Goal: Information Seeking & Learning: Learn about a topic

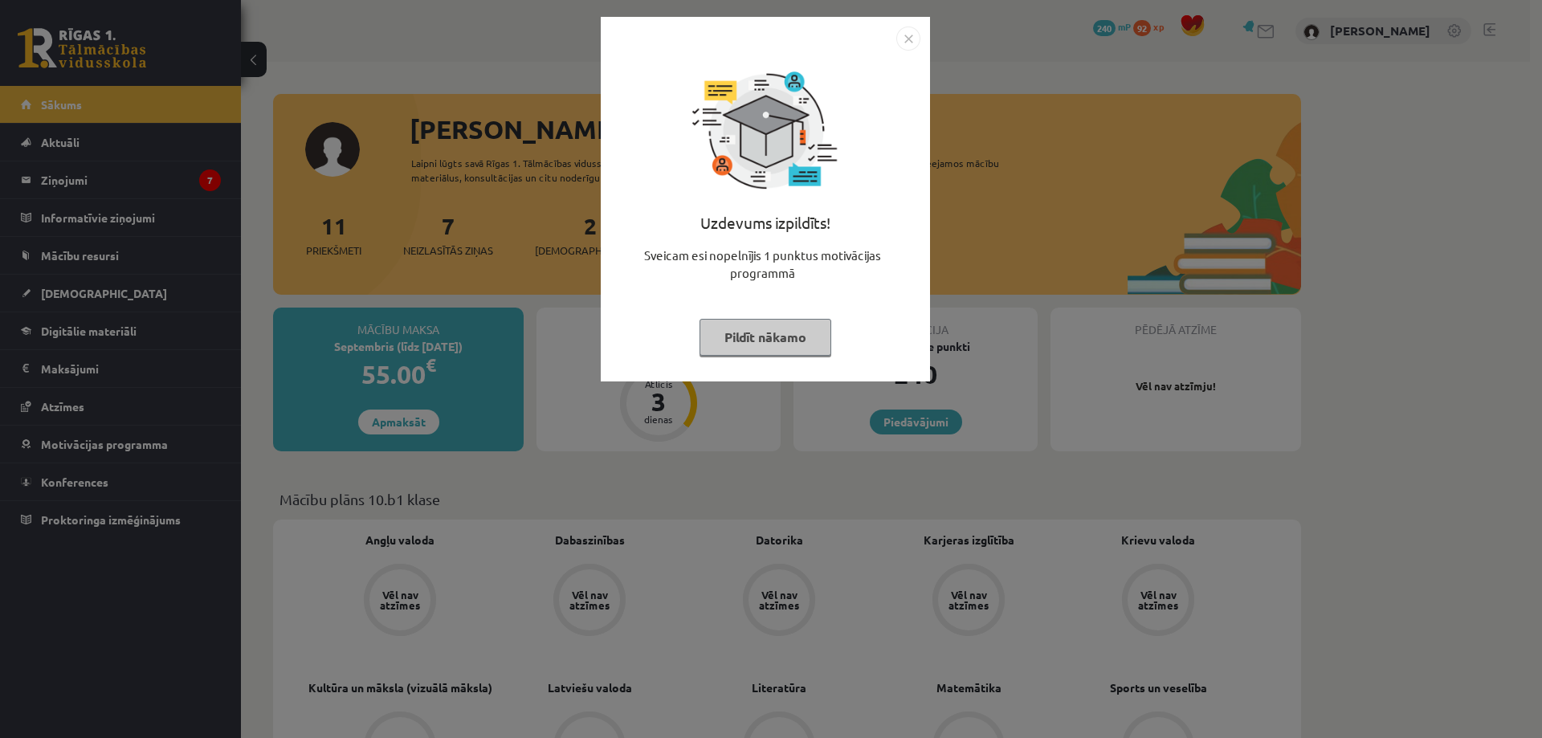
click at [912, 42] on img "Close" at bounding box center [908, 38] width 24 height 24
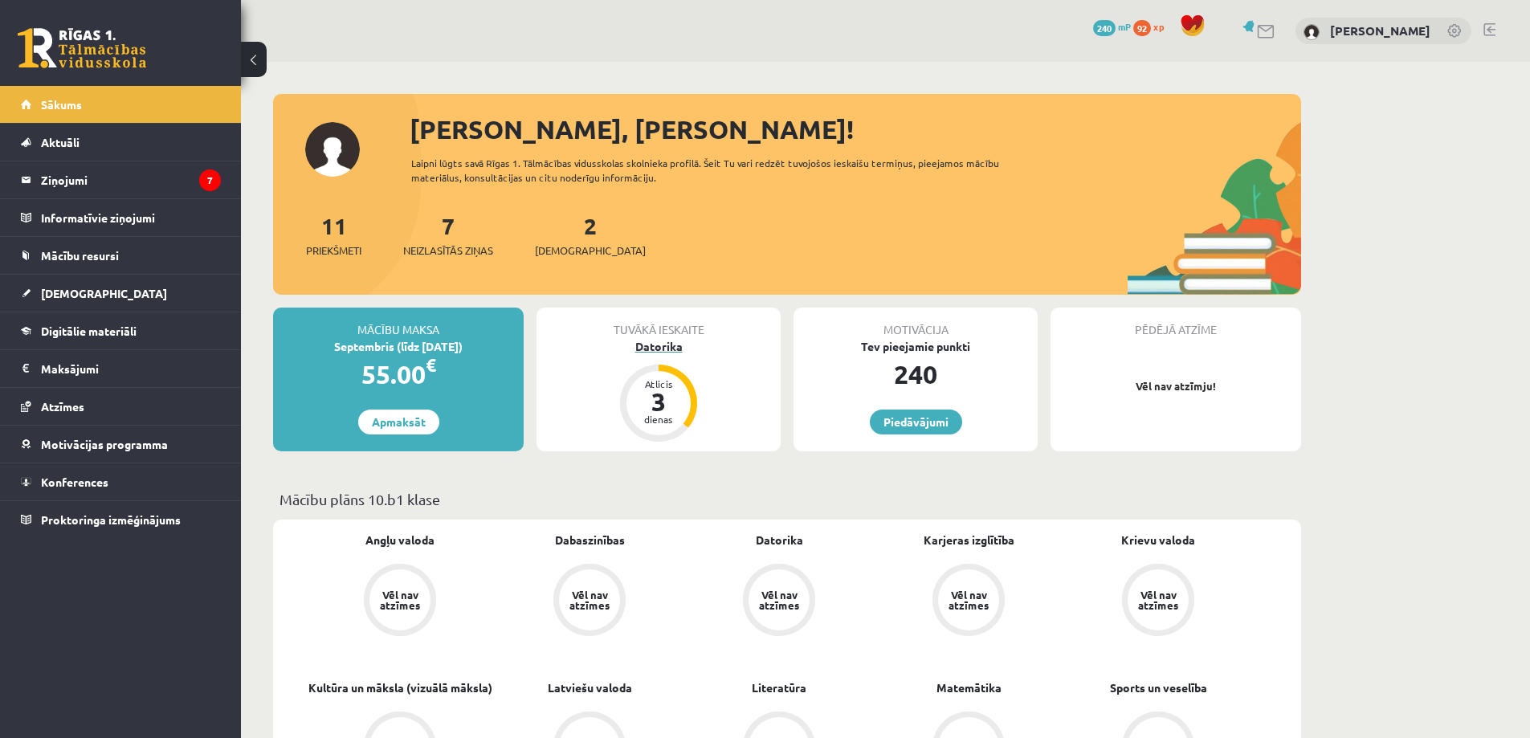
click at [668, 397] on div "3" at bounding box center [658, 402] width 48 height 26
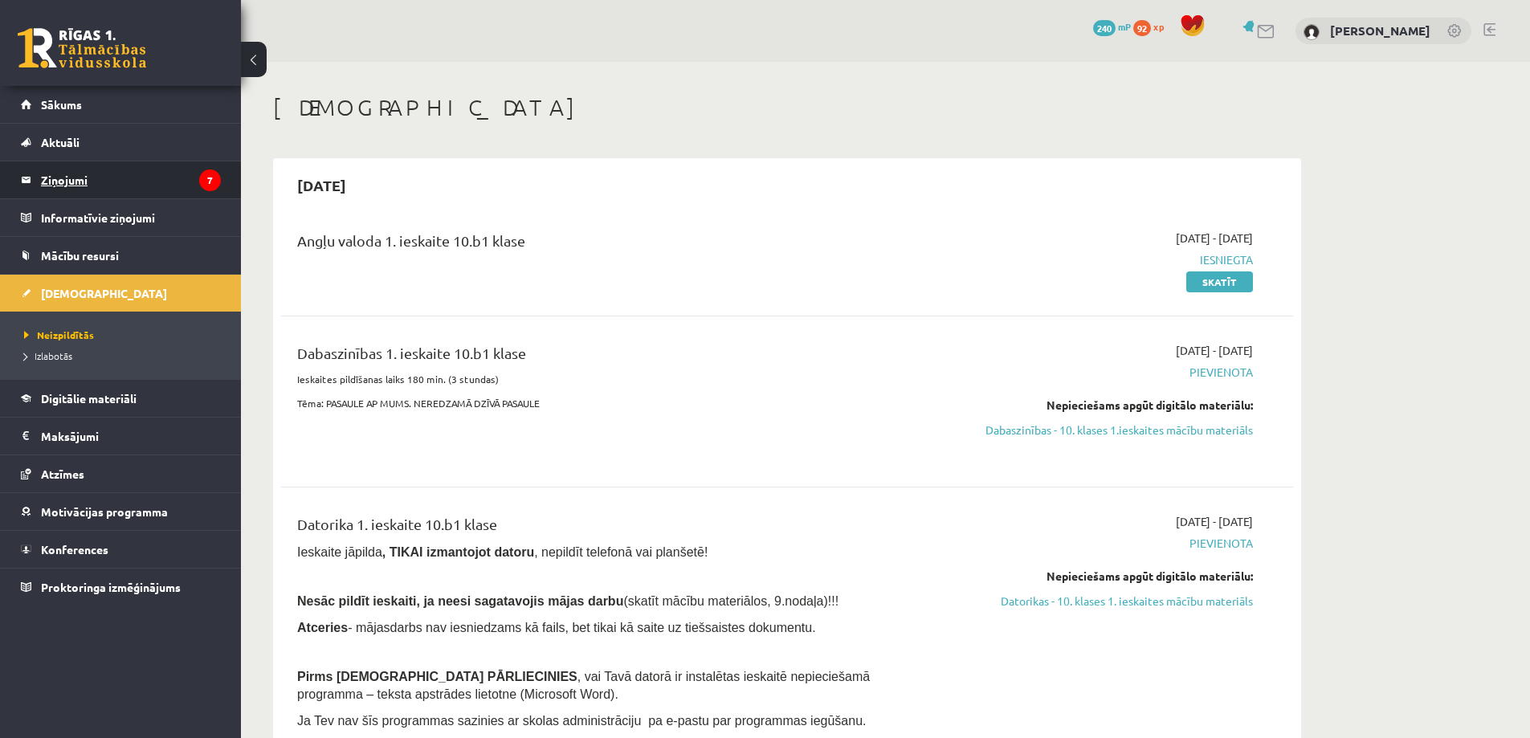
click at [118, 168] on legend "Ziņojumi 7" at bounding box center [131, 179] width 180 height 37
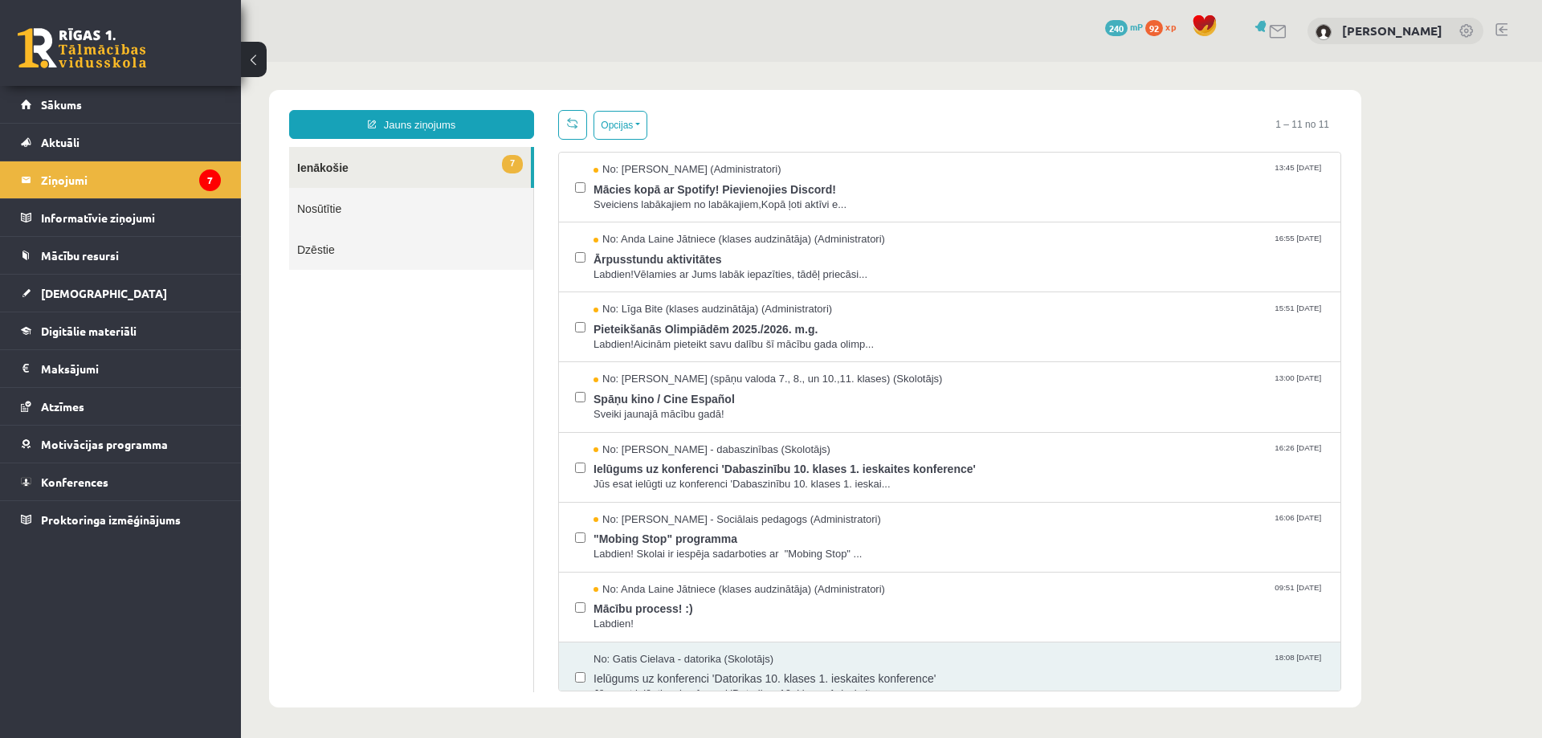
click at [410, 203] on link "Nosūtītie" at bounding box center [411, 208] width 244 height 41
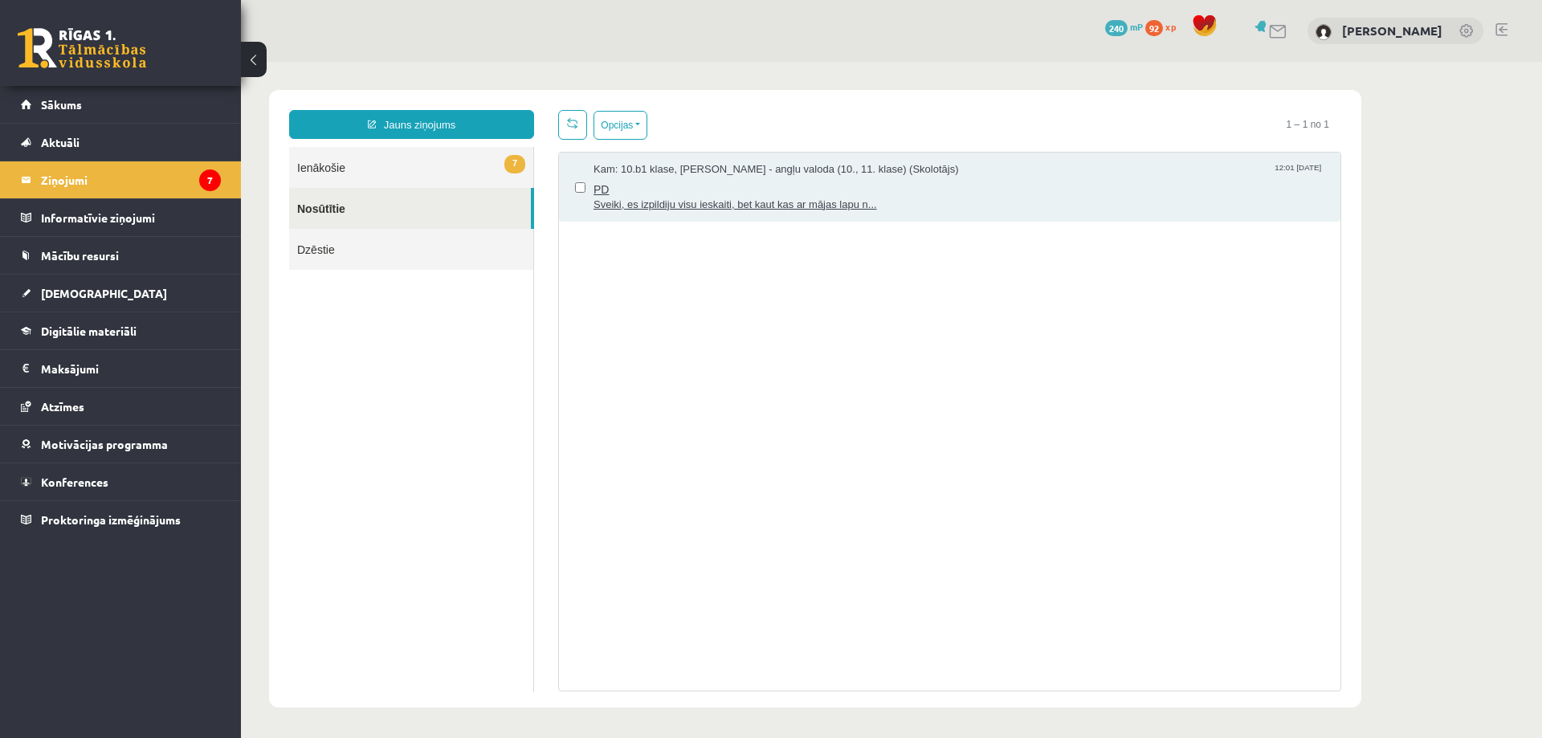
click at [688, 198] on span "Sveiki, es izpildiju visu ieskaiti, bet kaut kas ar mājas lapu n..." at bounding box center [958, 205] width 731 height 15
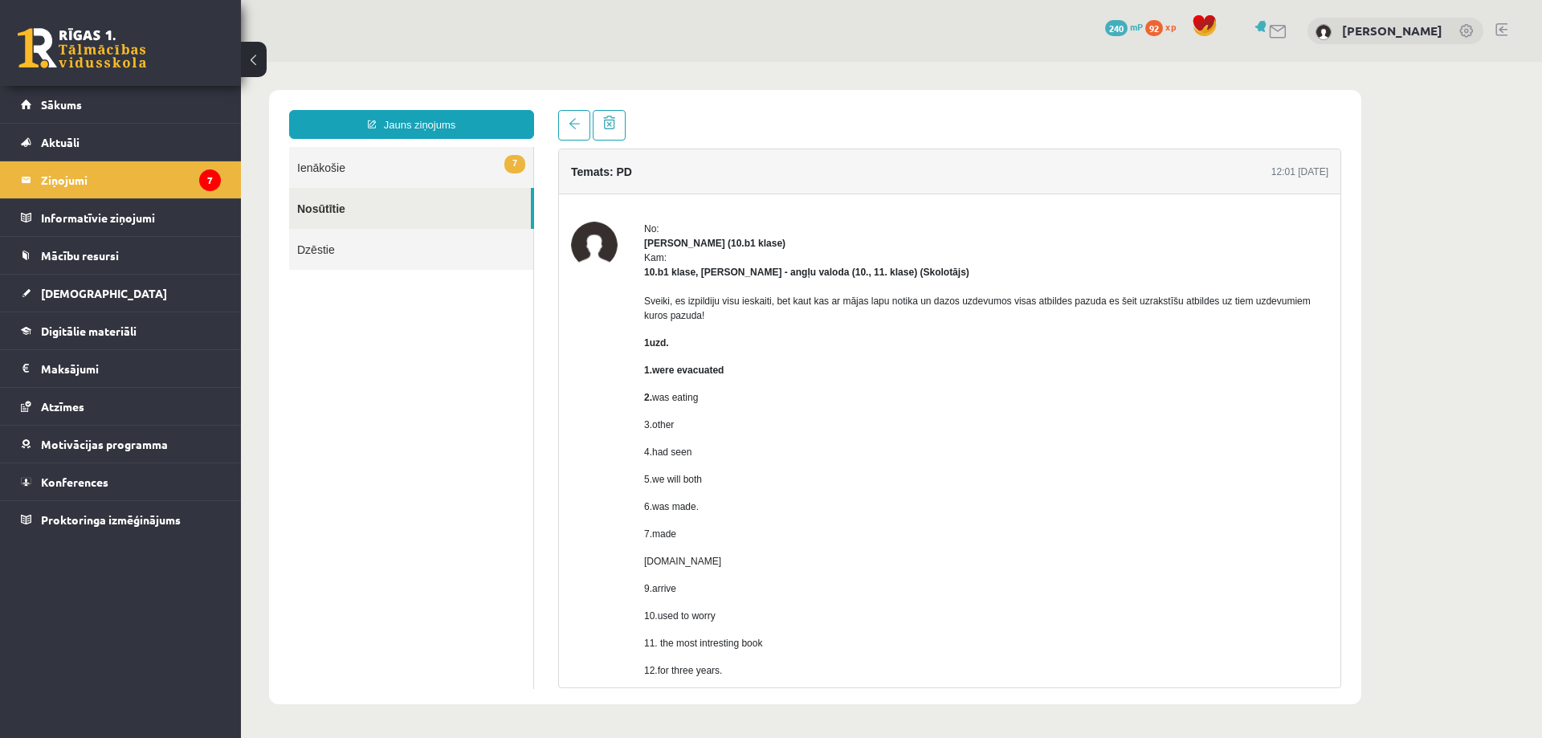
click at [308, 174] on link "7 Ienākošie" at bounding box center [411, 167] width 244 height 41
click at [321, 175] on link "7 Ienākošie" at bounding box center [411, 167] width 244 height 41
click at [324, 164] on link "7 Ienākošie" at bounding box center [411, 167] width 244 height 41
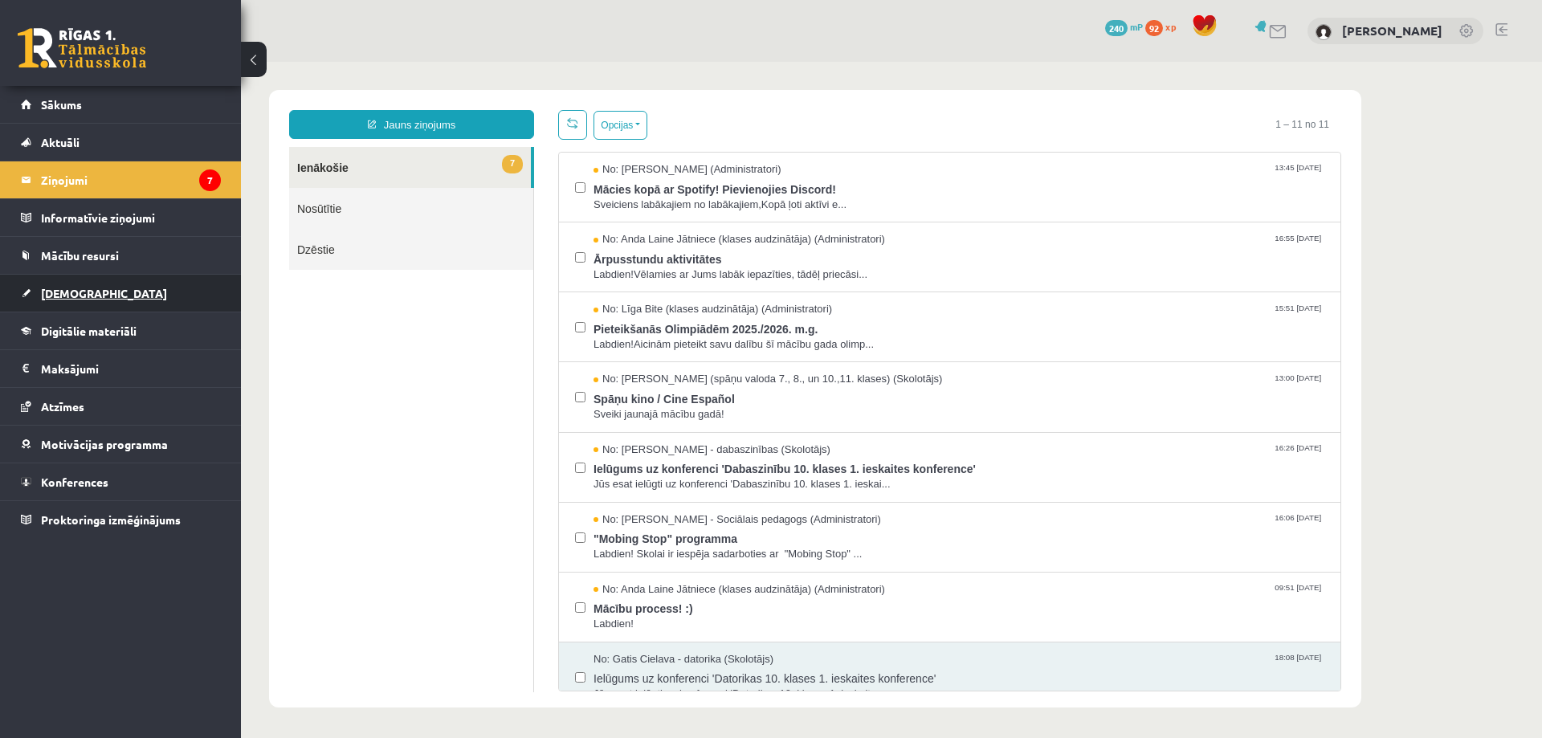
click at [71, 289] on span "[DEMOGRAPHIC_DATA]" at bounding box center [104, 293] width 126 height 14
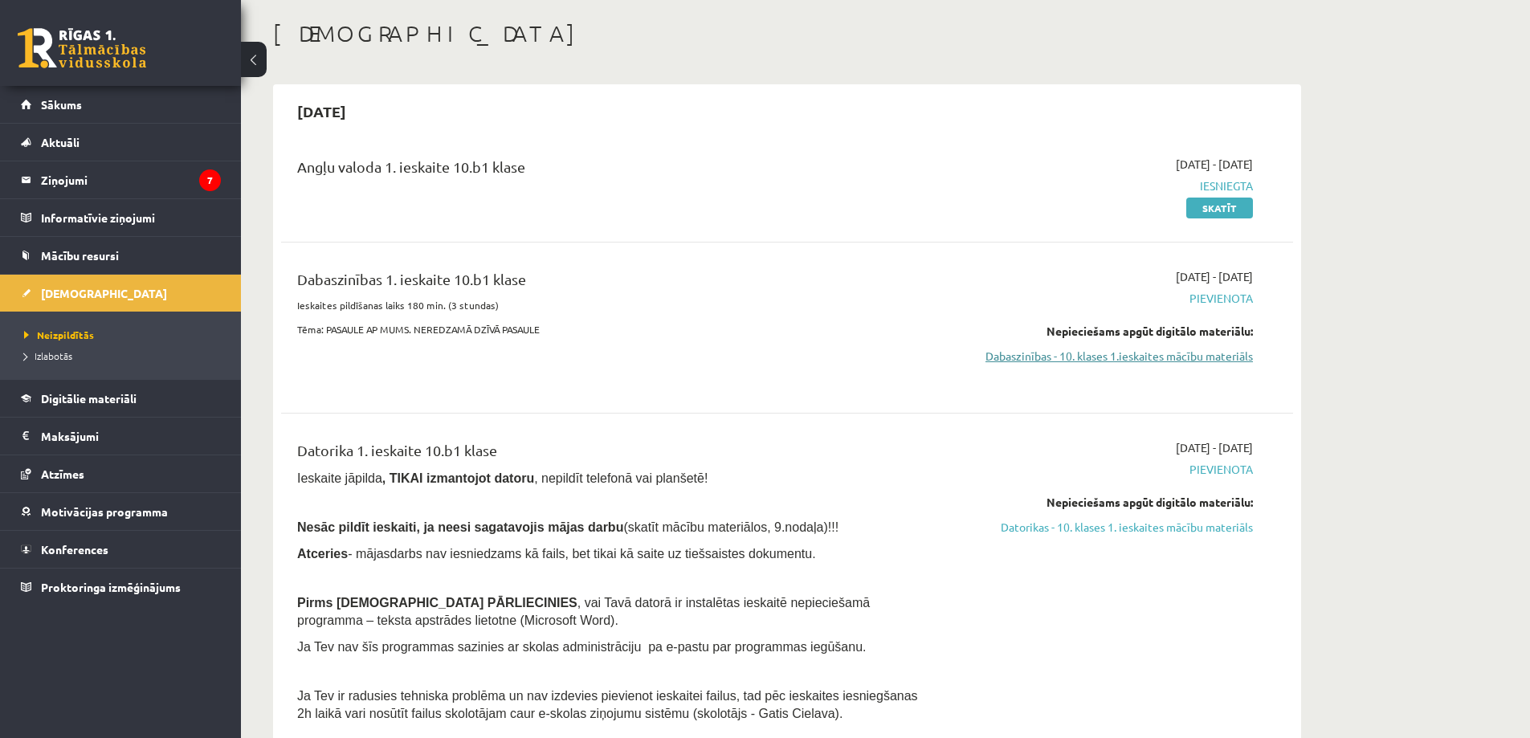
scroll to position [80, 0]
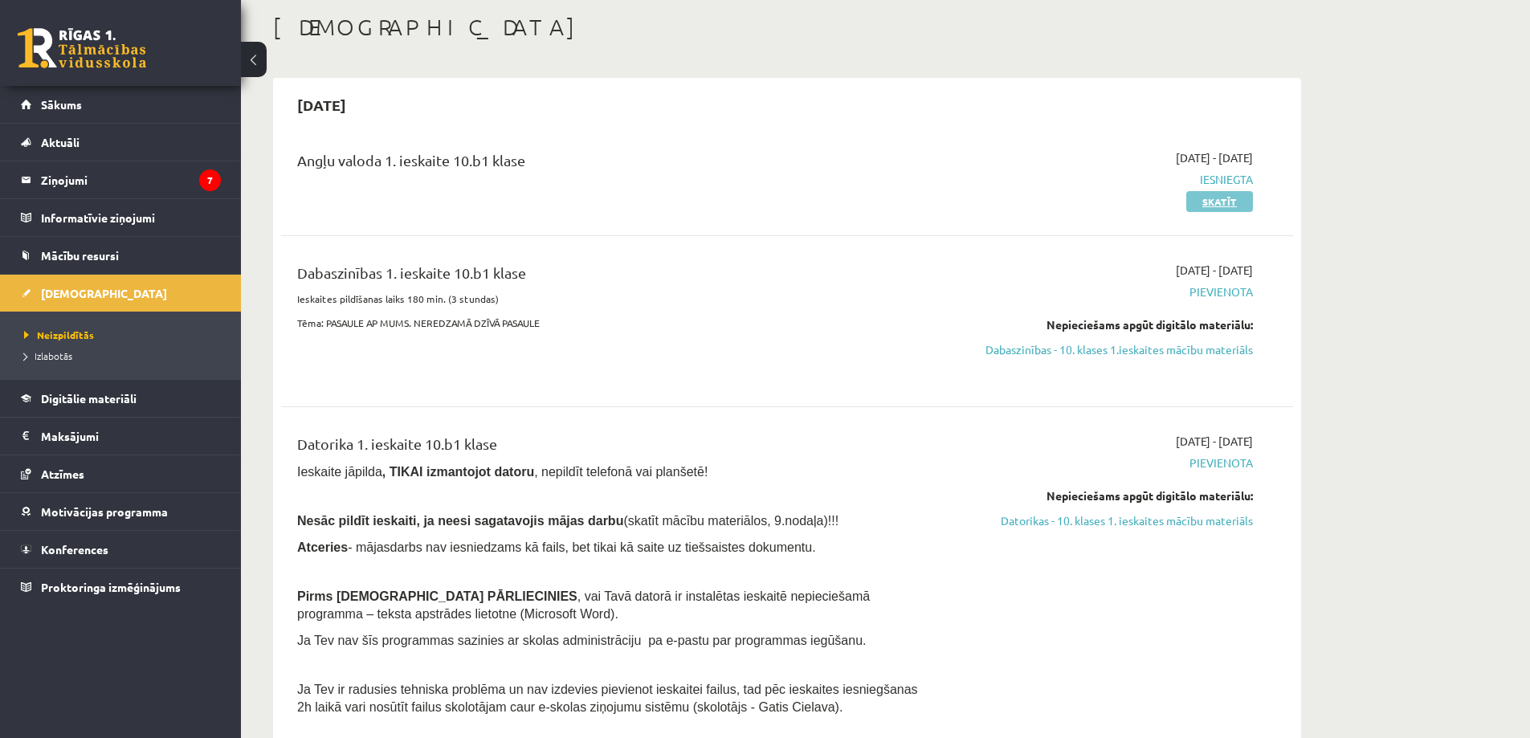
click at [1203, 195] on link "Skatīt" at bounding box center [1219, 201] width 67 height 21
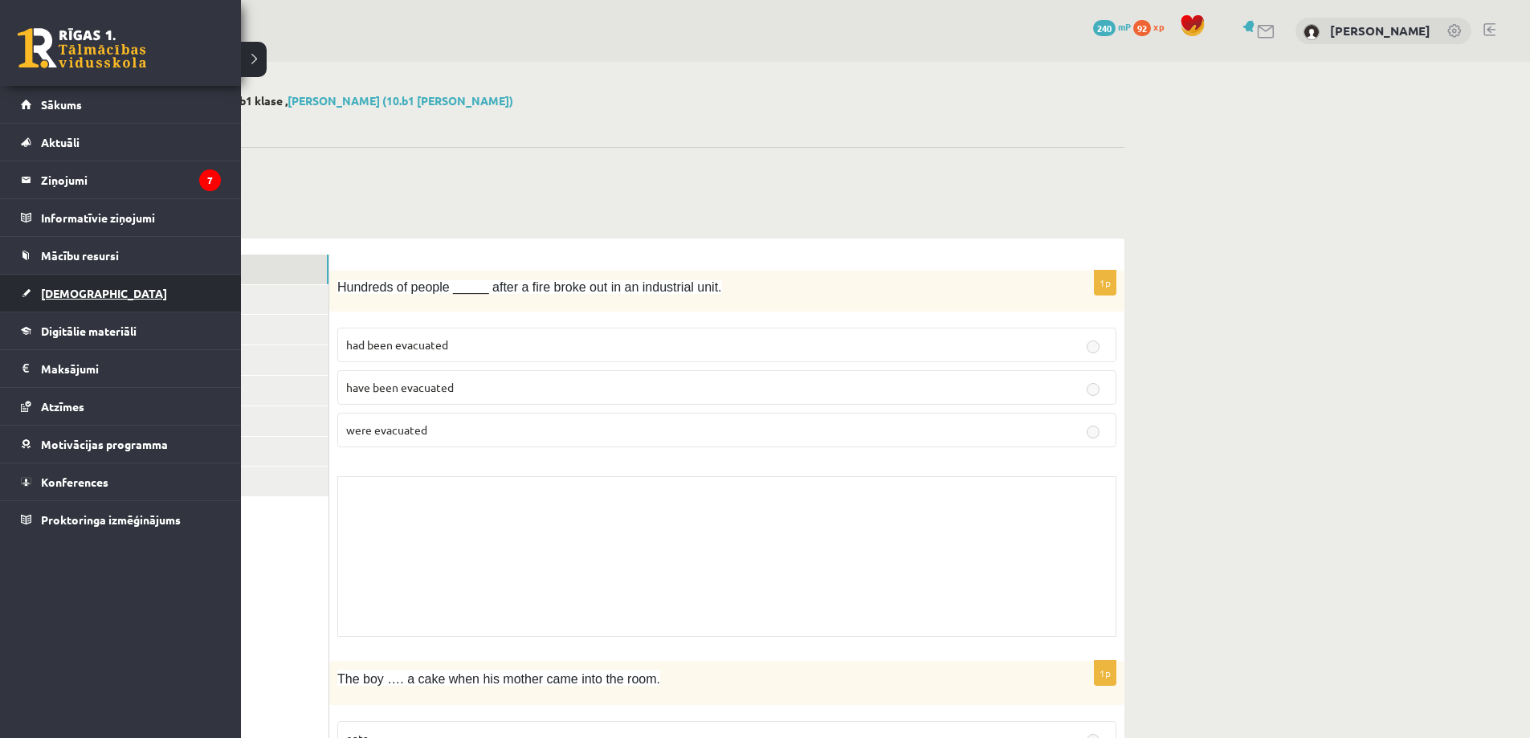
click at [74, 283] on link "[DEMOGRAPHIC_DATA]" at bounding box center [121, 293] width 200 height 37
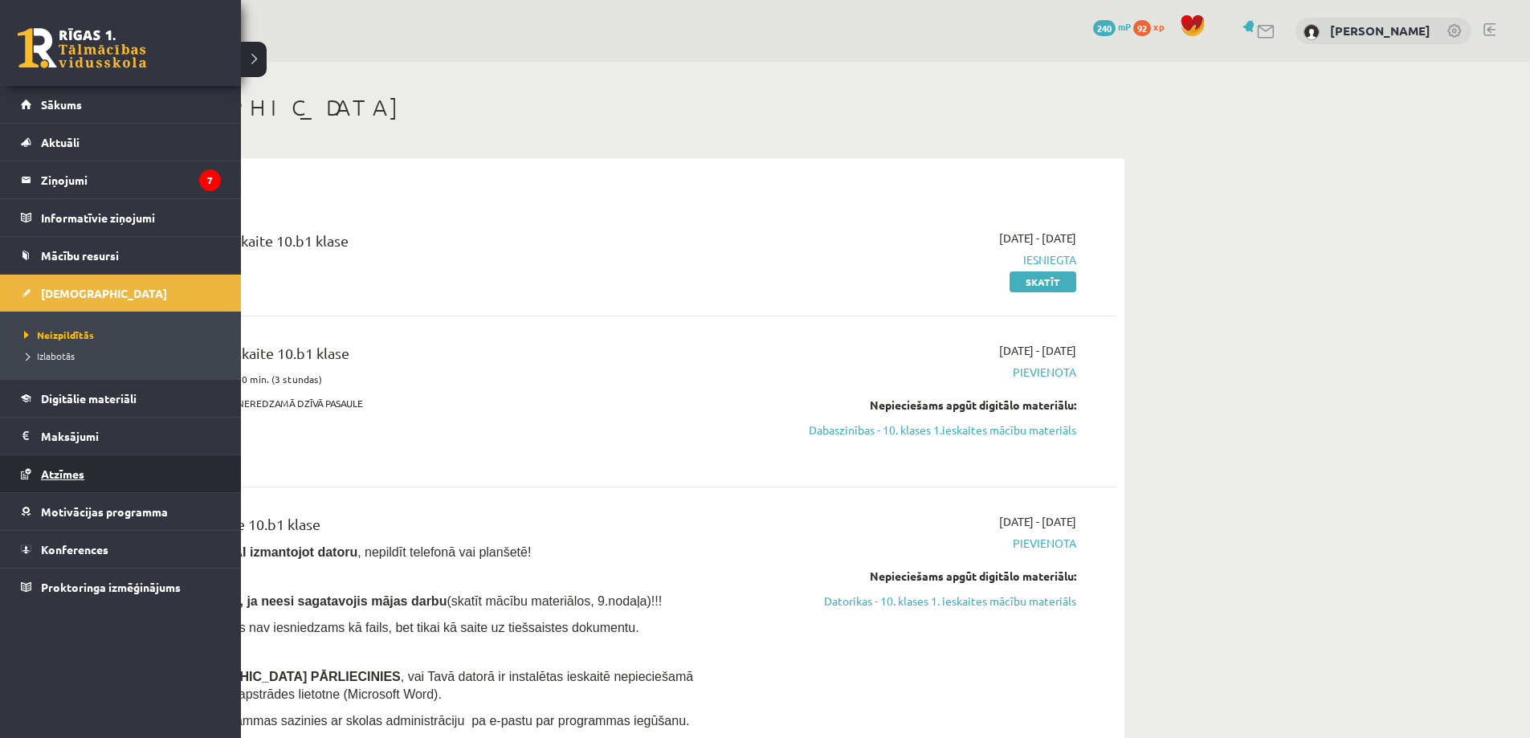
click at [69, 475] on span "Atzīmes" at bounding box center [62, 474] width 43 height 14
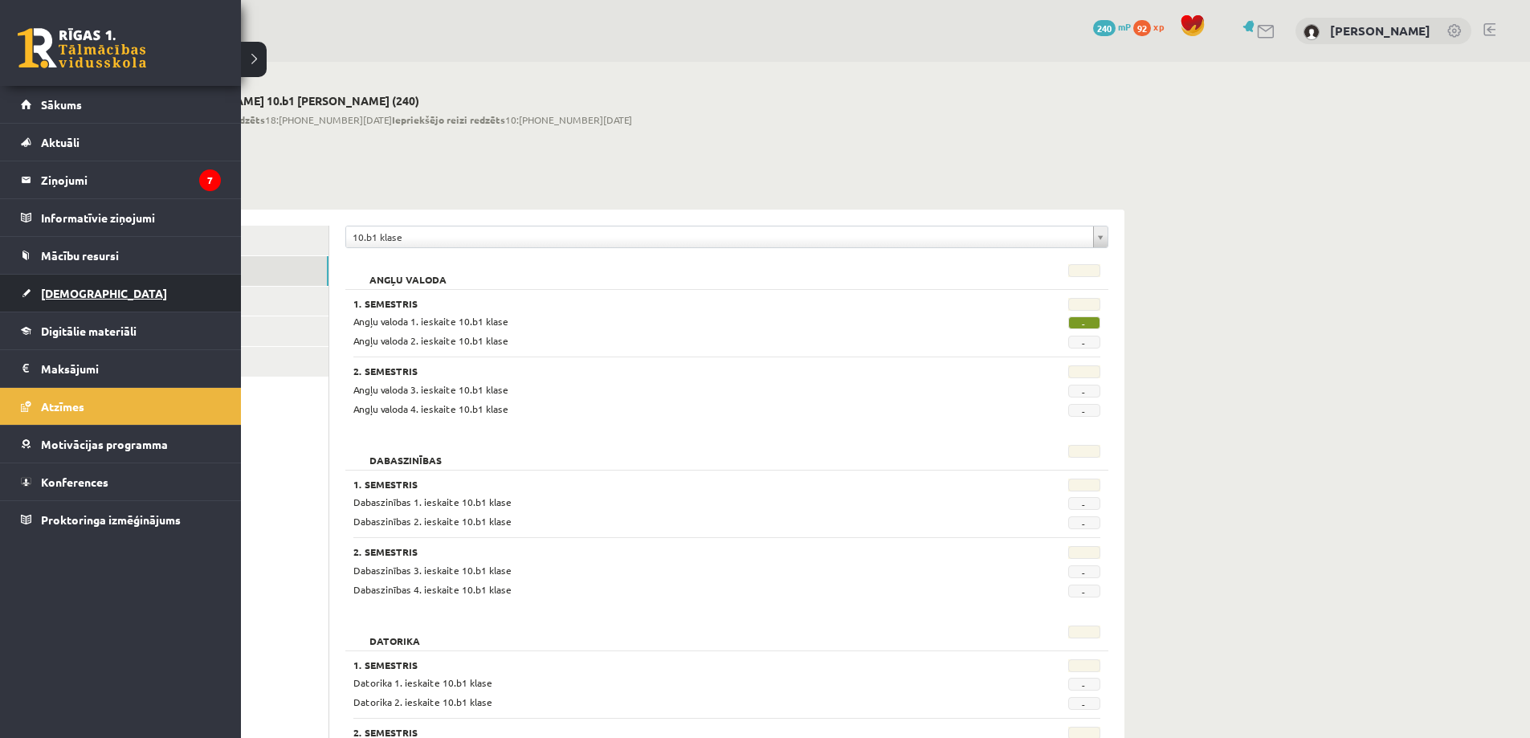
click at [52, 294] on span "[DEMOGRAPHIC_DATA]" at bounding box center [104, 293] width 126 height 14
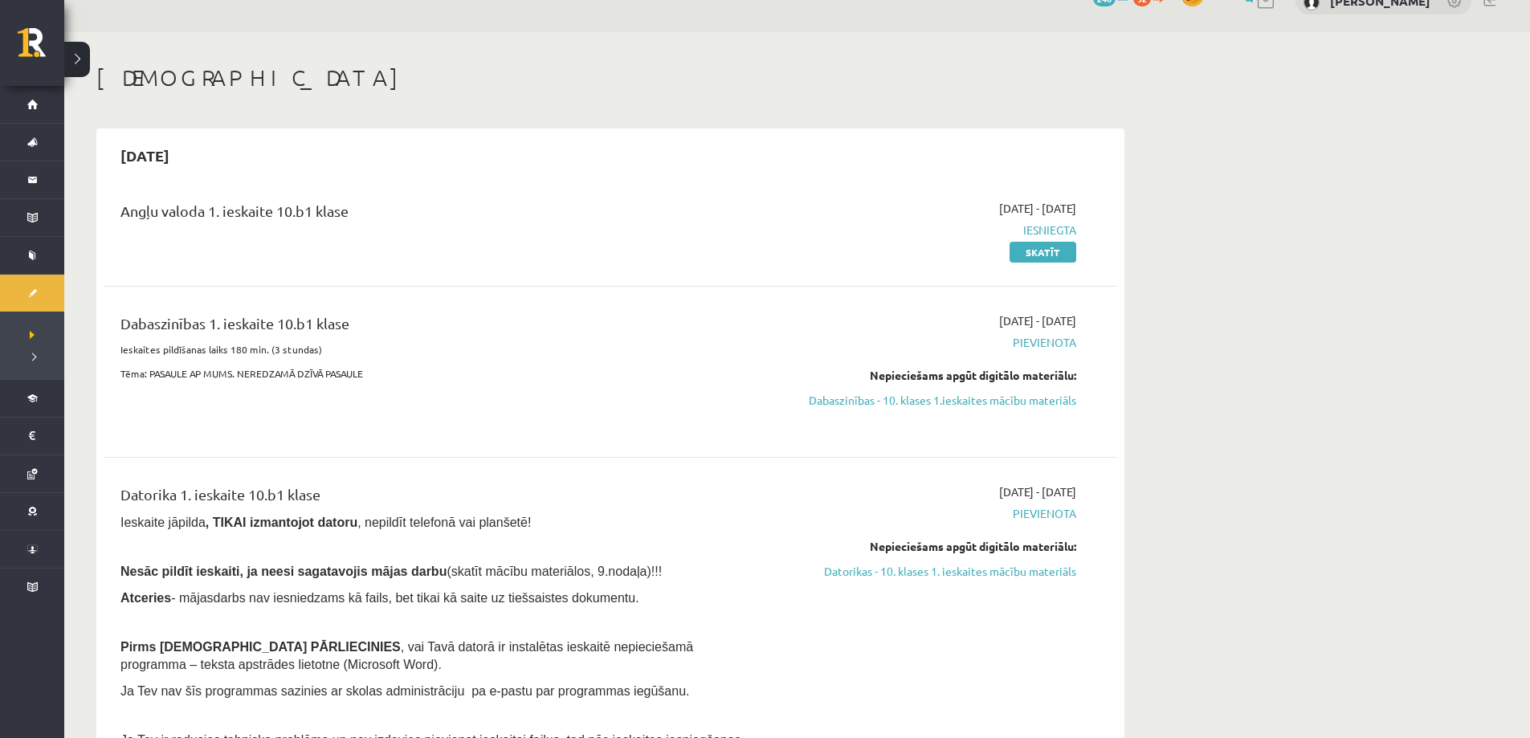
scroll to position [80, 0]
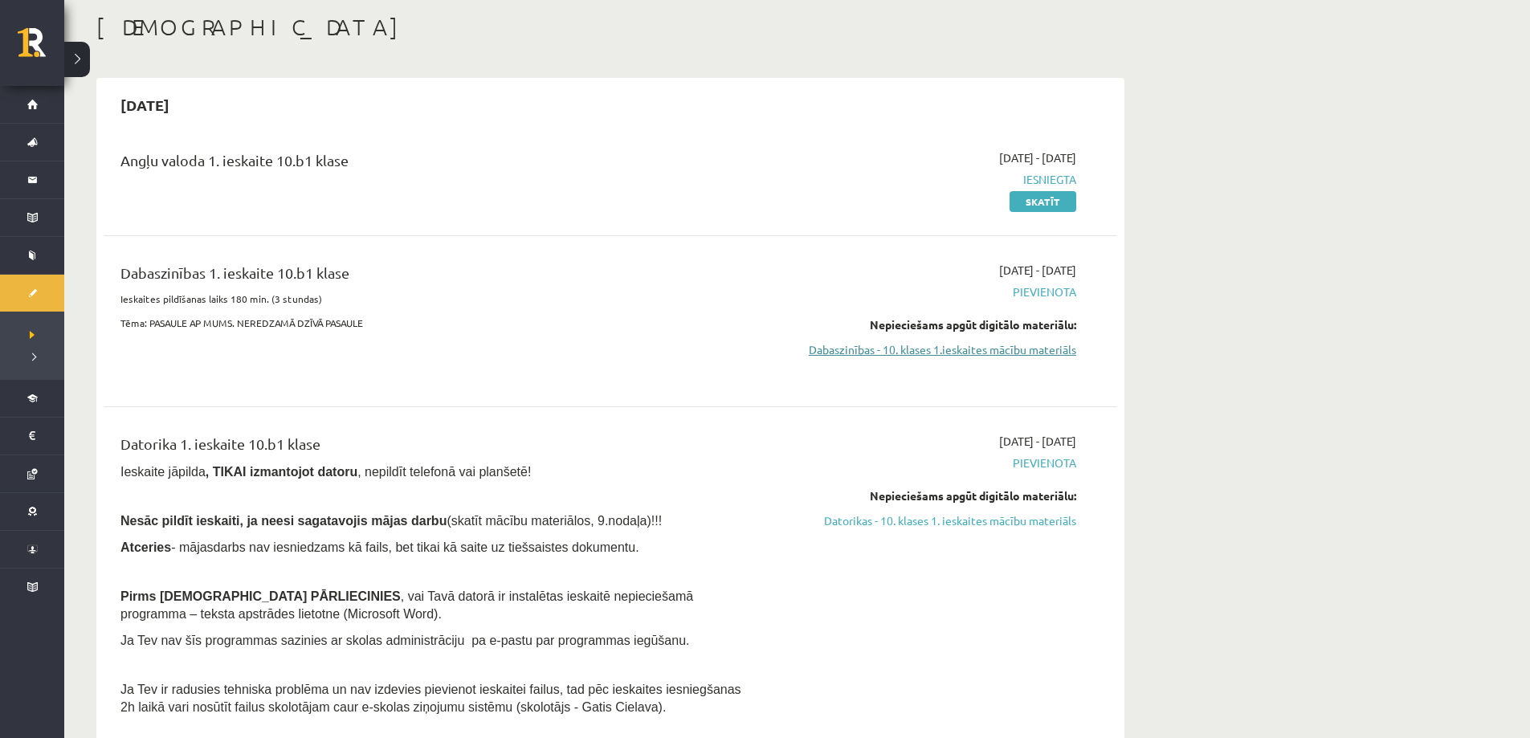
click at [972, 352] on link "Dabaszinības - 10. klases 1.ieskaites mācību materiāls" at bounding box center [924, 349] width 303 height 17
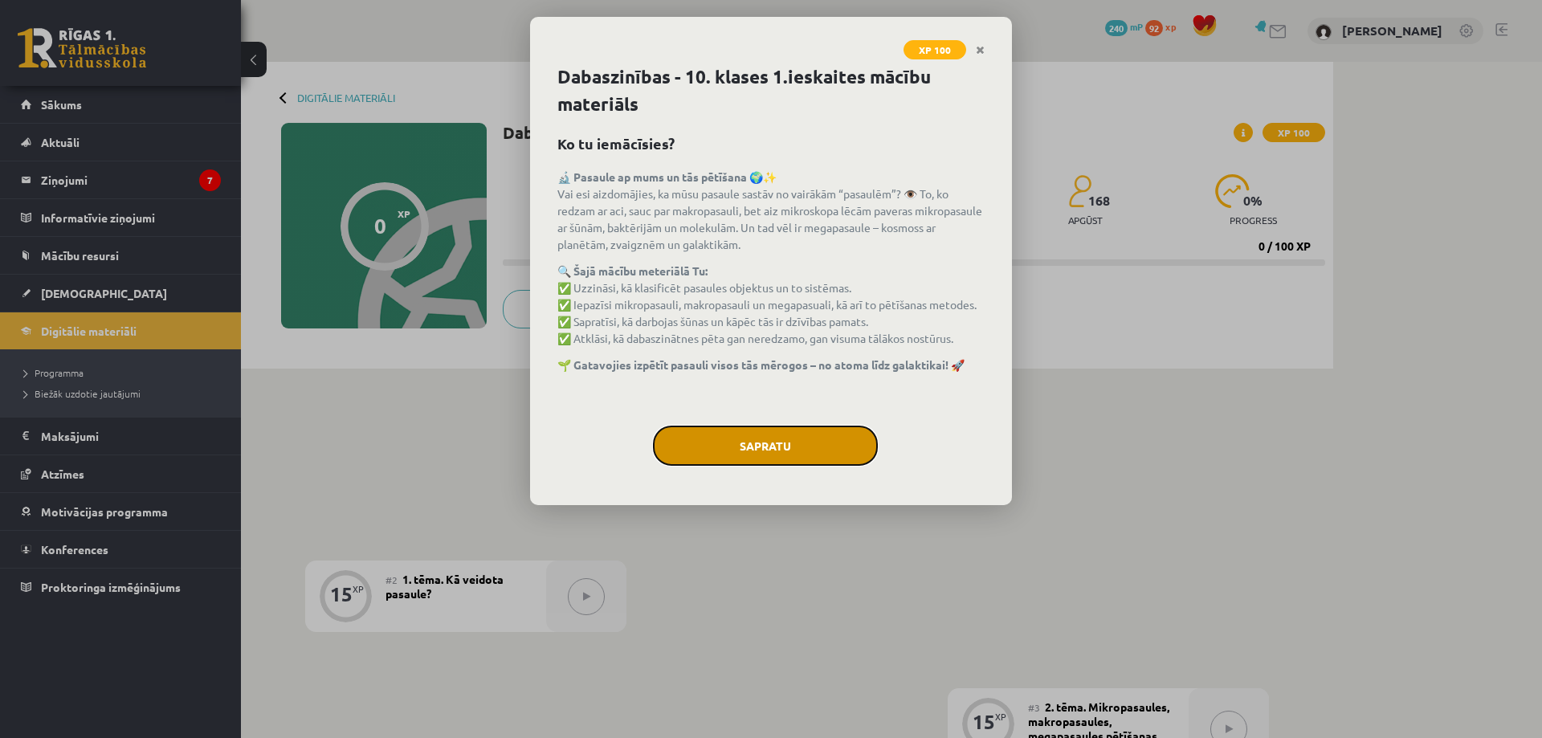
click at [780, 438] on button "Sapratu" at bounding box center [765, 446] width 225 height 40
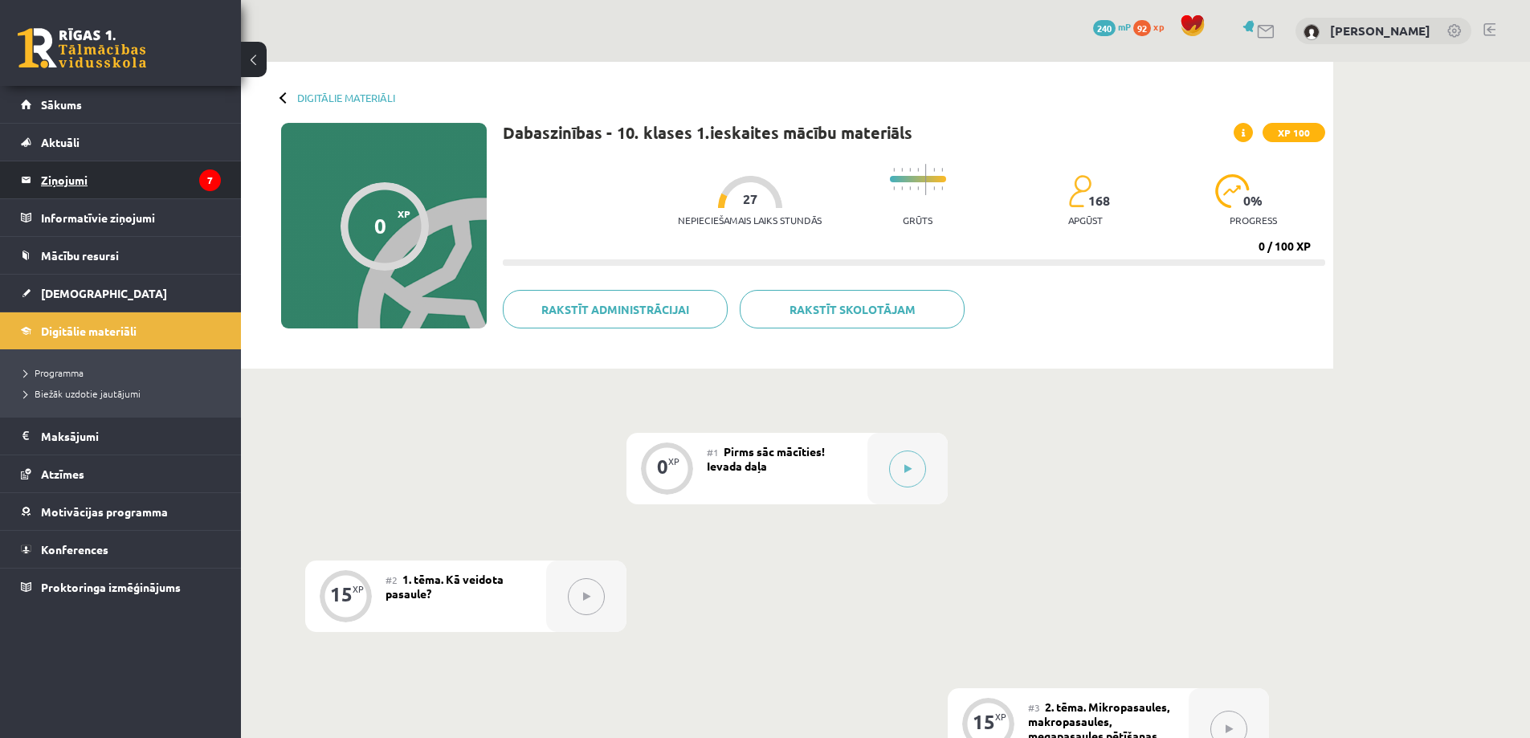
click at [67, 165] on legend "Ziņojumi 7" at bounding box center [131, 179] width 180 height 37
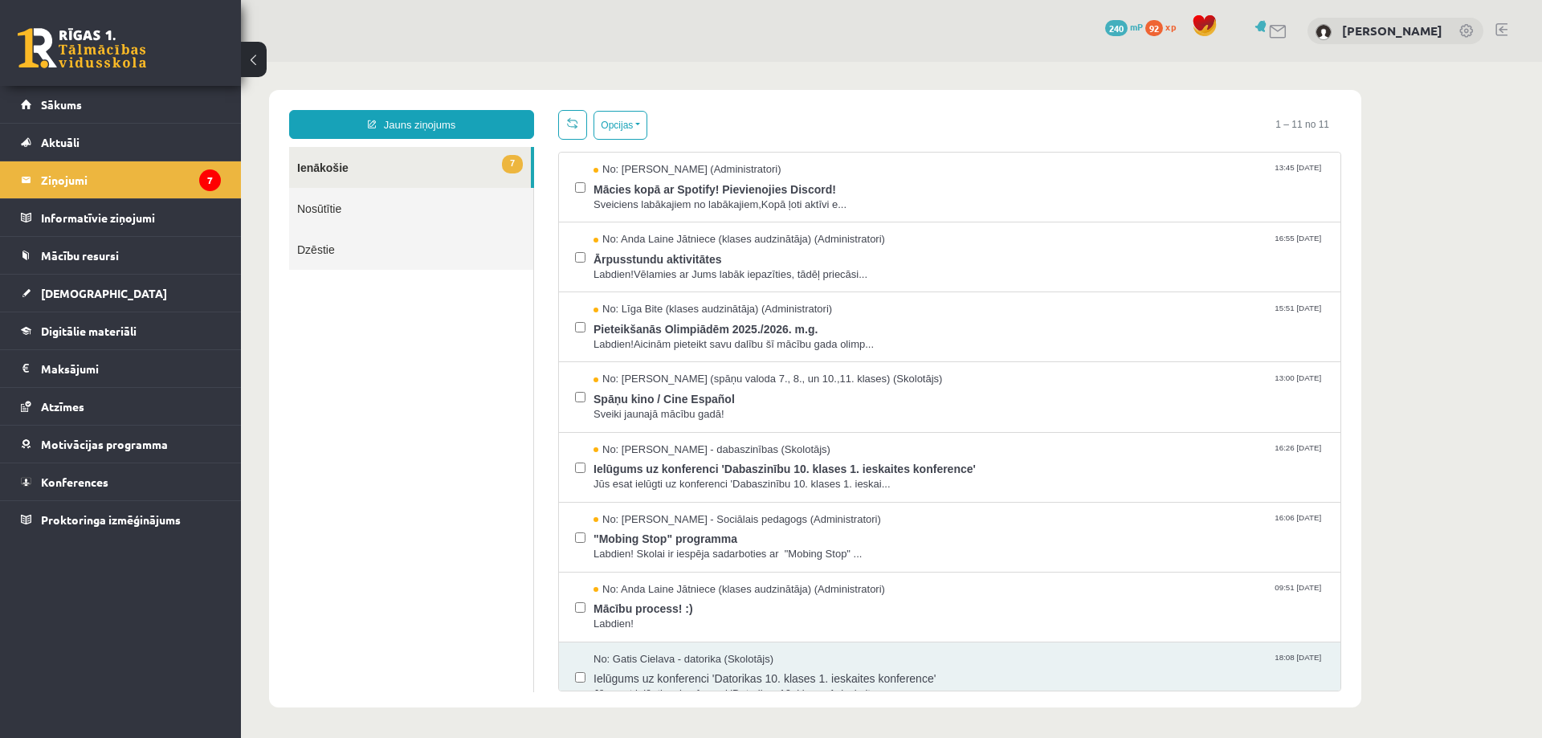
click at [352, 164] on link "7 Ienākošie" at bounding box center [410, 167] width 242 height 41
click at [300, 202] on link "Nosūtītie" at bounding box center [411, 208] width 244 height 41
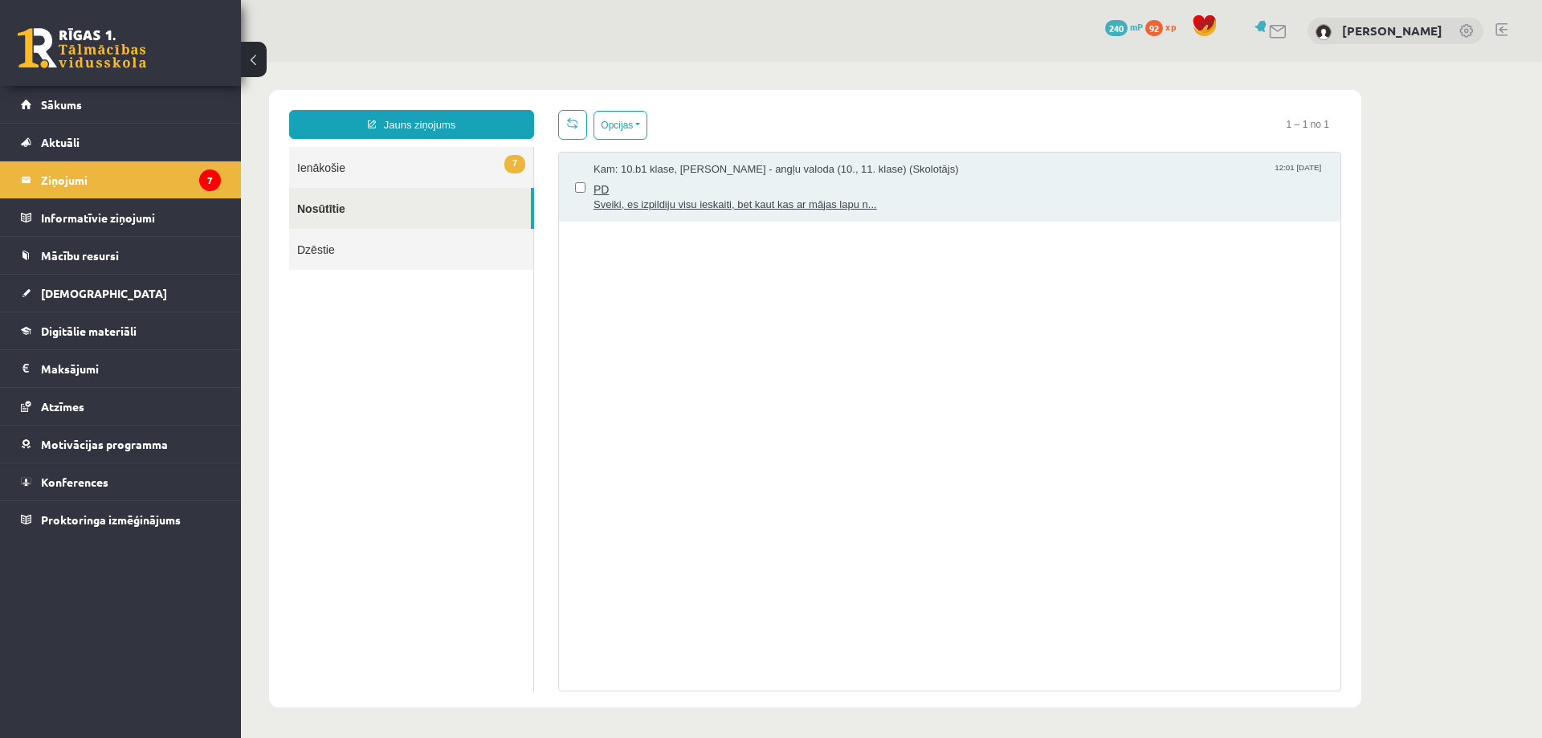
click at [926, 198] on span "Sveiki, es izpildiju visu ieskaiti, bet kaut kas ar mājas lapu n..." at bounding box center [958, 205] width 731 height 15
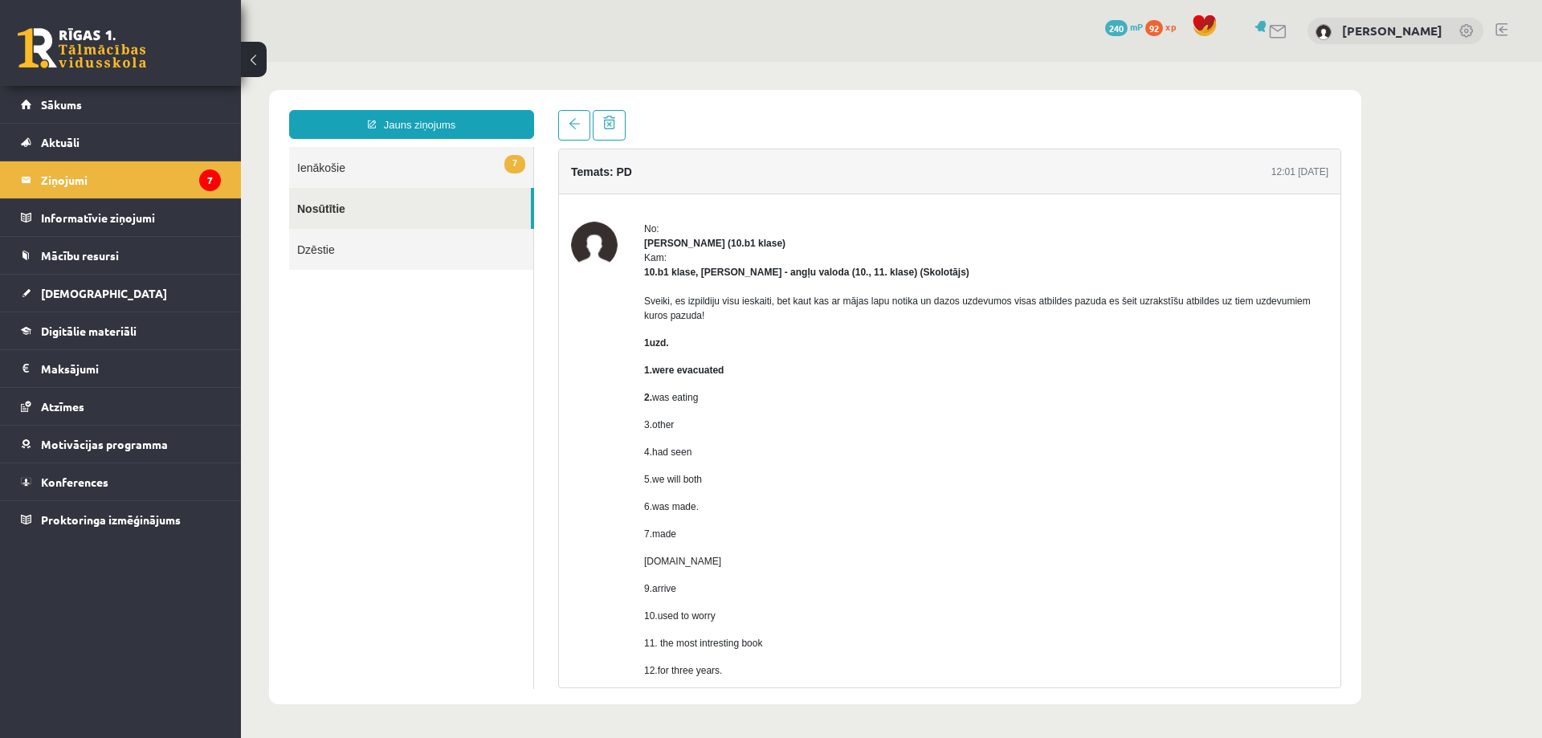
click at [331, 161] on link "7 Ienākošie" at bounding box center [411, 167] width 244 height 41
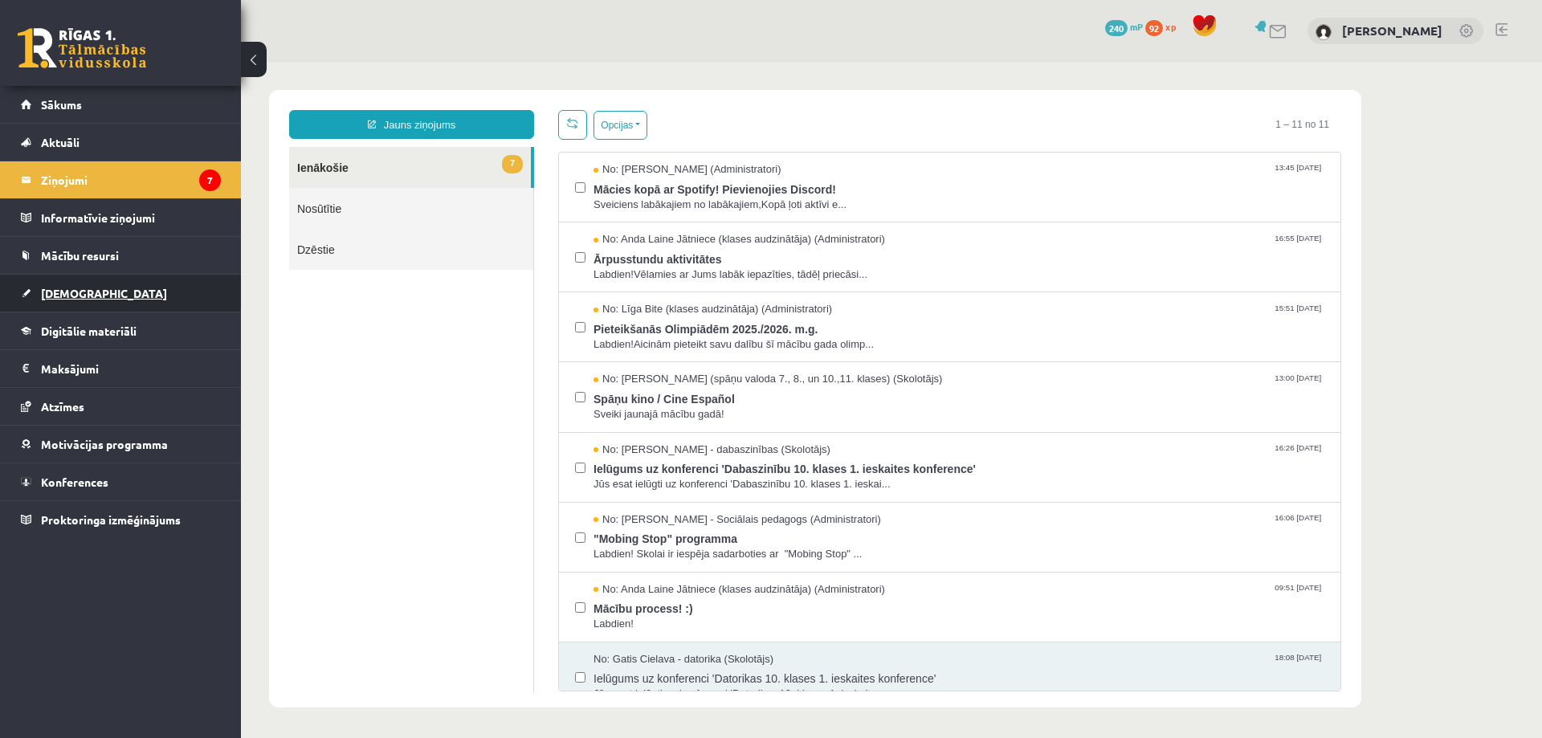
click at [66, 295] on span "[DEMOGRAPHIC_DATA]" at bounding box center [104, 293] width 126 height 14
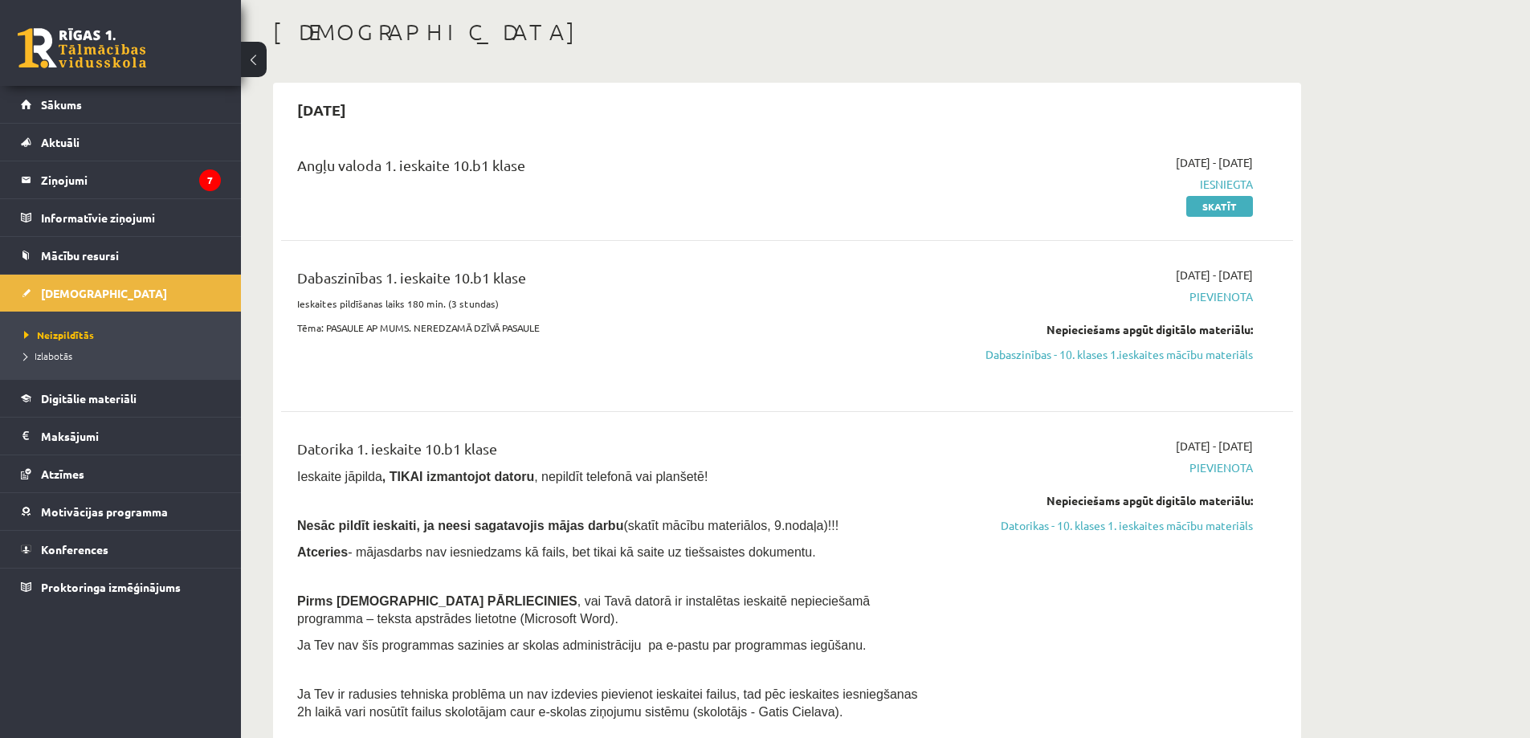
scroll to position [80, 0]
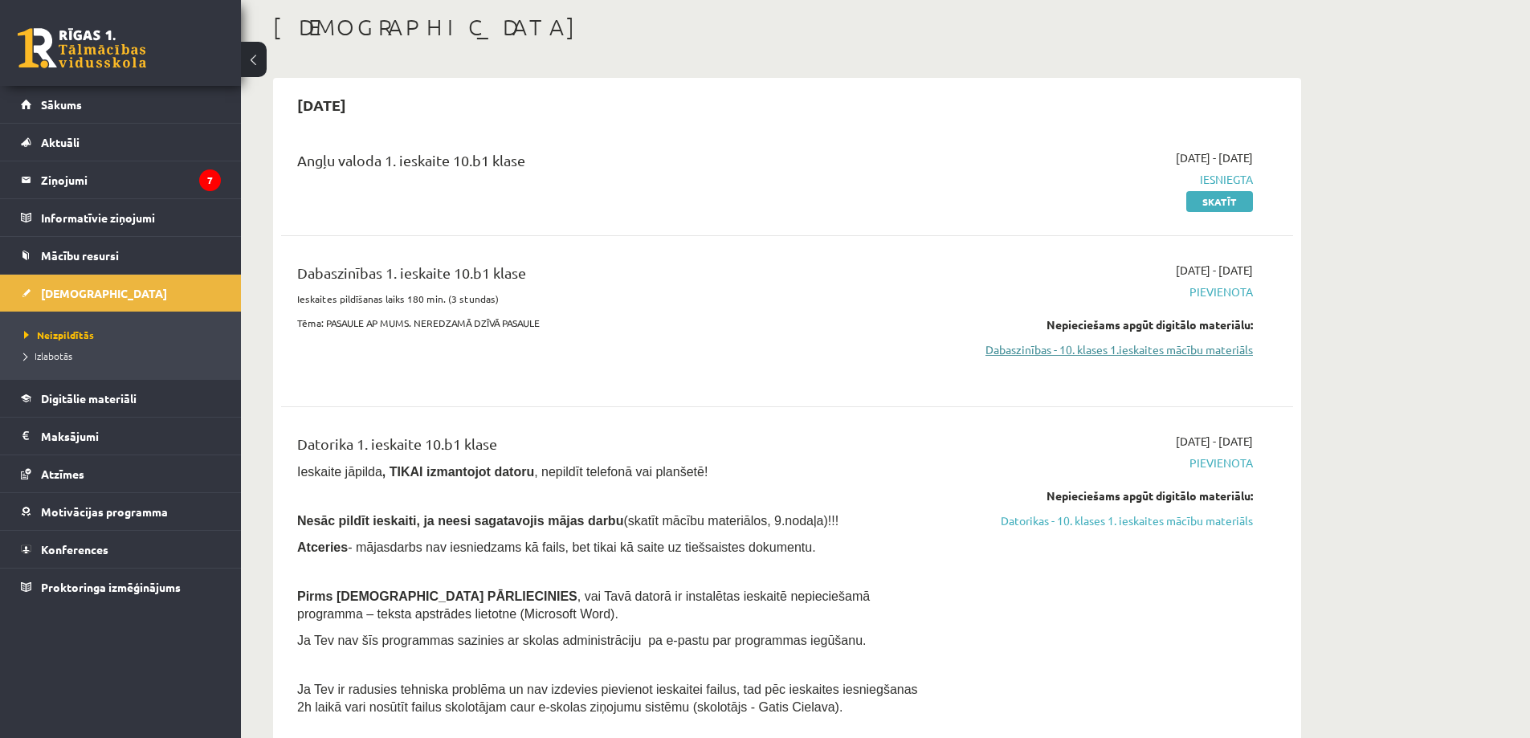
click at [1171, 346] on link "Dabaszinības - 10. klases 1.ieskaites mācību materiāls" at bounding box center [1101, 349] width 303 height 17
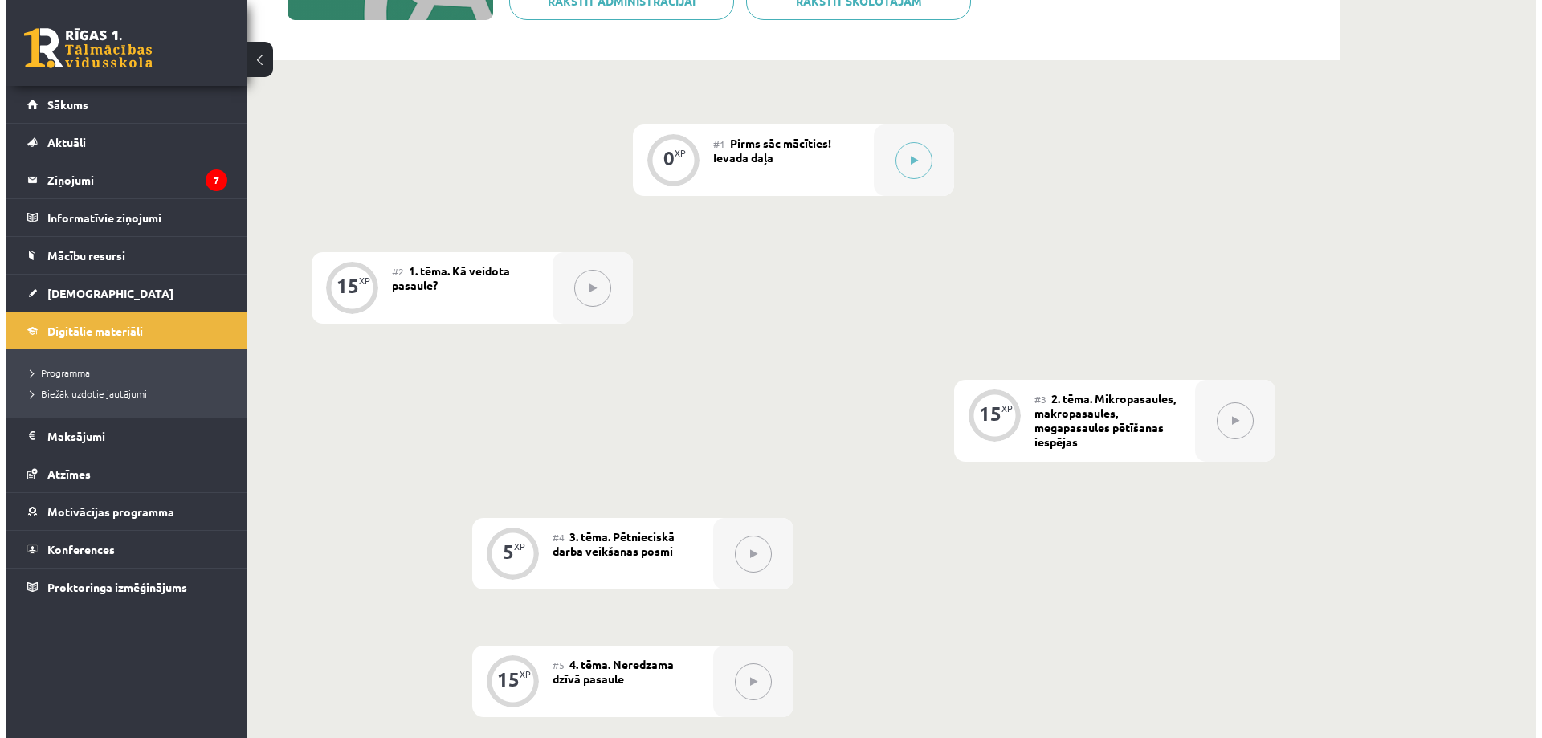
scroll to position [401, 0]
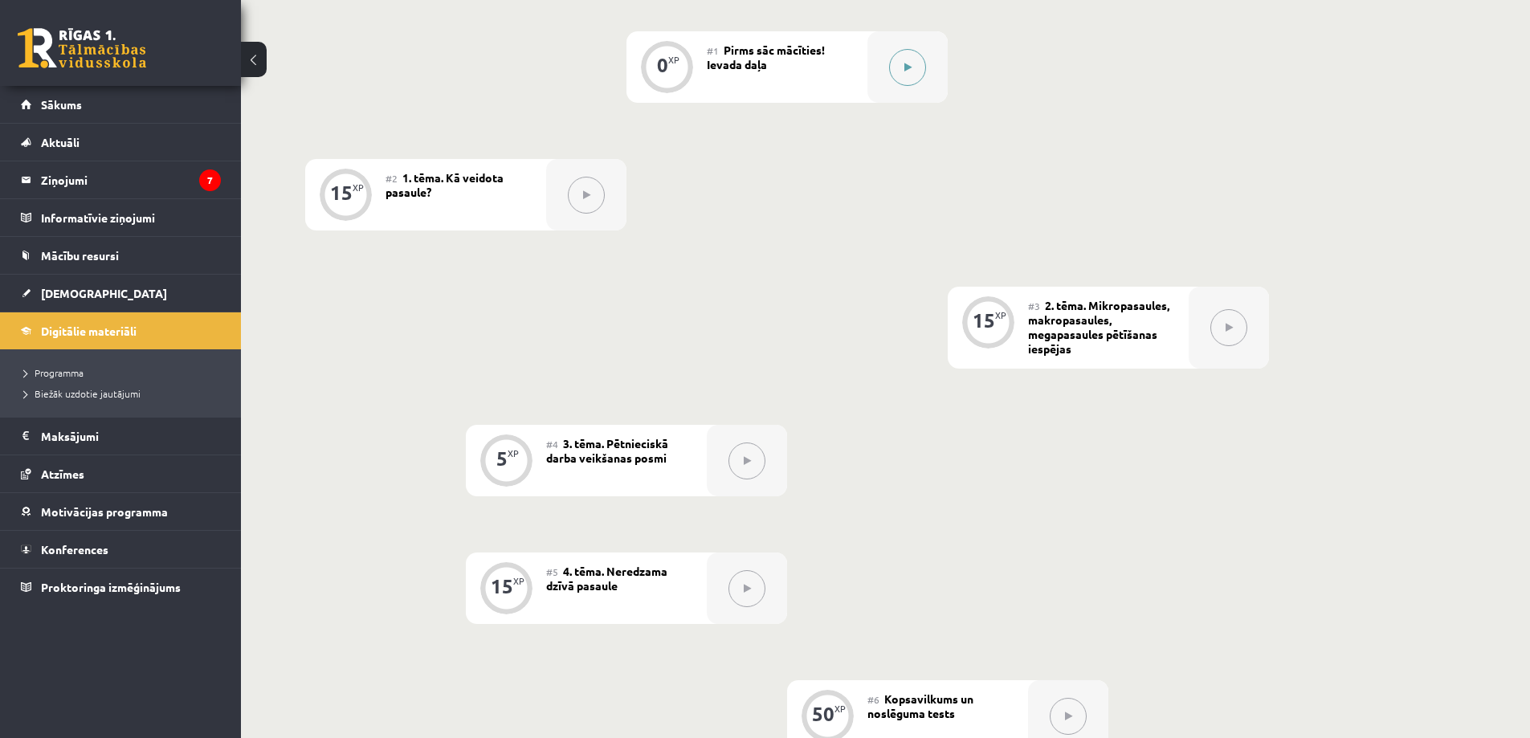
click at [907, 78] on button at bounding box center [907, 67] width 37 height 37
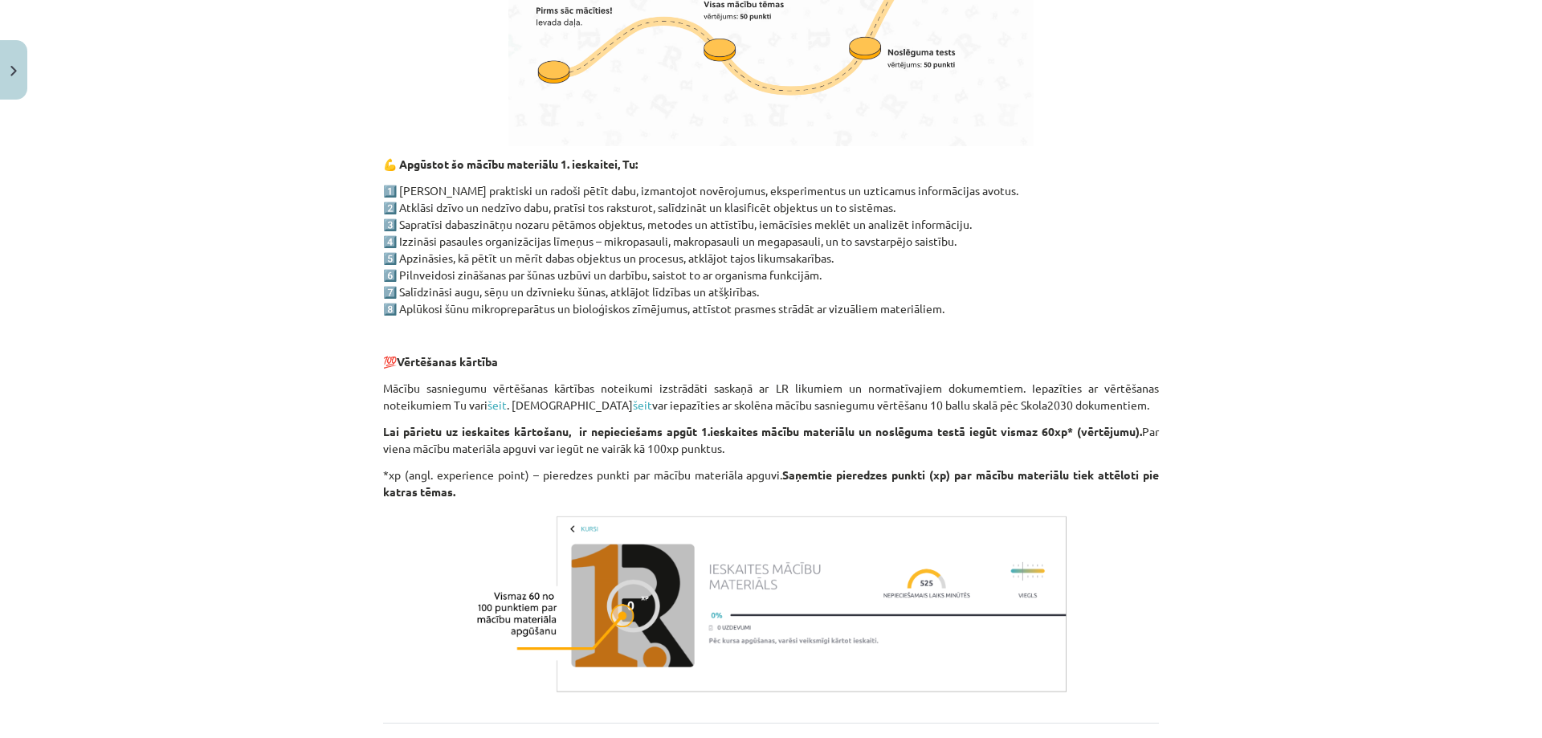
scroll to position [1117, 0]
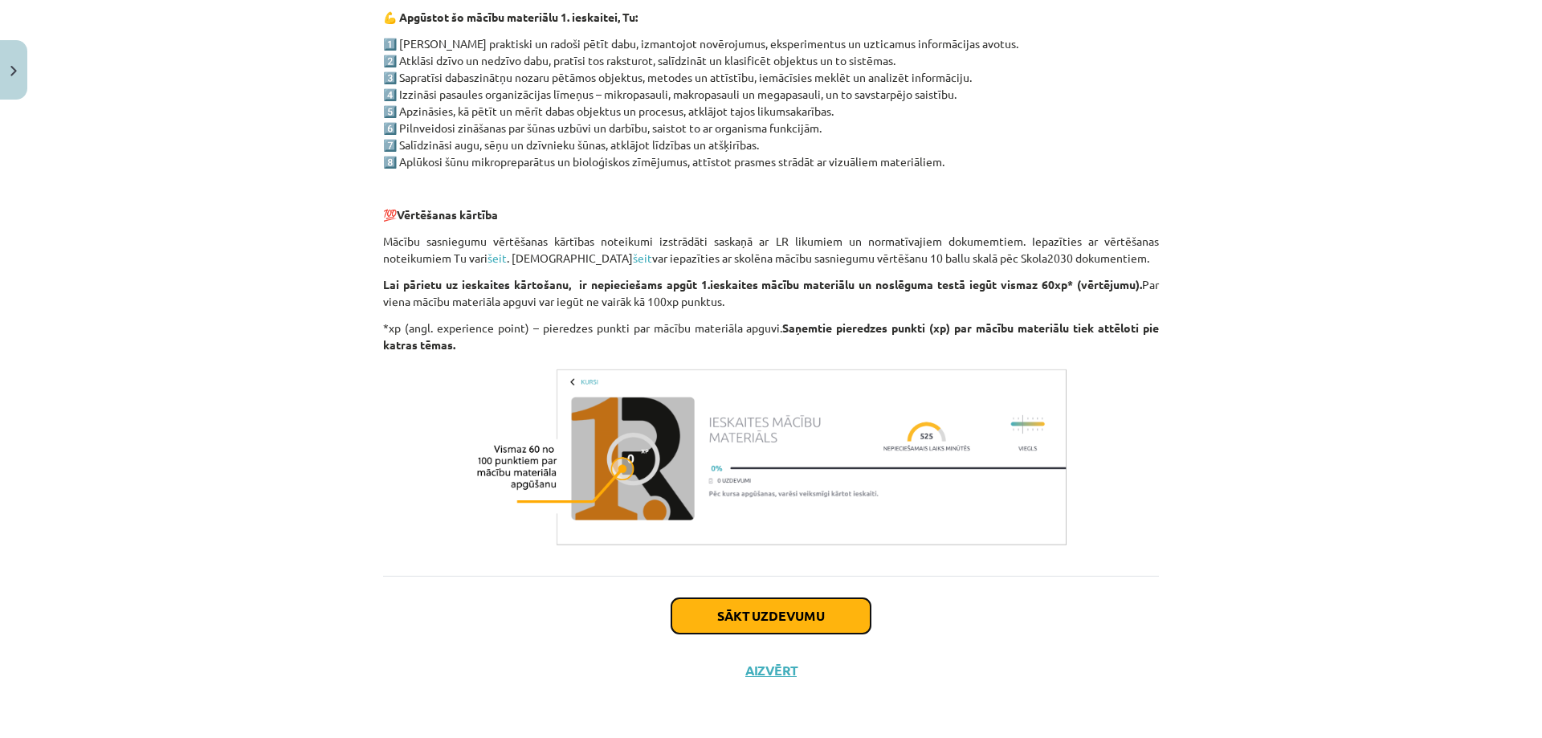
click at [719, 614] on button "Sākt uzdevumu" at bounding box center [770, 615] width 199 height 35
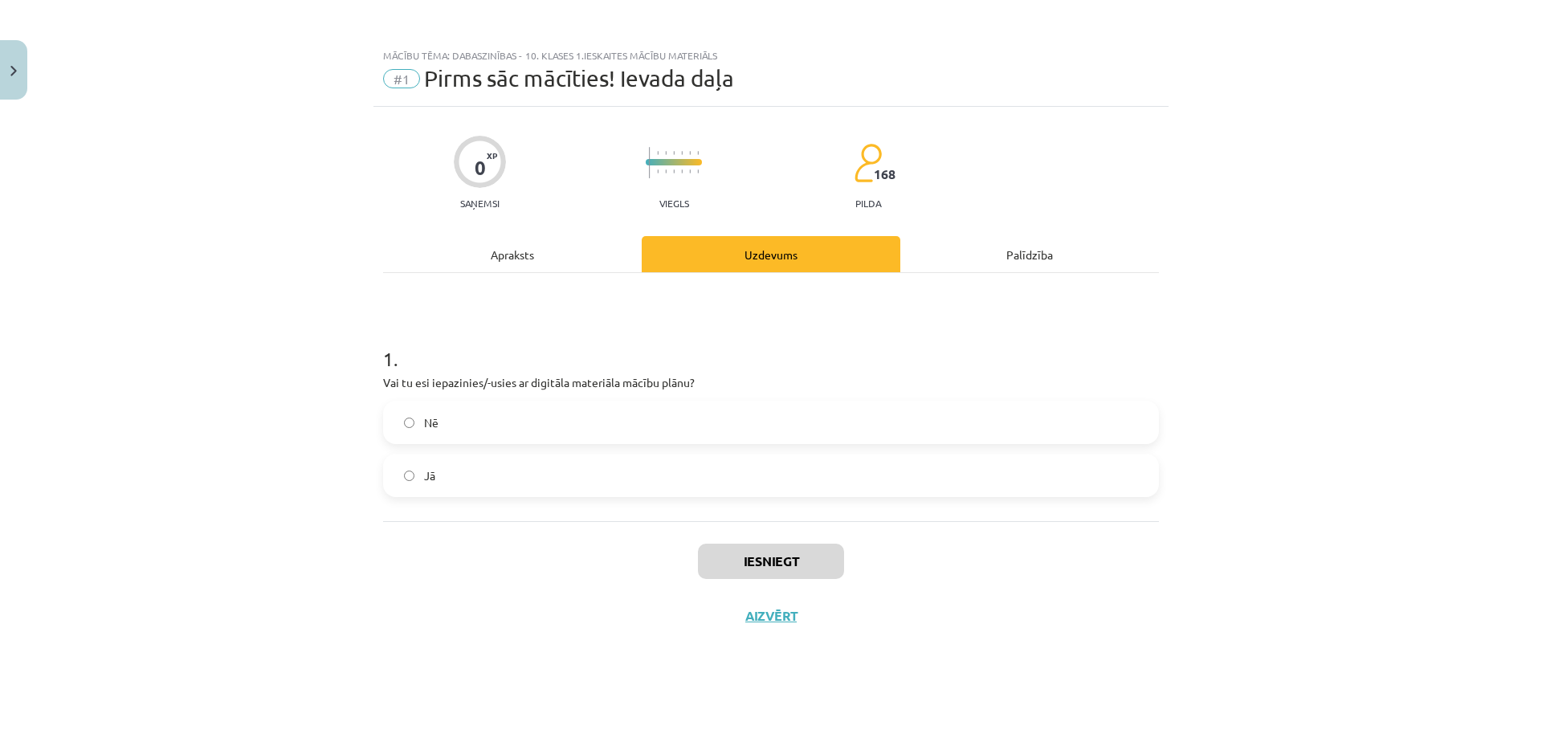
click at [434, 491] on label "Jā" at bounding box center [771, 475] width 772 height 40
click at [817, 564] on button "Iesniegt" at bounding box center [771, 561] width 146 height 35
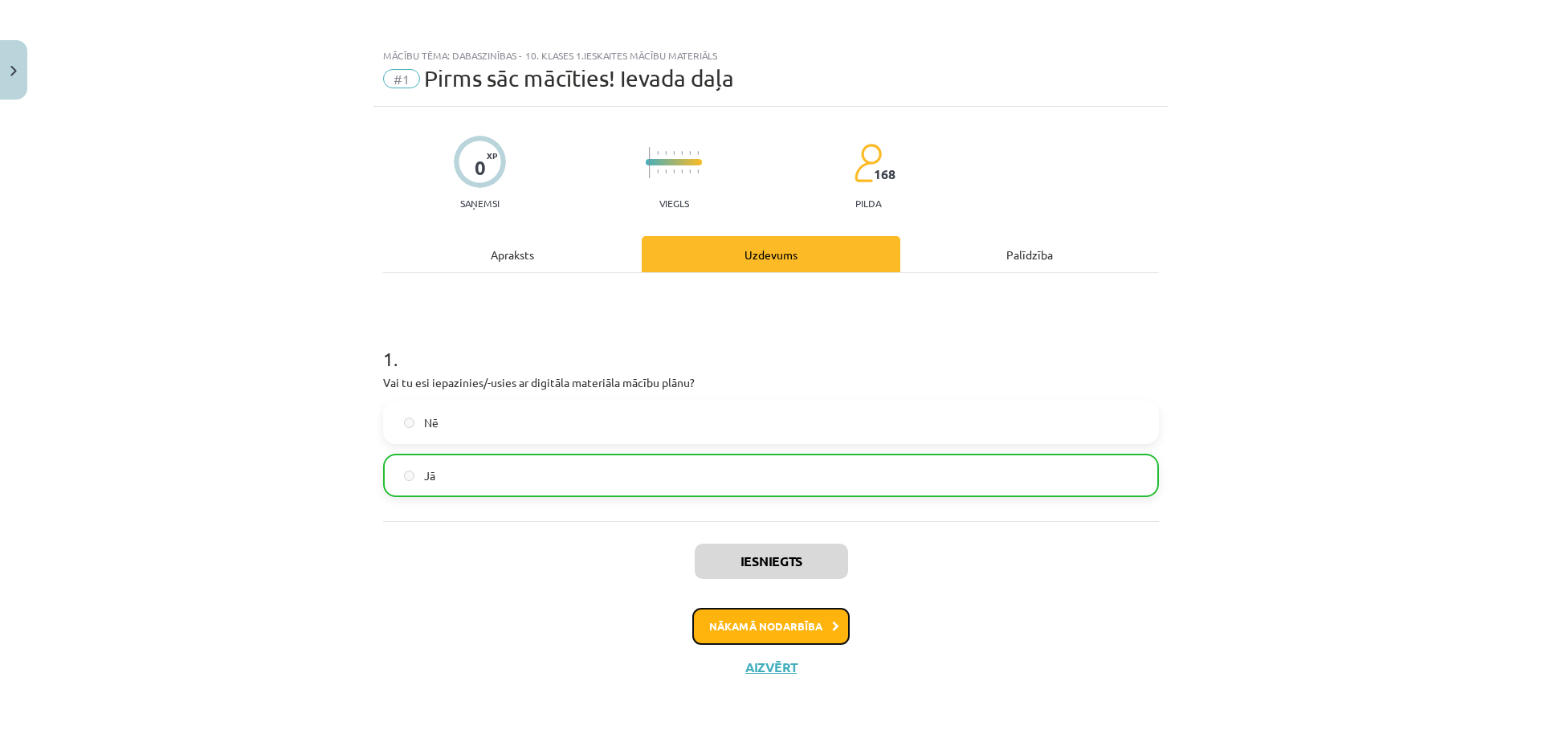
click at [771, 630] on button "Nākamā nodarbība" at bounding box center [770, 626] width 157 height 37
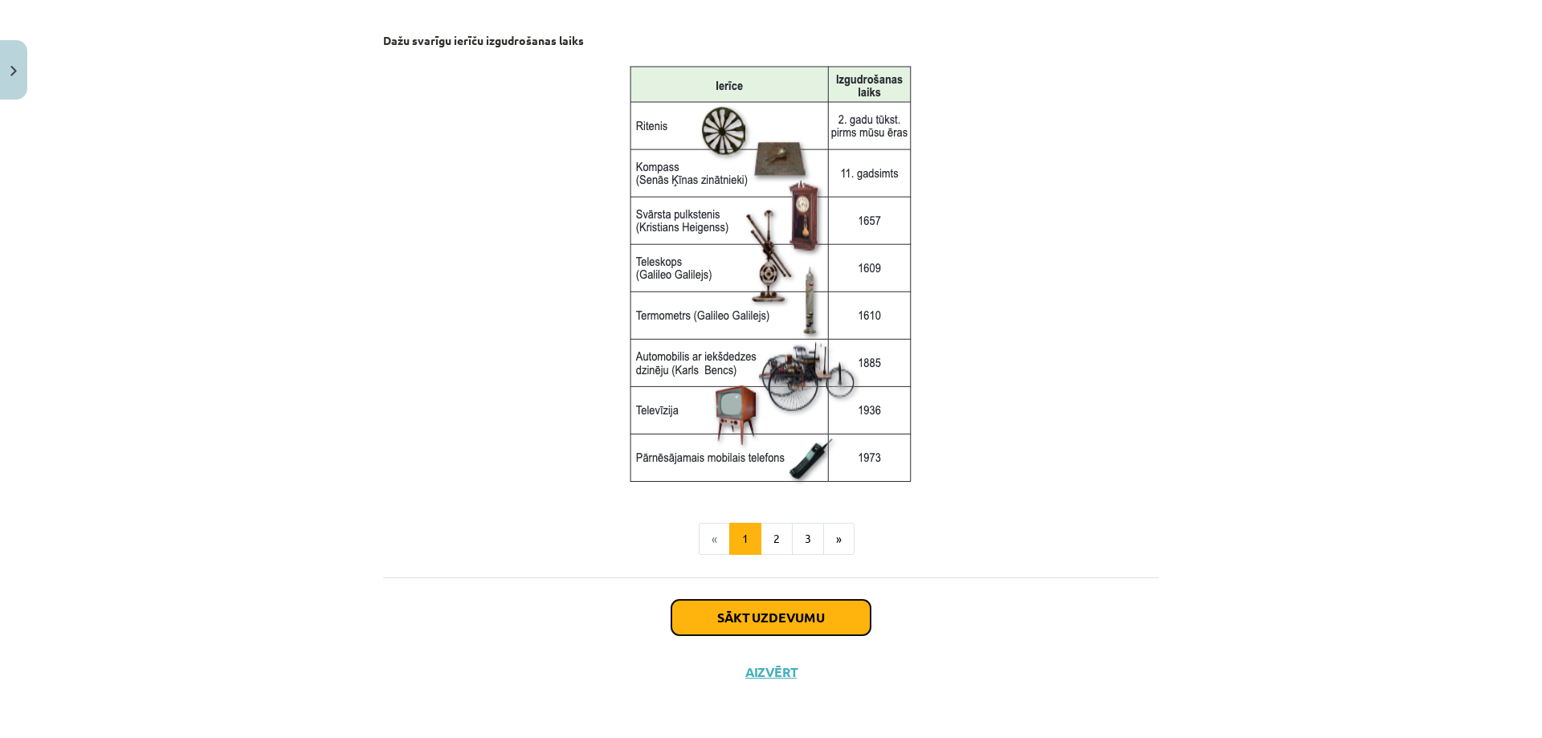
click at [765, 609] on button "Sākt uzdevumu" at bounding box center [770, 617] width 199 height 35
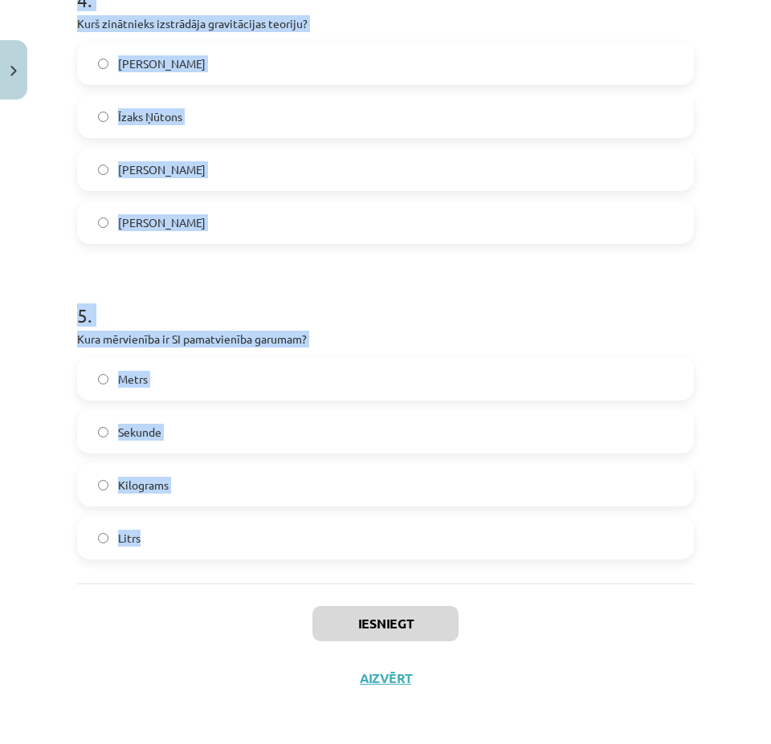
scroll to position [1307, 0]
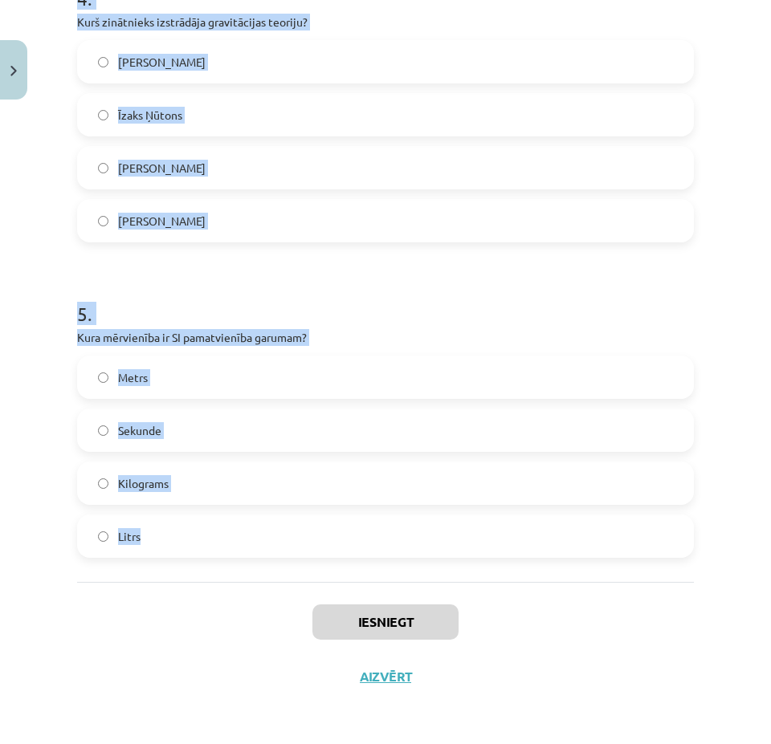
drag, startPoint x: 72, startPoint y: 340, endPoint x: 381, endPoint y: 552, distance: 374.4
copy form "Kurā no šīm pasaulēm iekļaujas šūnas un molekulas? Makropasaule Megapasaule Dzī…"
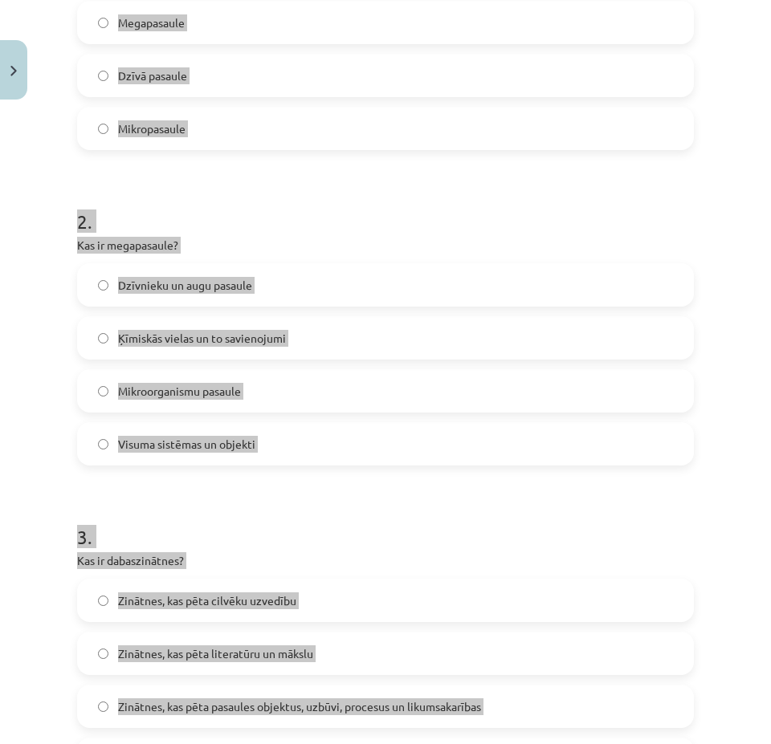
scroll to position [183, 0]
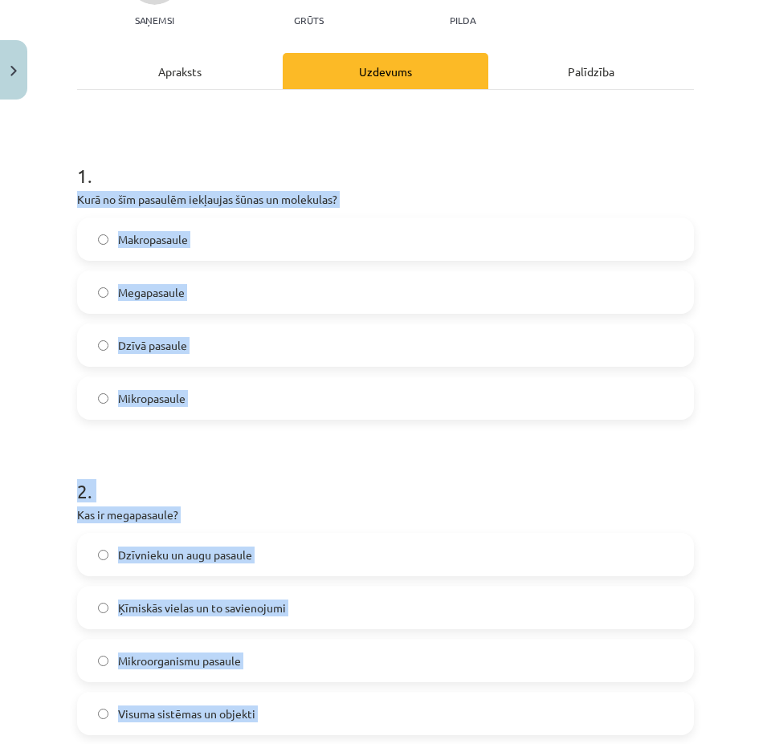
click at [41, 311] on div "Mācību tēma: Dabaszinības - 10. klases 1.ieskaites mācību materiāls #2 1. tēma.…" at bounding box center [385, 372] width 771 height 744
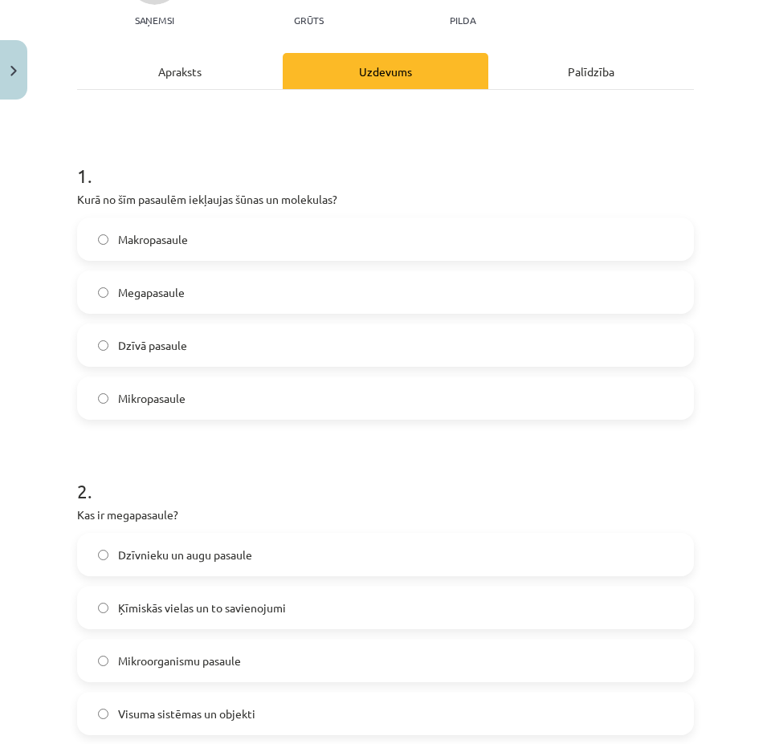
click at [102, 404] on label "Mikropasaule" at bounding box center [385, 398] width 613 height 40
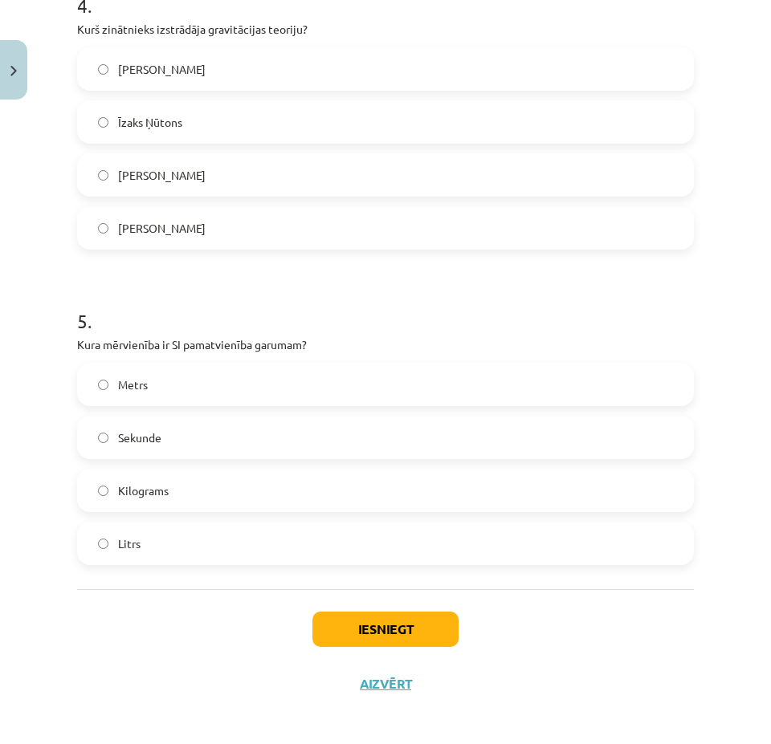
scroll to position [1307, 0]
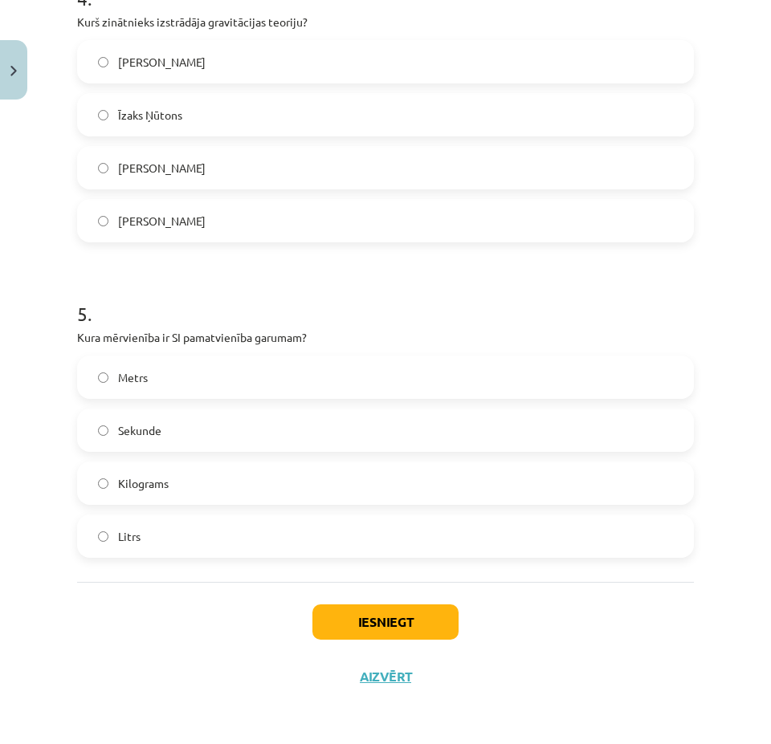
click at [106, 367] on label "Metrs" at bounding box center [385, 377] width 613 height 40
click at [336, 619] on button "Iesniegt" at bounding box center [385, 622] width 146 height 35
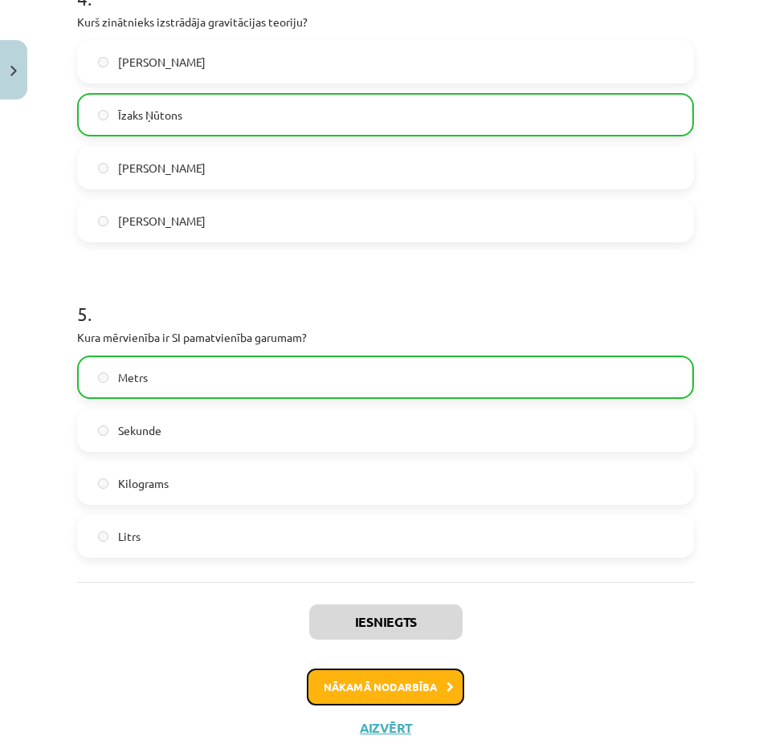
click at [418, 674] on button "Nākamā nodarbība" at bounding box center [385, 687] width 157 height 37
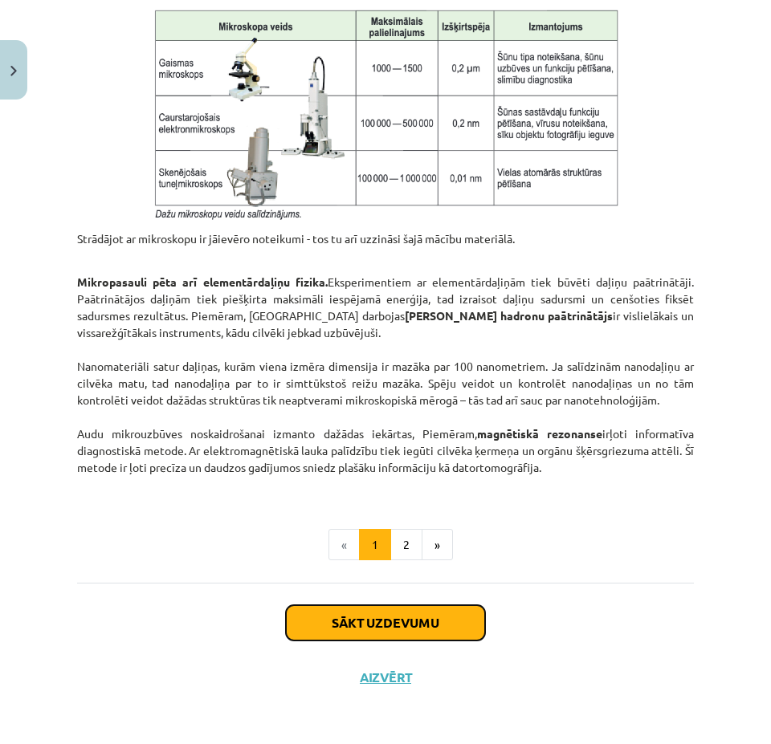
click at [386, 634] on button "Sākt uzdevumu" at bounding box center [385, 622] width 199 height 35
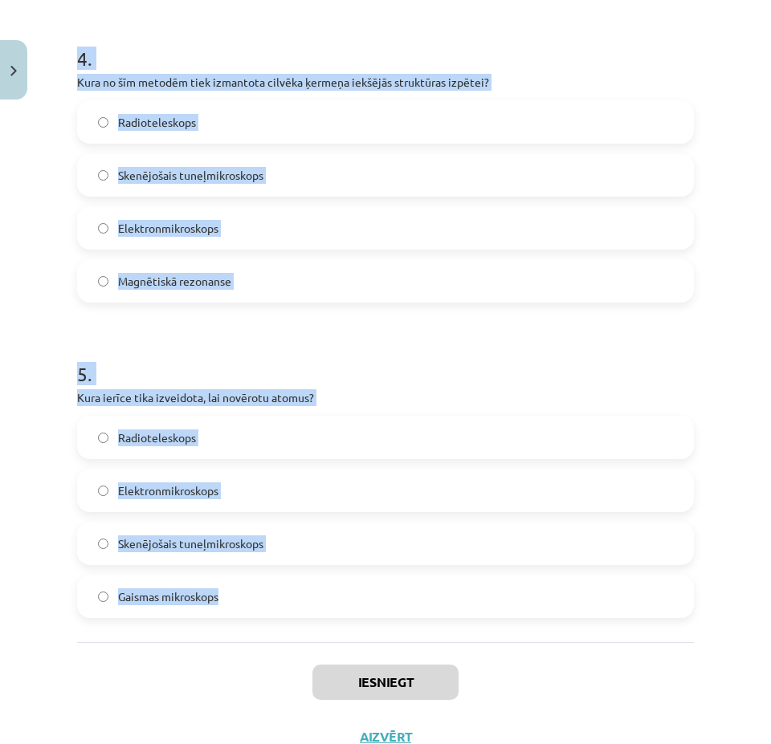
scroll to position [1333, 0]
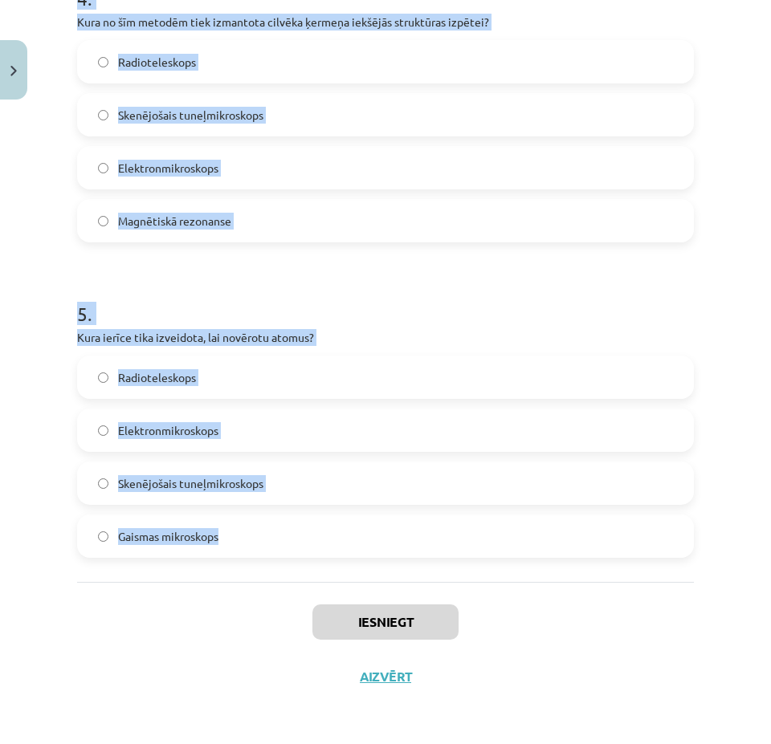
drag, startPoint x: 71, startPoint y: 369, endPoint x: 357, endPoint y: 563, distance: 345.6
copy form "Kura no šīm iekārtām spēj izšķirt objektus, kuru izmērs ir mazāks par 0,2 mikro…"
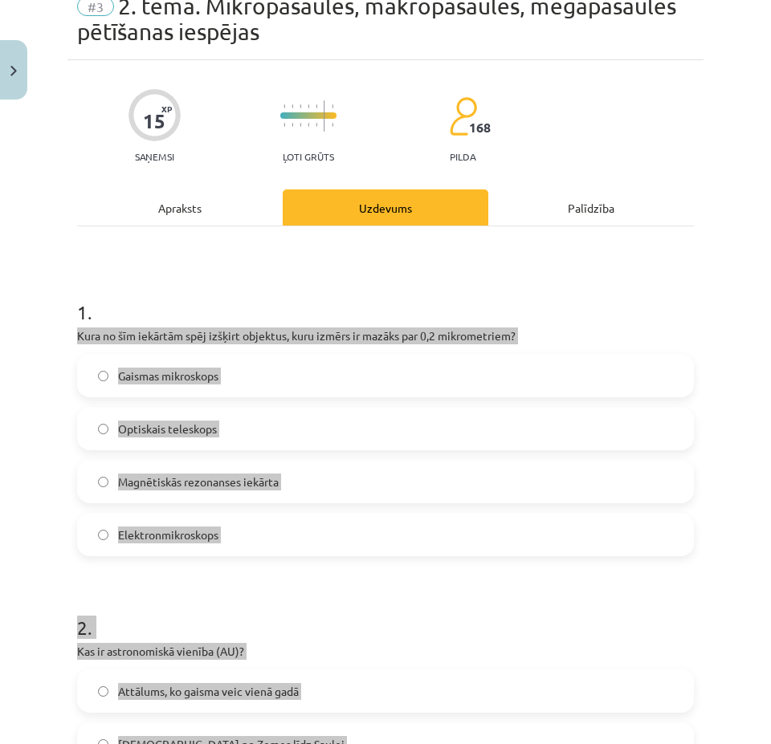
scroll to position [48, 0]
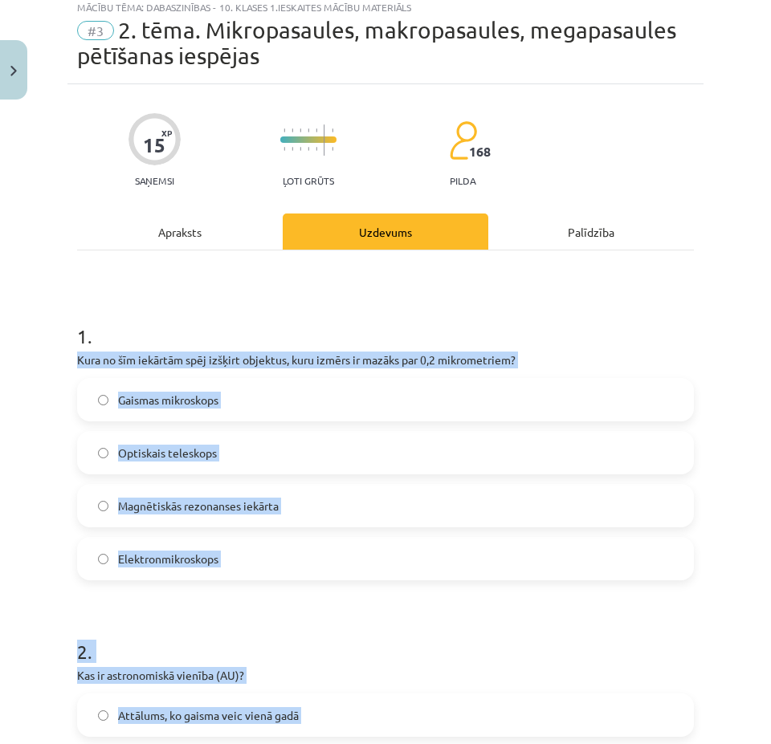
click at [35, 363] on div "Mācību tēma: Dabaszinības - 10. klases 1.ieskaites mācību materiāls #3 2. tēma.…" at bounding box center [385, 372] width 771 height 744
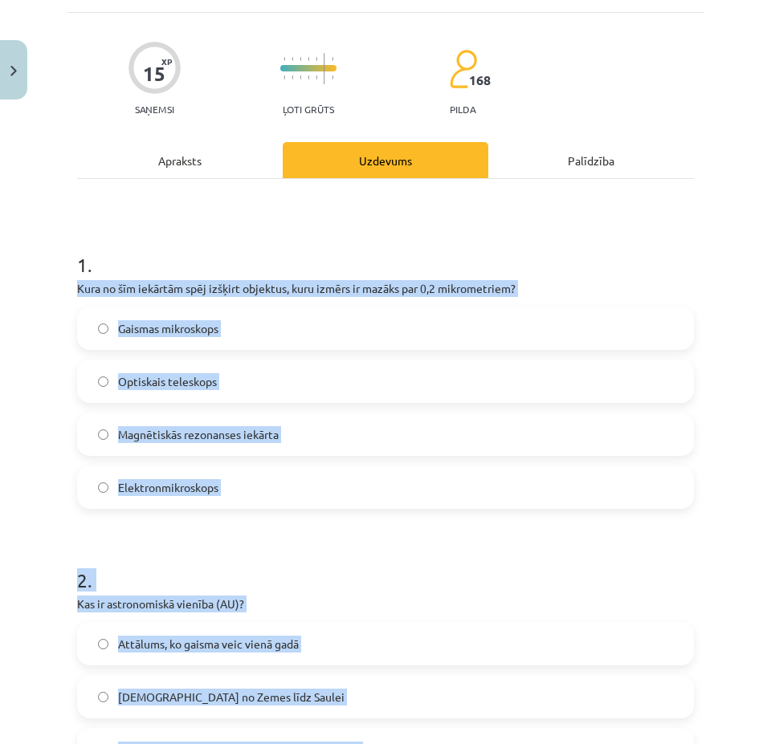
scroll to position [128, 0]
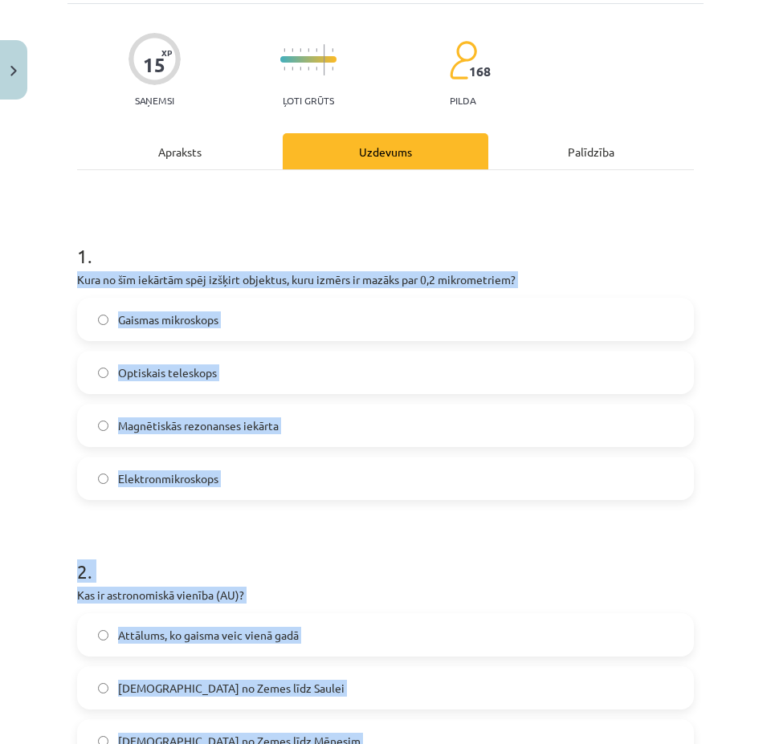
click at [38, 408] on div "Mācību tēma: Dabaszinības - 10. klases 1.ieskaites mācību materiāls #3 2. tēma.…" at bounding box center [385, 372] width 771 height 744
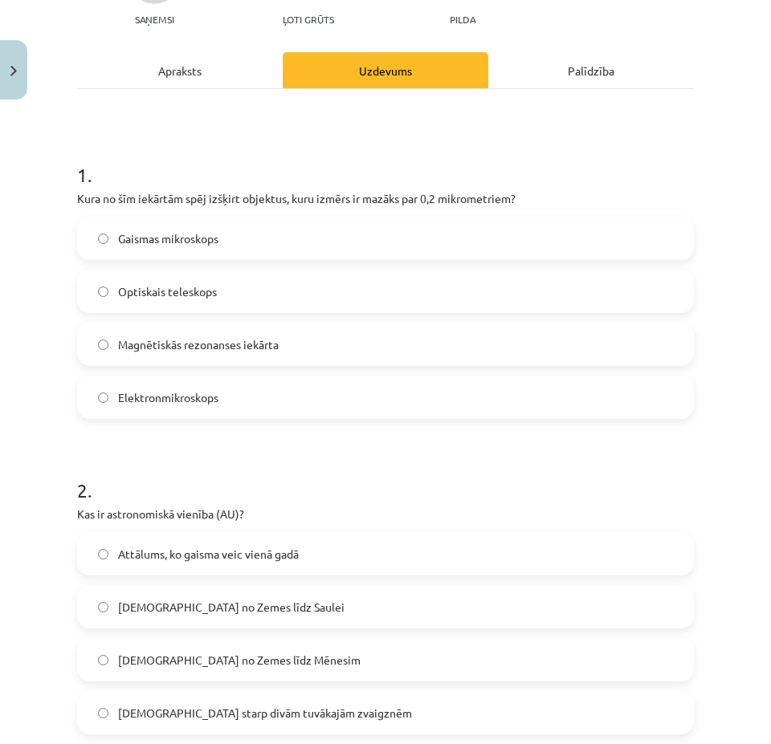
scroll to position [289, 0]
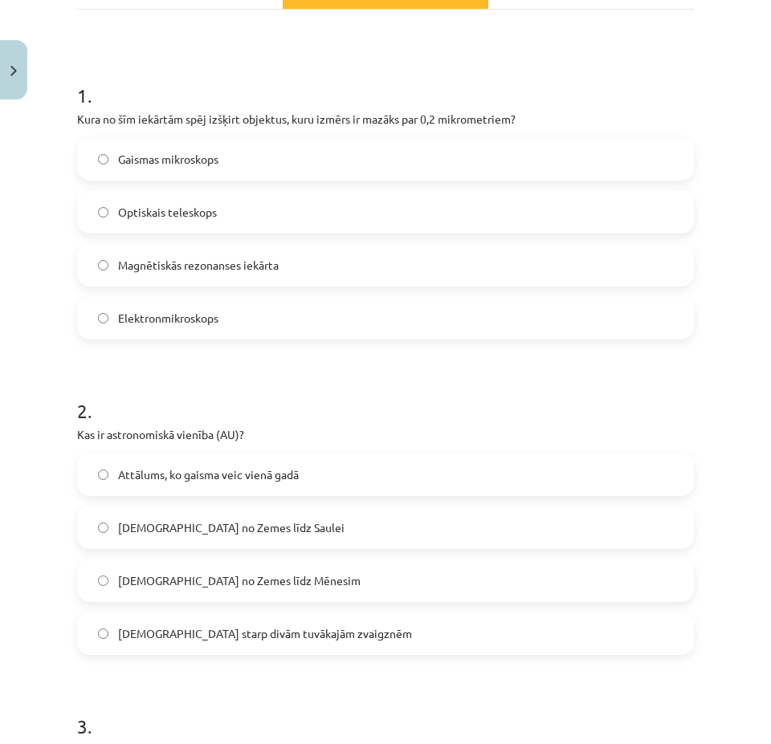
click at [100, 521] on label "Attālums no Zemes līdz Saulei" at bounding box center [385, 527] width 613 height 40
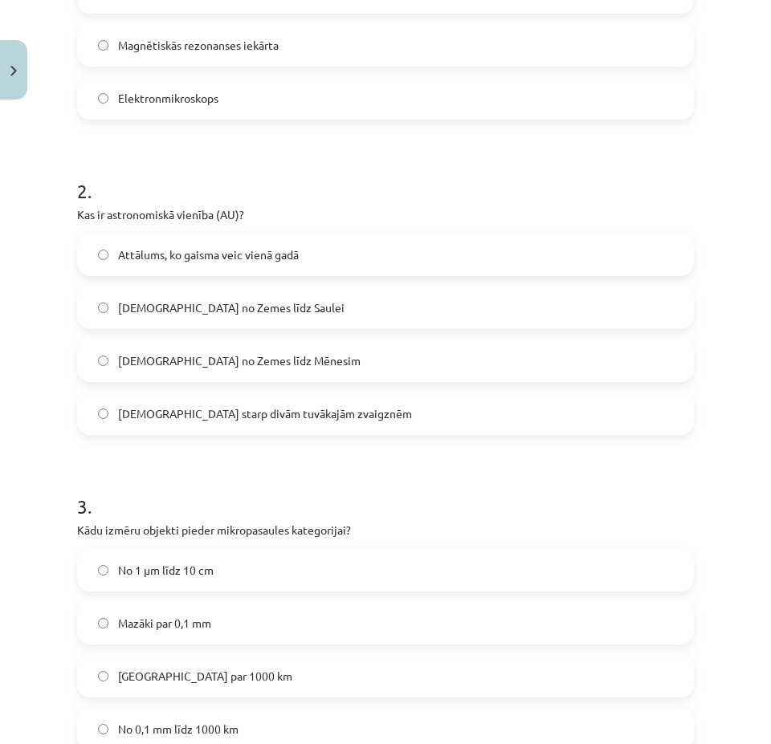
scroll to position [610, 0]
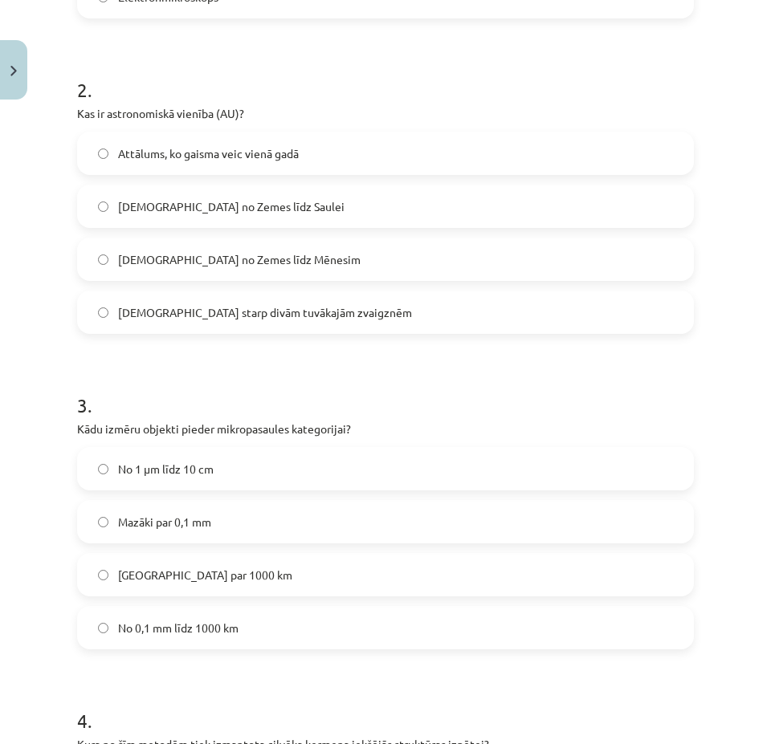
click at [111, 521] on label "Mazāki par 0,1 mm" at bounding box center [385, 522] width 613 height 40
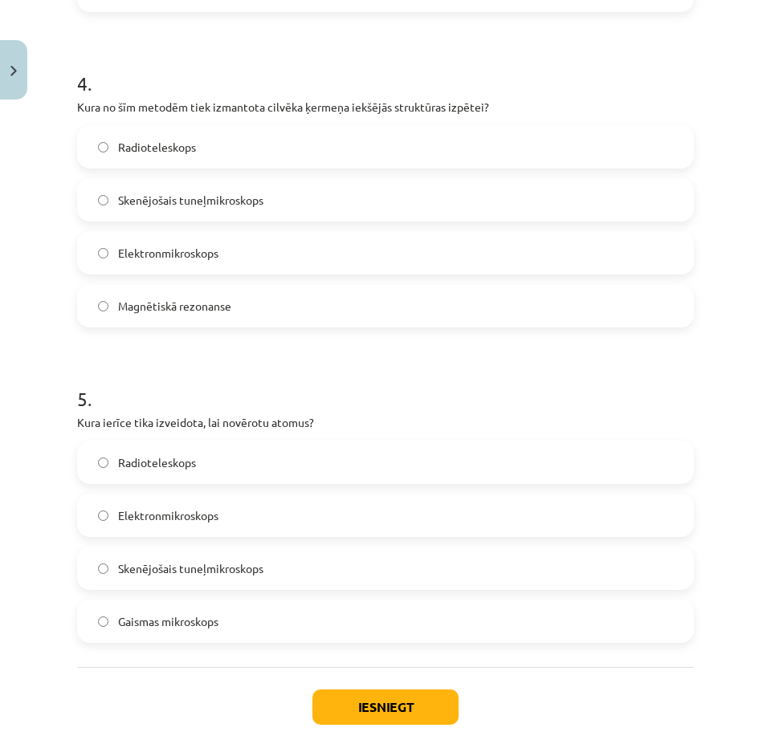
scroll to position [1253, 0]
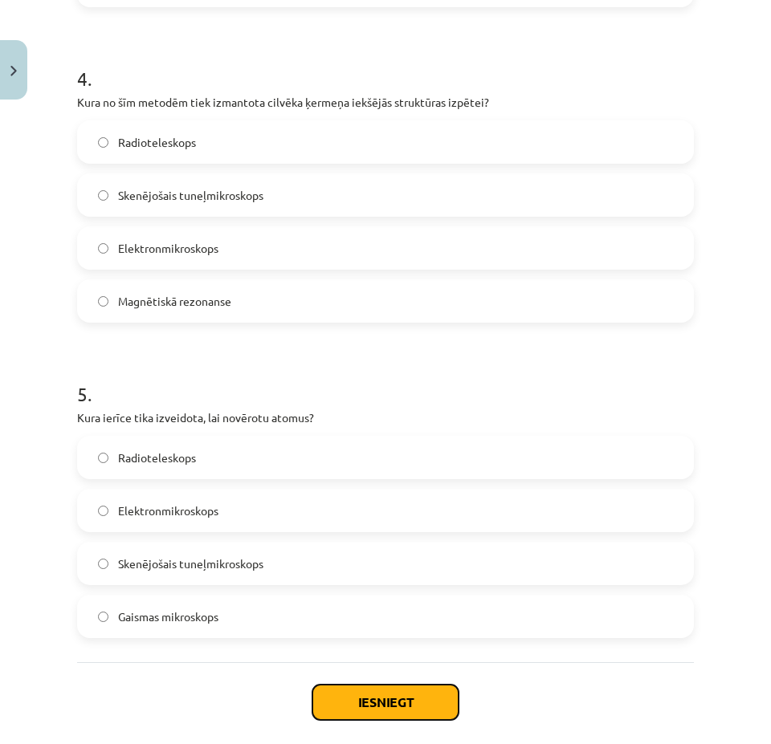
click at [377, 711] on button "Iesniegt" at bounding box center [385, 702] width 146 height 35
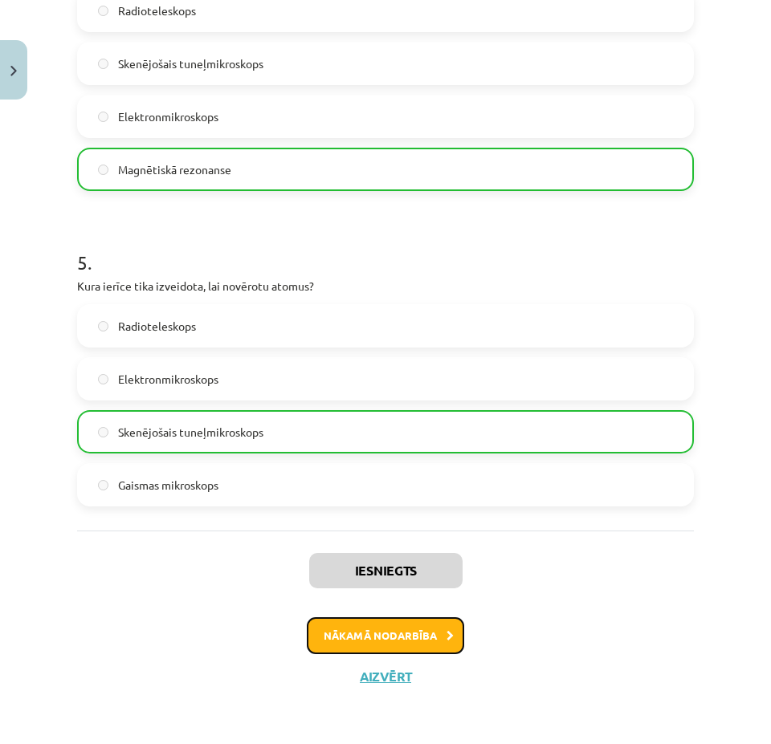
click at [428, 634] on button "Nākamā nodarbība" at bounding box center [385, 635] width 157 height 37
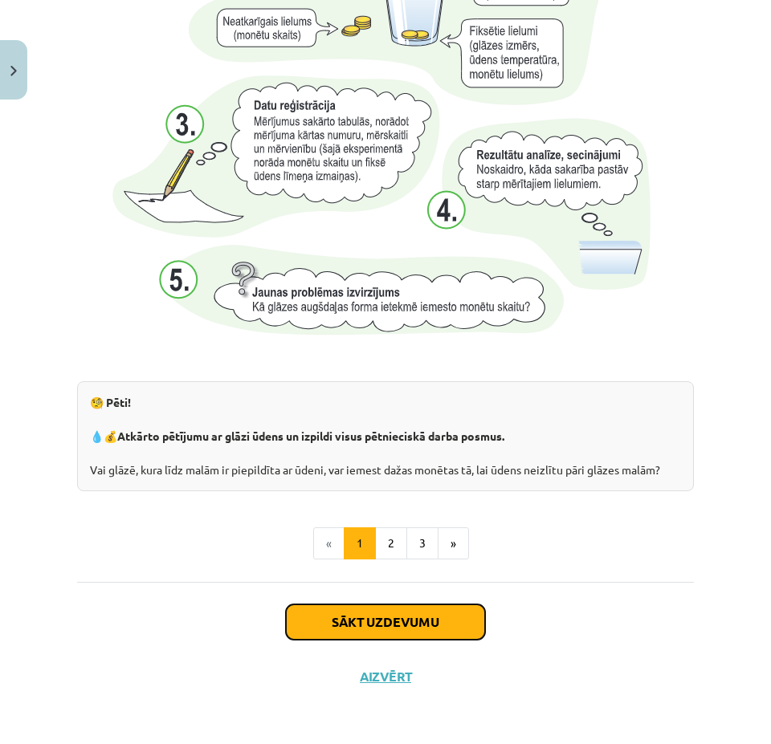
click at [381, 605] on button "Sākt uzdevumu" at bounding box center [385, 622] width 199 height 35
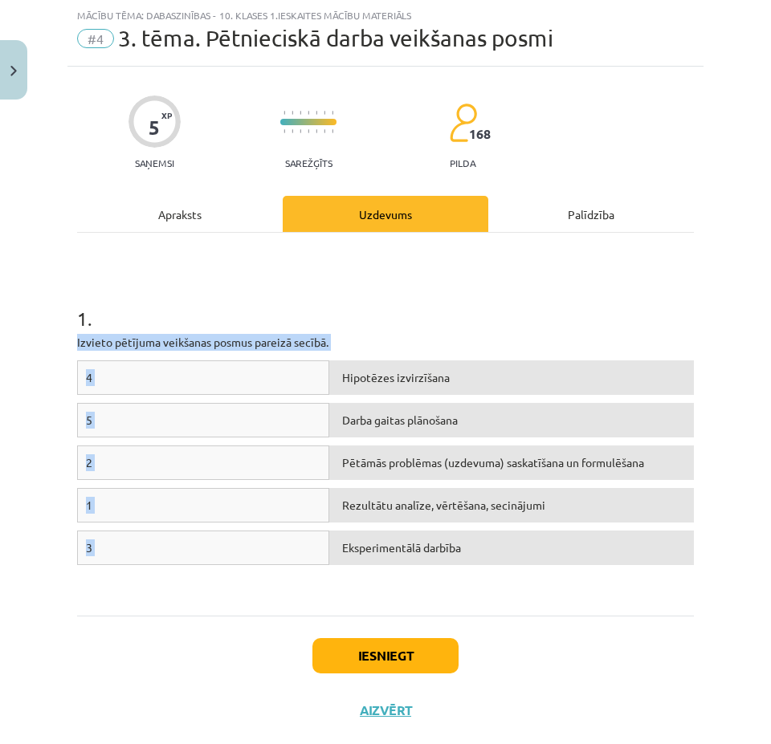
drag, startPoint x: 71, startPoint y: 342, endPoint x: 649, endPoint y: 532, distance: 607.6
click at [649, 532] on div "5 XP Saņemsi Sarežģīts 168 pilda Apraksts Uzdevums Palīdzība 1 . Izvieto pētīju…" at bounding box center [385, 402] width 636 height 671
click at [540, 616] on div "Iesniegt Aizvērt" at bounding box center [385, 672] width 617 height 112
drag, startPoint x: 205, startPoint y: 508, endPoint x: 284, endPoint y: 493, distance: 80.9
click at [284, 493] on div "1" at bounding box center [203, 505] width 252 height 35
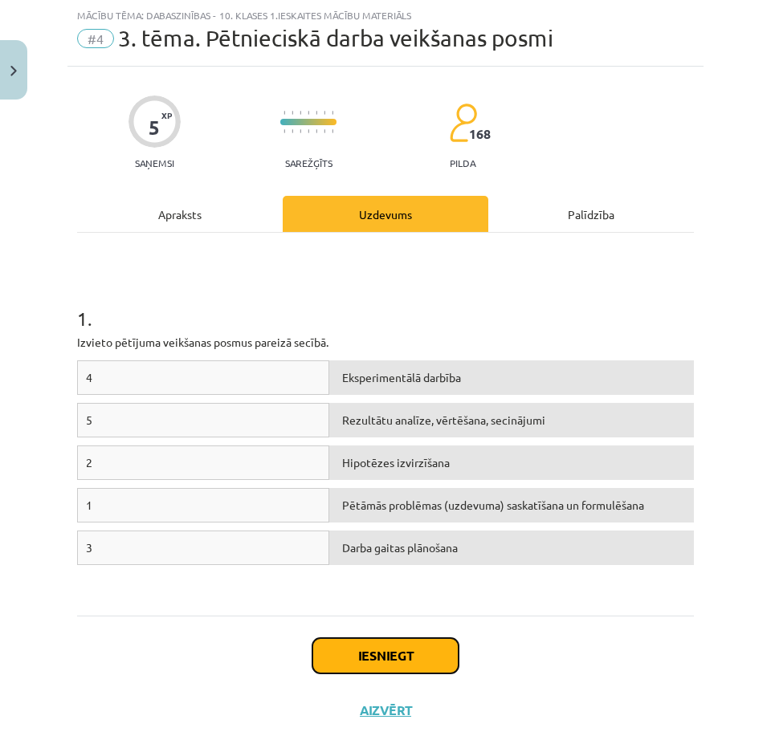
click at [367, 642] on button "Iesniegt" at bounding box center [385, 655] width 146 height 35
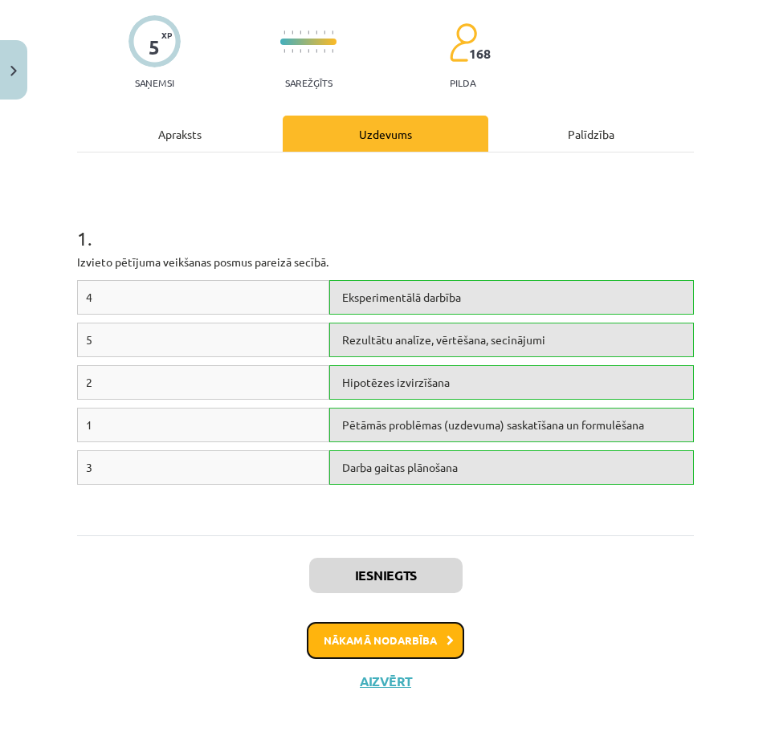
click at [369, 646] on button "Nākamā nodarbība" at bounding box center [385, 640] width 157 height 37
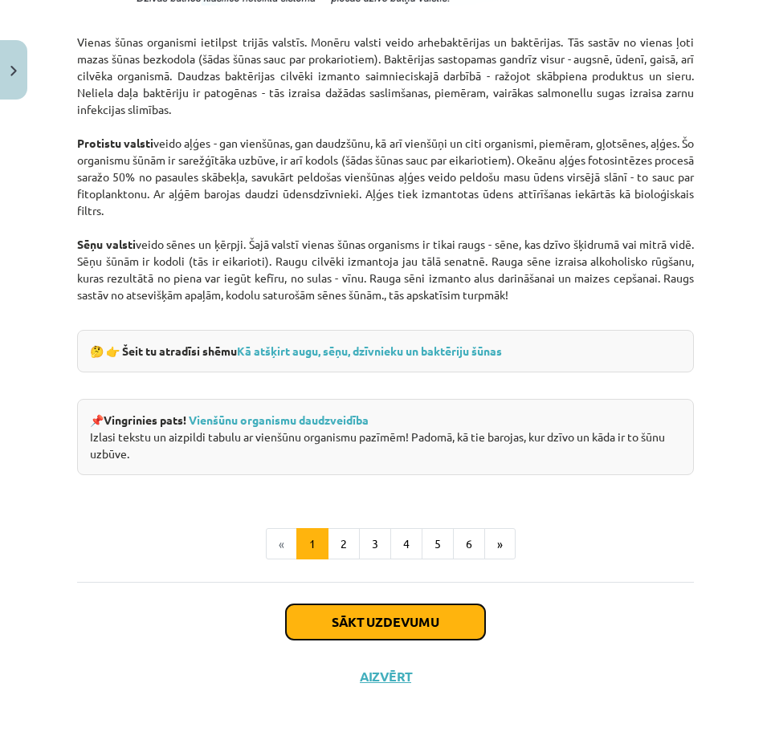
click at [371, 637] on button "Sākt uzdevumu" at bounding box center [385, 622] width 199 height 35
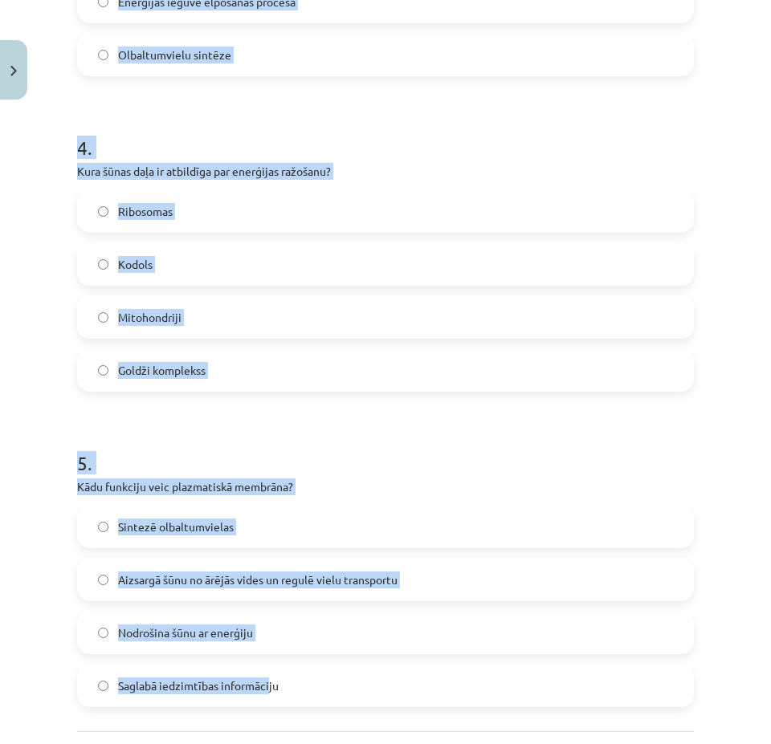
scroll to position [1307, 0]
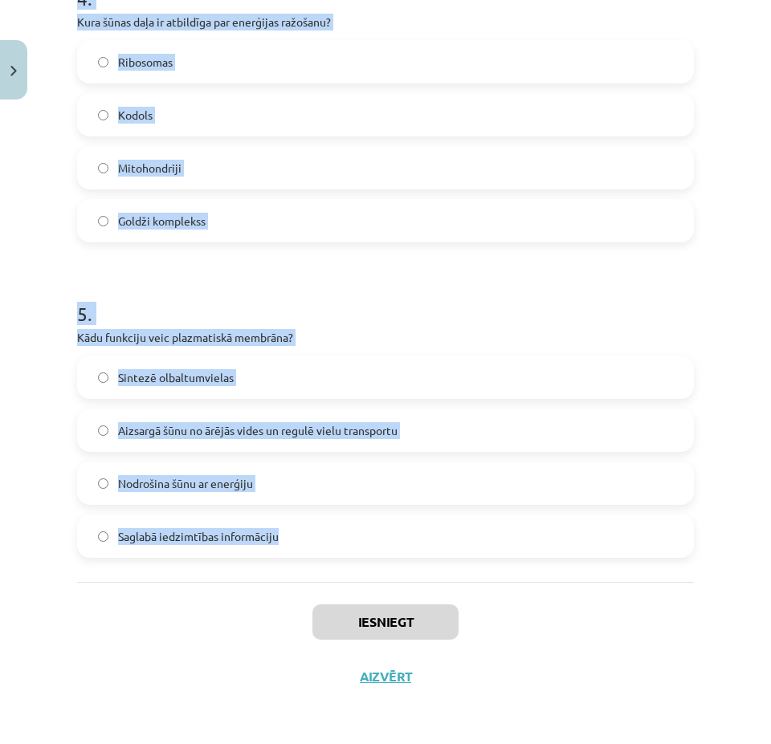
drag, startPoint x: 74, startPoint y: 337, endPoint x: 285, endPoint y: 555, distance: 303.2
copy form "Kuru funkciju veic Goldži komplekss šūnā? Šķiro un transportē sintezētās vielas…"
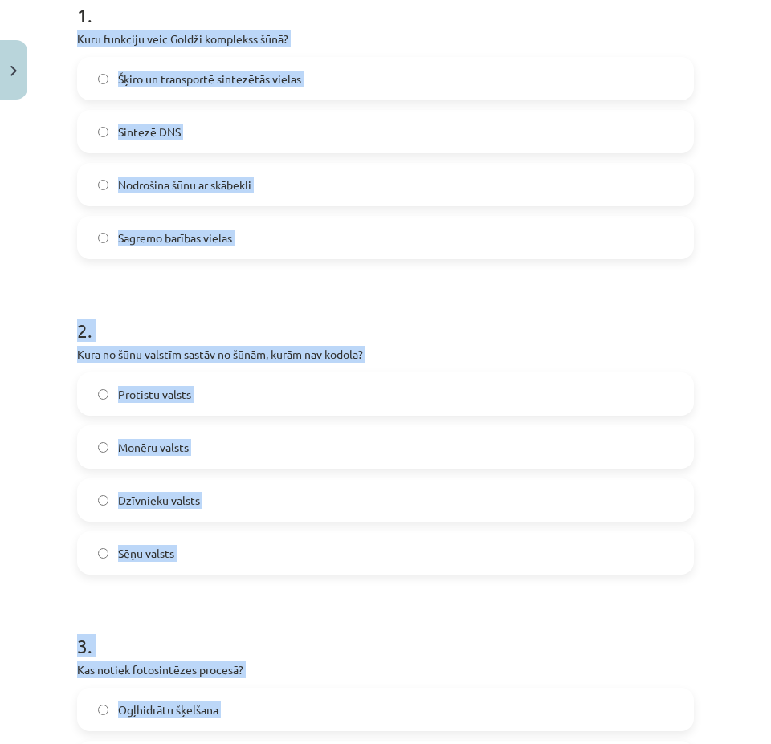
click at [22, 334] on div "Mācību tēma: Dabaszinības - 10. klases 1.ieskaites mācību materiāls #5 4. tēma.…" at bounding box center [385, 372] width 771 height 744
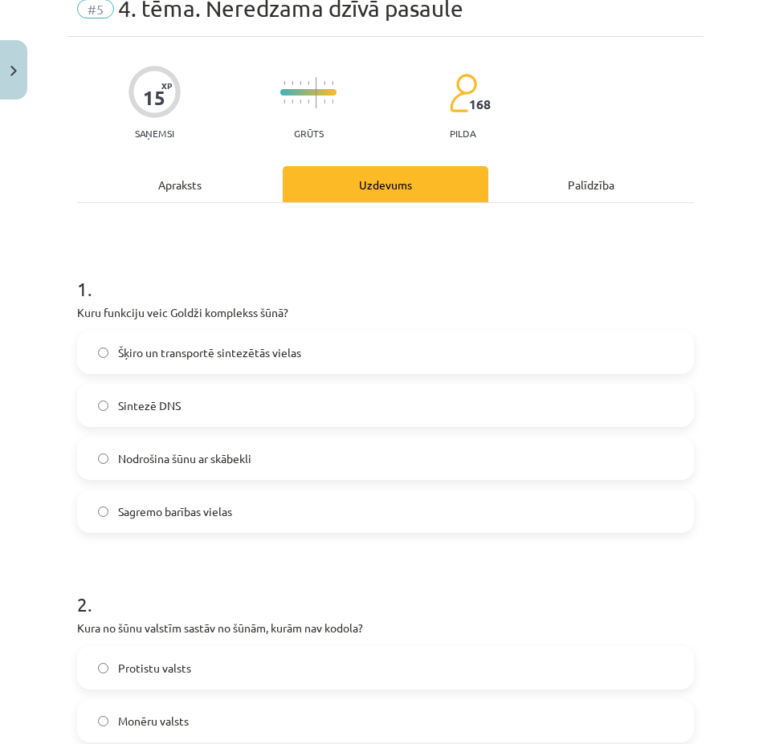
scroll to position [22, 0]
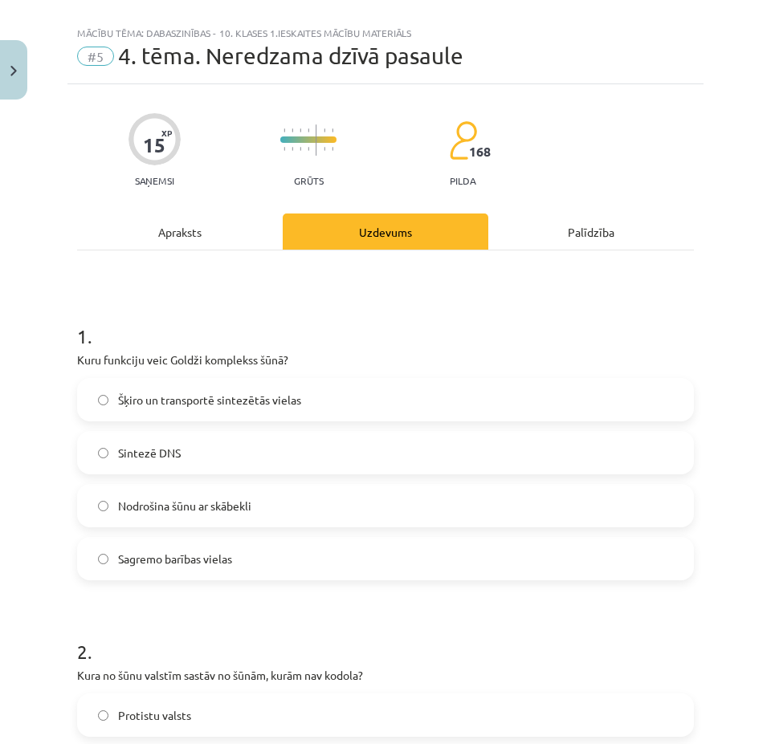
click at [144, 405] on span "Šķiro un transportē sintezētās vielas" at bounding box center [209, 400] width 183 height 17
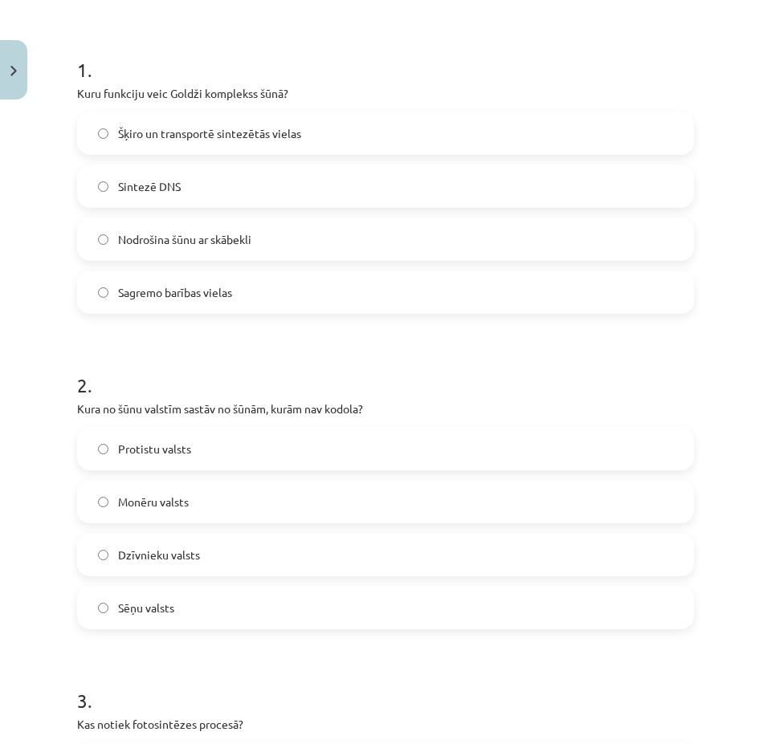
scroll to position [344, 0]
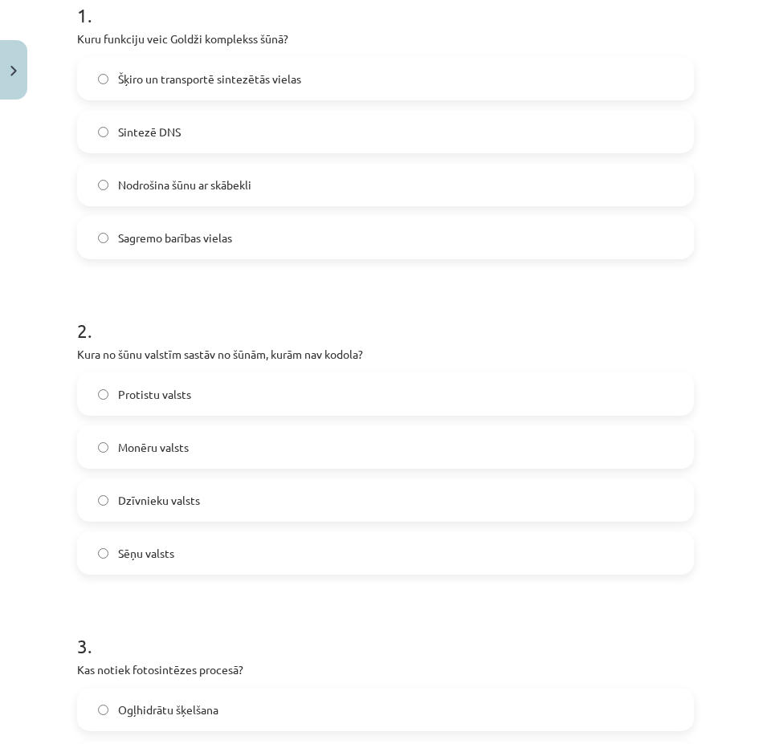
click at [120, 442] on span "Monēru valsts" at bounding box center [153, 447] width 71 height 17
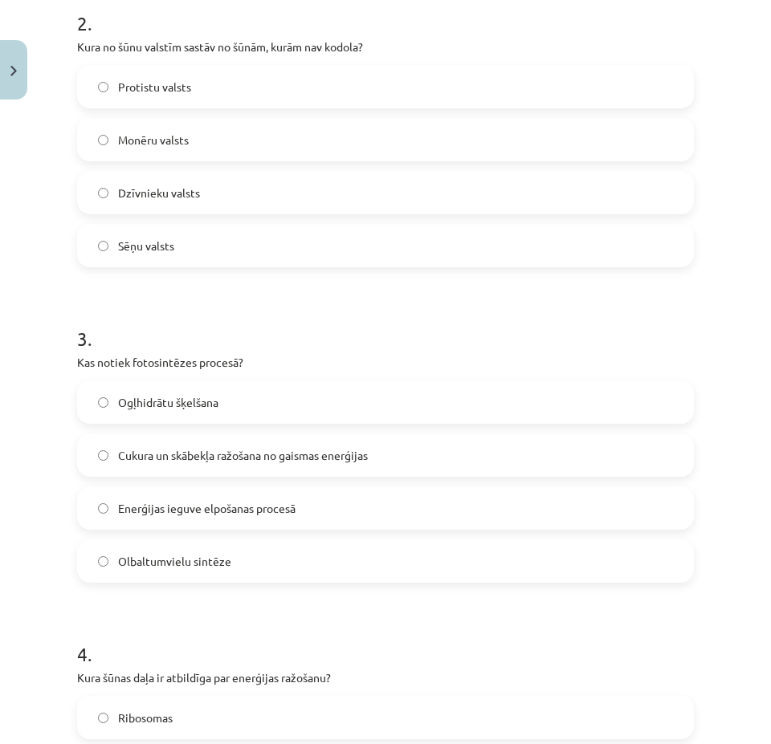
scroll to position [665, 0]
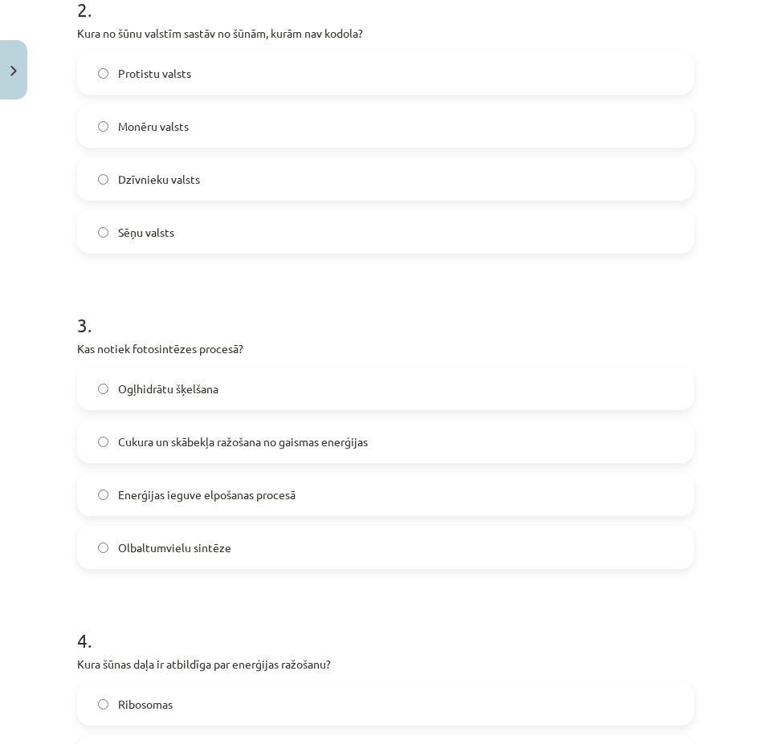
click at [124, 450] on span "Cukura un skābekļa ražošana no gaismas enerģijas" at bounding box center [243, 442] width 250 height 17
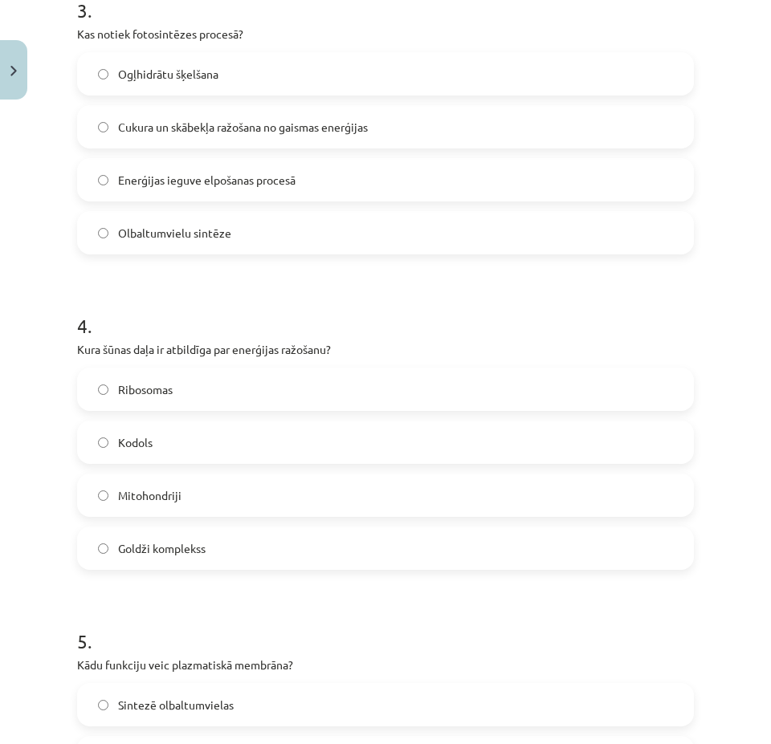
scroll to position [986, 0]
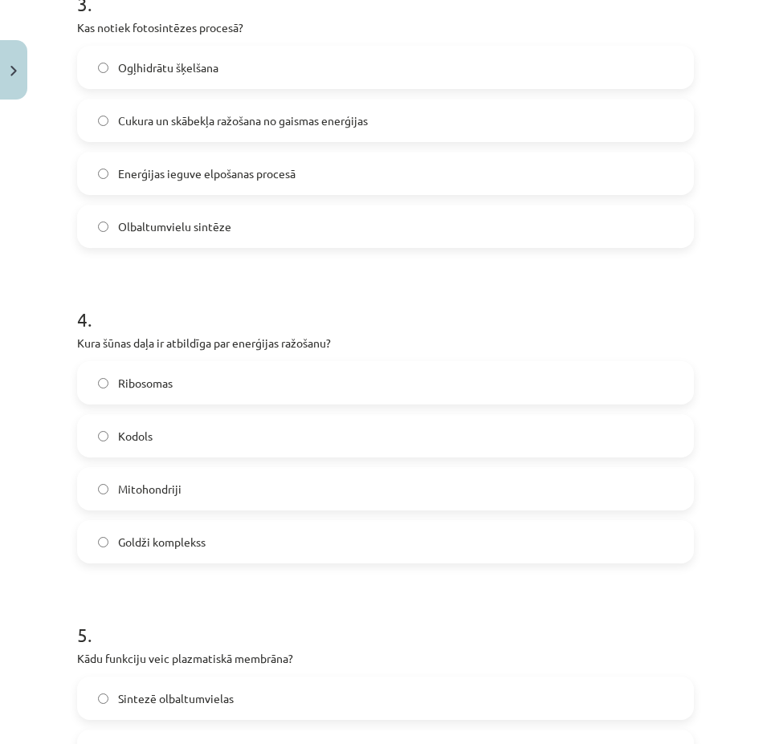
click at [126, 483] on span "Mitohondriji" at bounding box center [149, 489] width 63 height 17
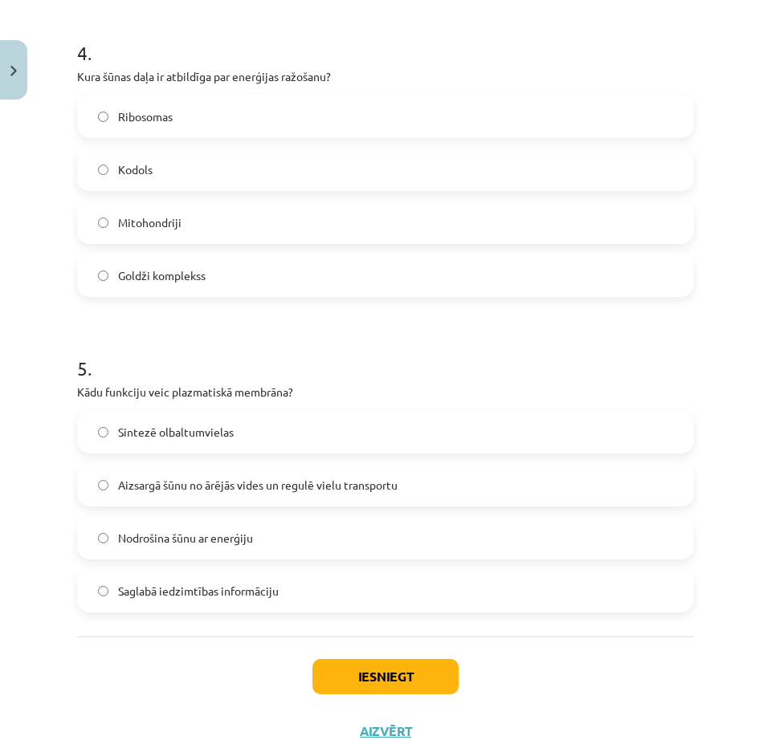
scroll to position [1307, 0]
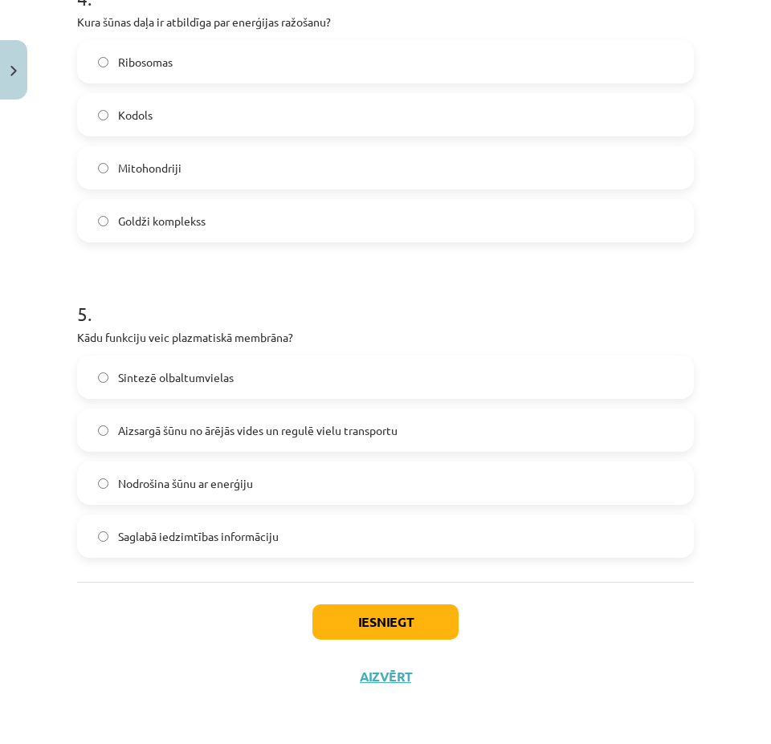
click at [133, 426] on span "Aizsargā šūnu no ārējās vides un regulē vielu transportu" at bounding box center [257, 430] width 279 height 17
click at [350, 619] on button "Iesniegt" at bounding box center [385, 622] width 146 height 35
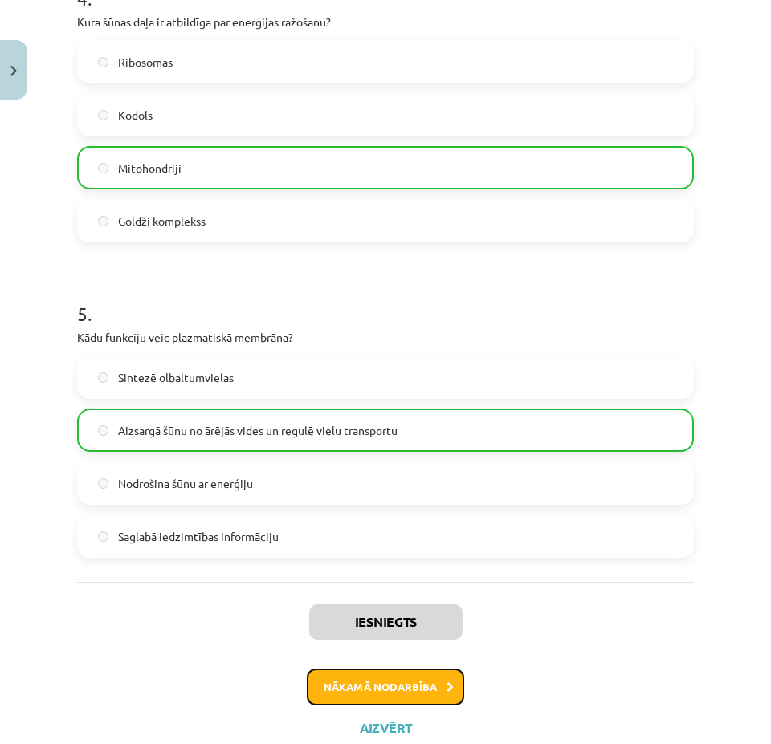
click at [389, 687] on button "Nākamā nodarbība" at bounding box center [385, 687] width 157 height 37
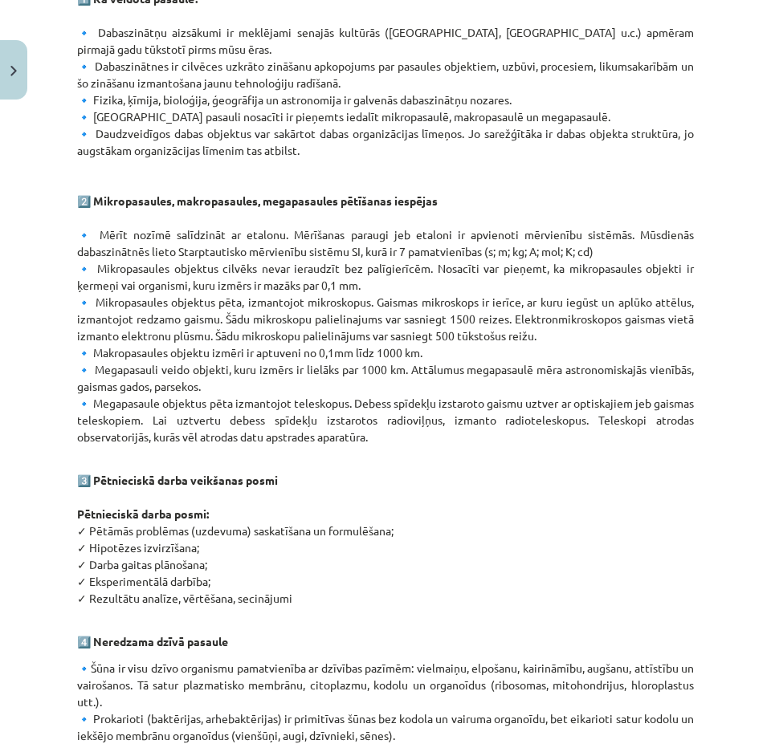
scroll to position [935, 0]
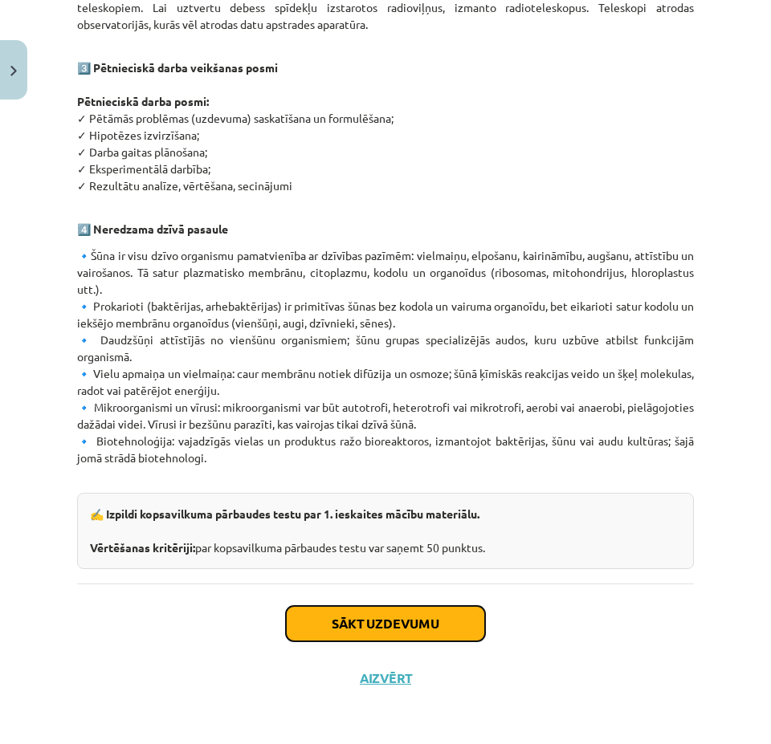
click at [391, 621] on button "Sākt uzdevumu" at bounding box center [385, 623] width 199 height 35
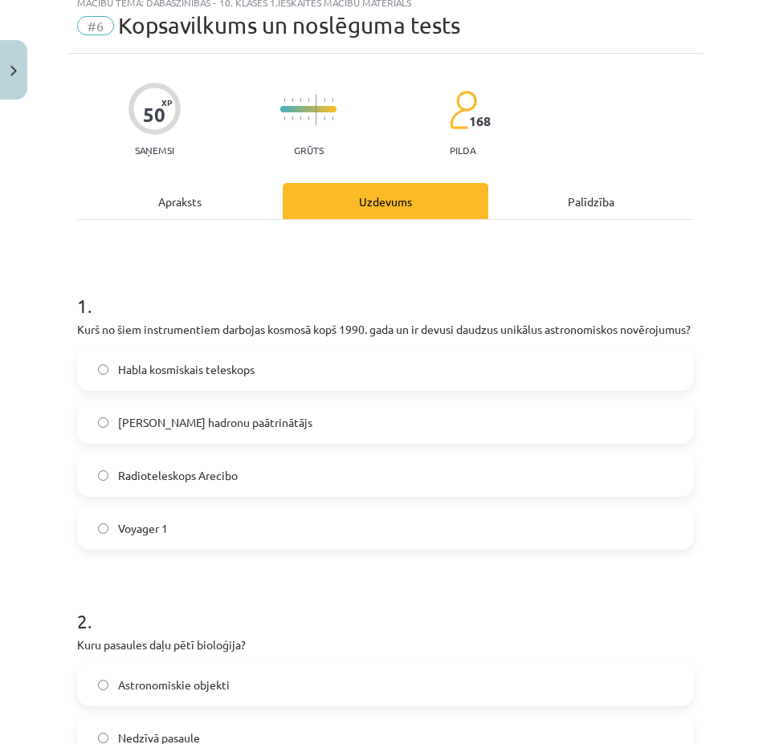
scroll to position [40, 0]
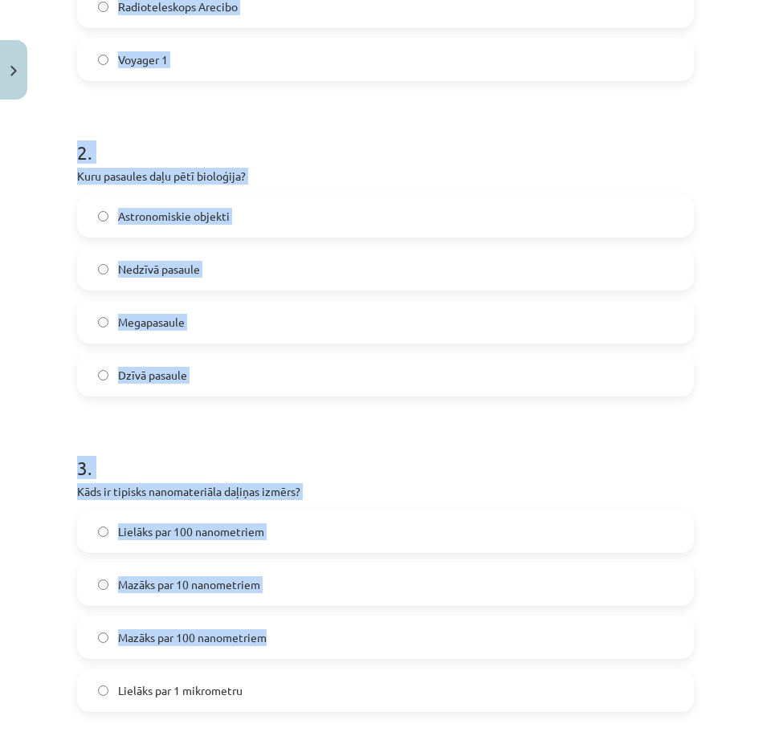
drag, startPoint x: 70, startPoint y: 337, endPoint x: 347, endPoint y: 644, distance: 413.3
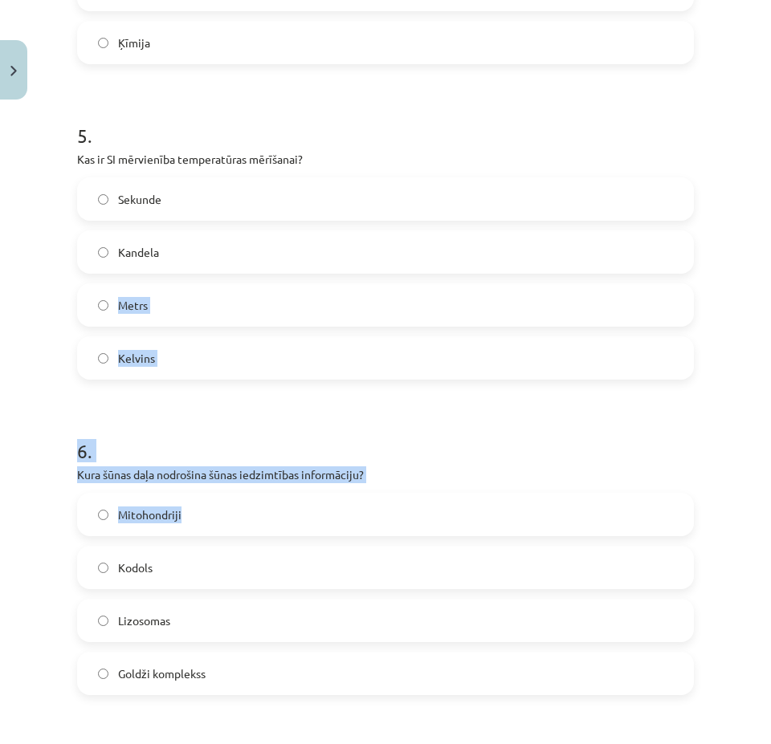
drag, startPoint x: 347, startPoint y: 644, endPoint x: 325, endPoint y: 529, distance: 116.9
click at [325, 529] on form "1 . Kurš no šiem instrumentiem darbojas kosmosā kopš 1990. gada un ir devusi da…" at bounding box center [385, 395] width 617 height 3123
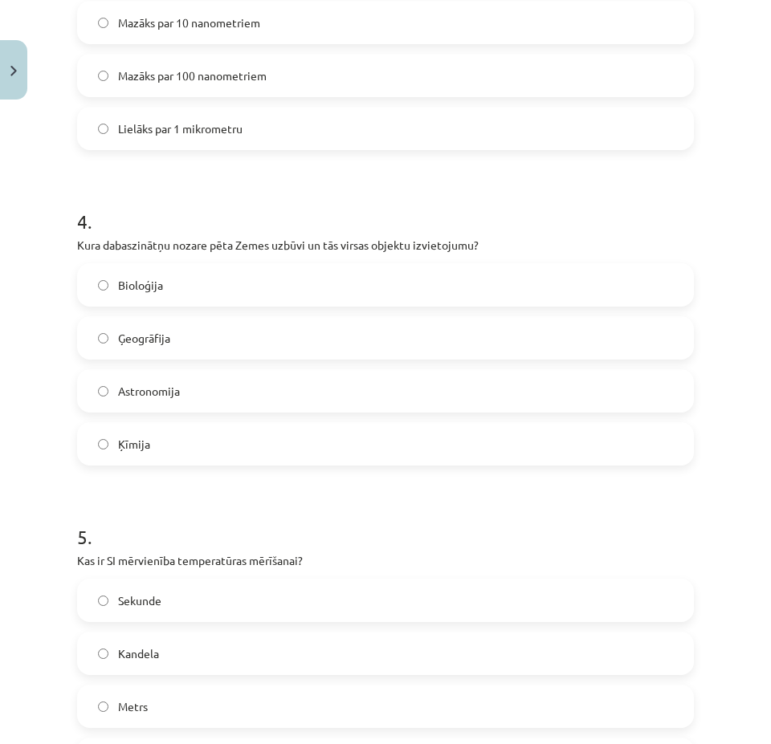
click at [29, 489] on div "Mācību tēma: Dabaszinības - 10. klases 1.ieskaites mācību materiāls #6 Kopsavil…" at bounding box center [385, 372] width 771 height 744
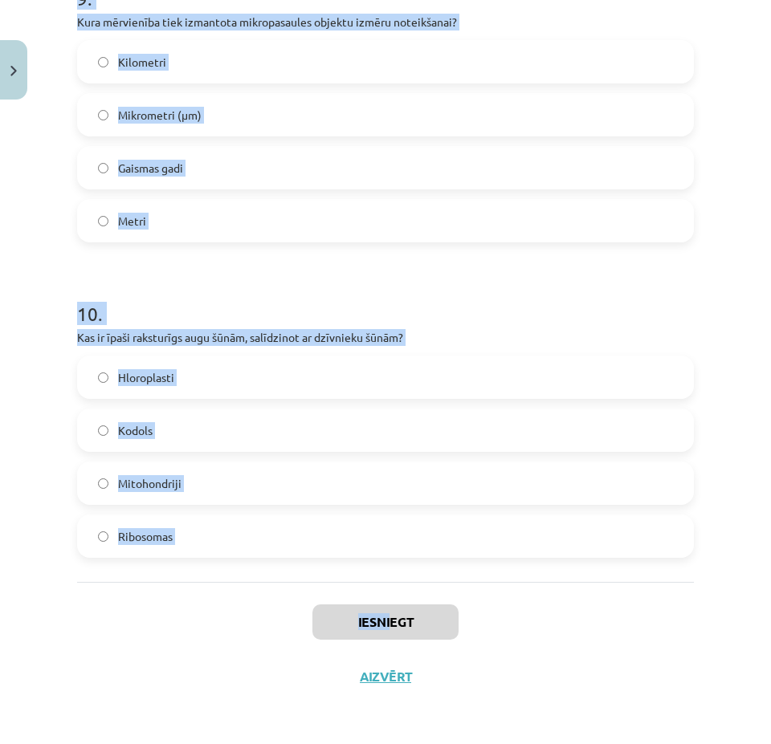
scroll to position [2902, 0]
copy div "Kurš no šiem instrumentiem darbojas kosmosā kopš 1990. gada un ir devusi daudzu…"
click at [22, 592] on div "Mācību tēma: Dabaszinības - 10. klases 1.ieskaites mācību materiāls #6 Kopsavil…" at bounding box center [385, 372] width 771 height 744
click at [30, 581] on div "Mācību tēma: Dabaszinības - 10. klases 1.ieskaites mācību materiāls #6 Kopsavil…" at bounding box center [385, 372] width 771 height 744
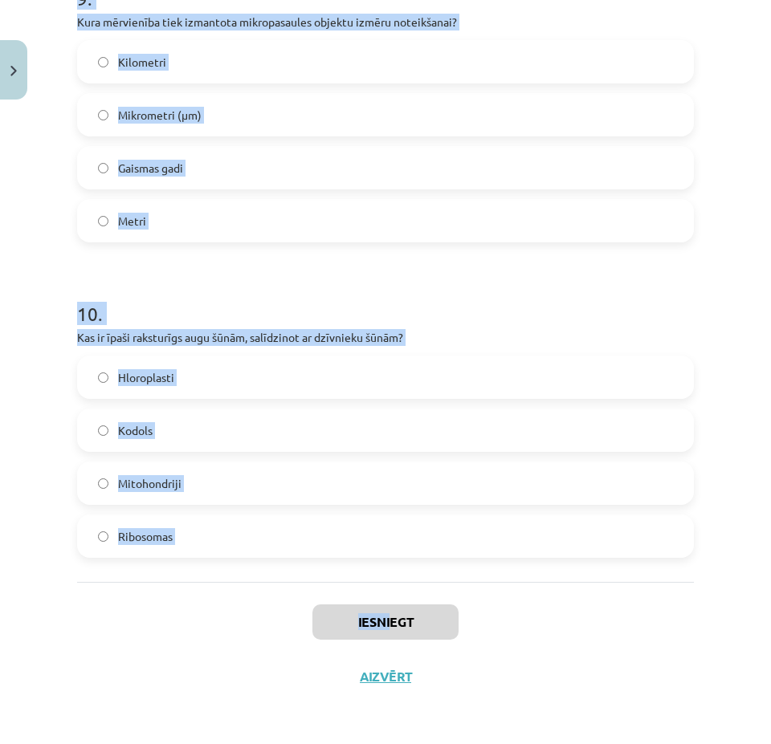
click at [27, 561] on div "Mācību tēma: Dabaszinības - 10. klases 1.ieskaites mācību materiāls #6 Kopsavil…" at bounding box center [385, 372] width 771 height 744
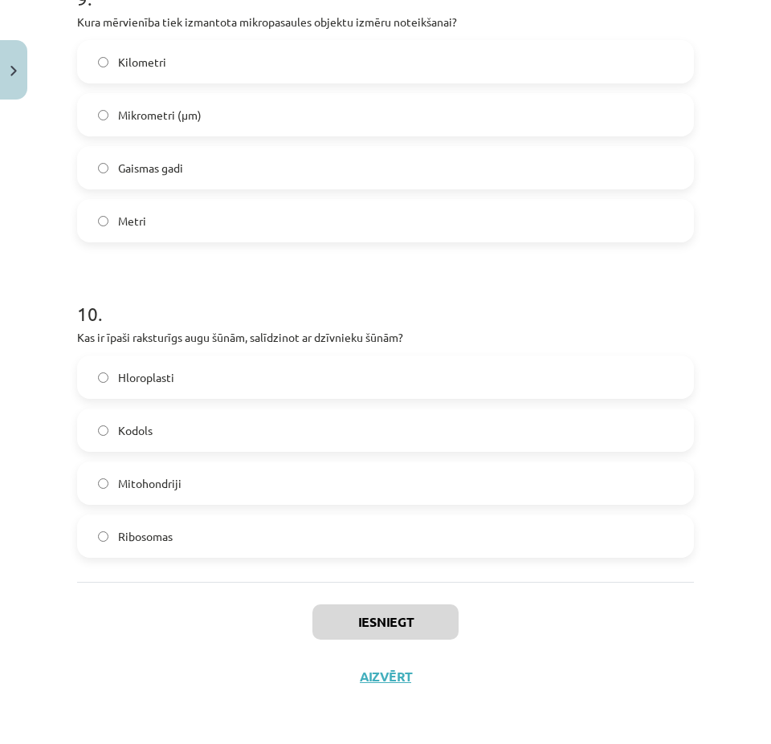
click at [111, 377] on label "Hloroplasti" at bounding box center [385, 377] width 613 height 40
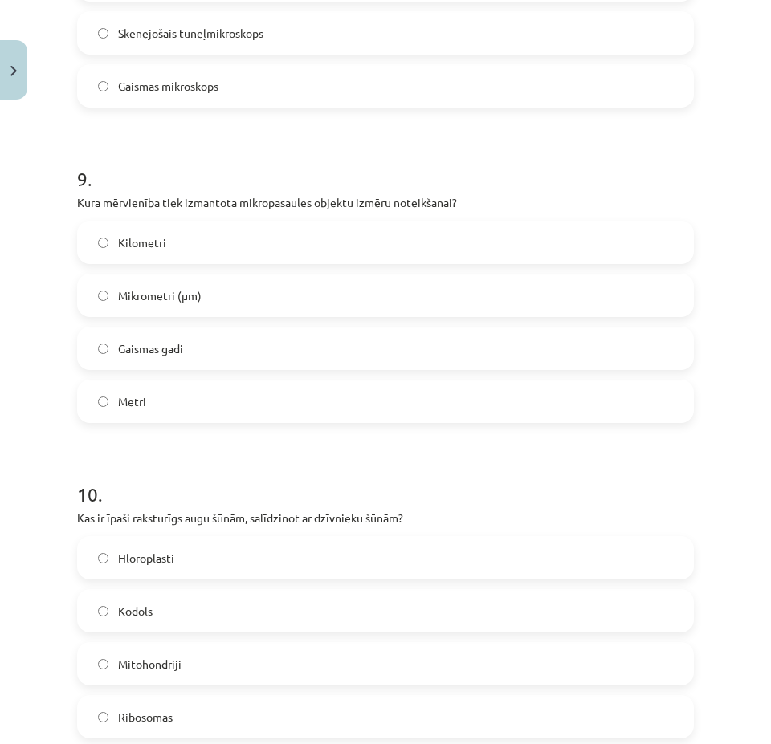
scroll to position [2661, 0]
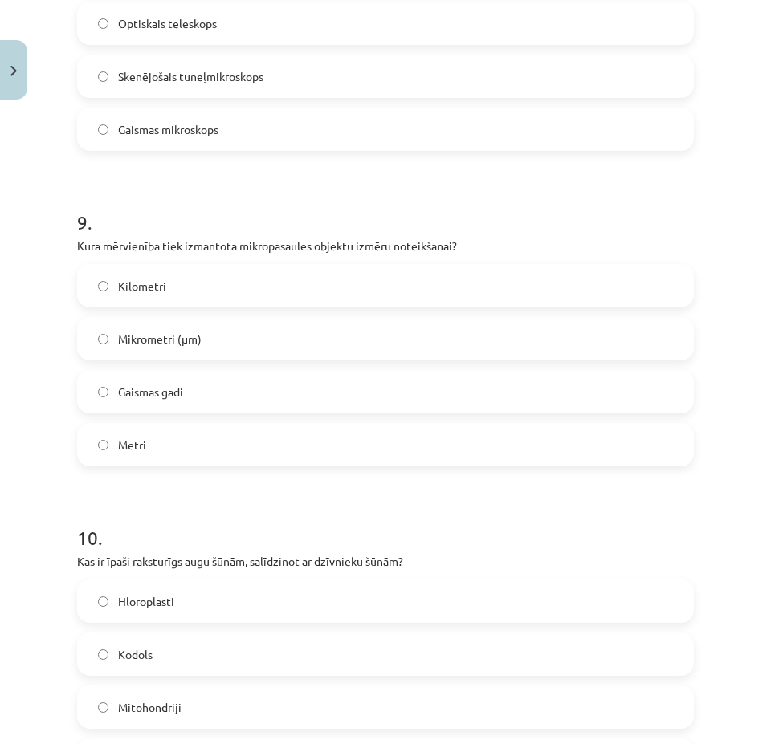
click at [127, 348] on span "Mikrometri (μm)" at bounding box center [160, 339] width 84 height 17
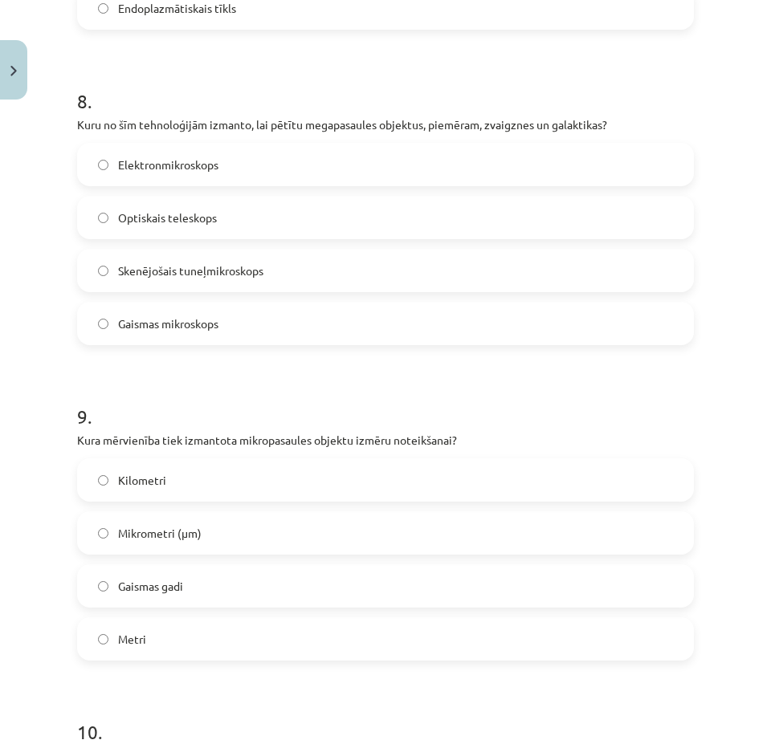
scroll to position [2420, 0]
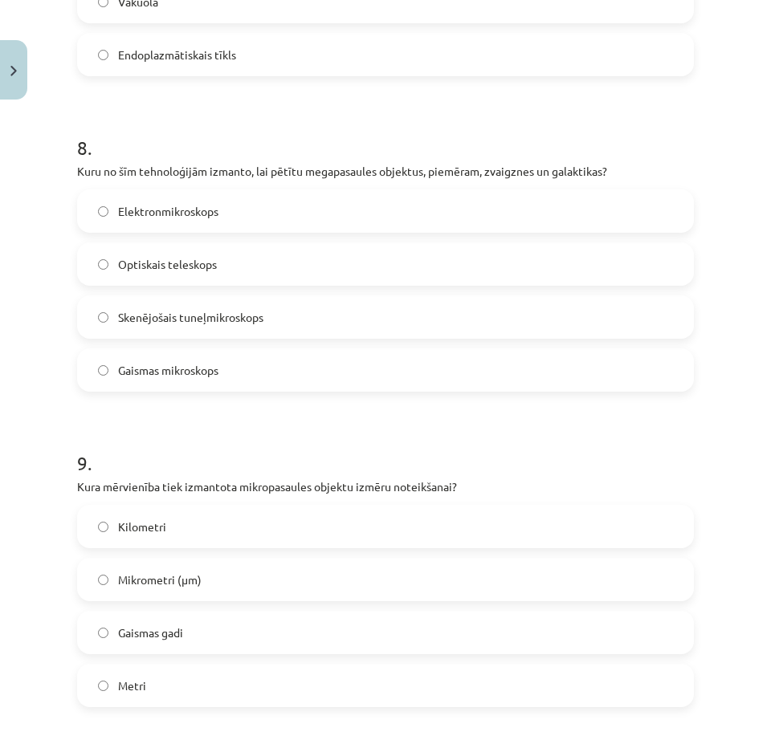
click at [123, 273] on span "Optiskais teleskops" at bounding box center [167, 264] width 99 height 17
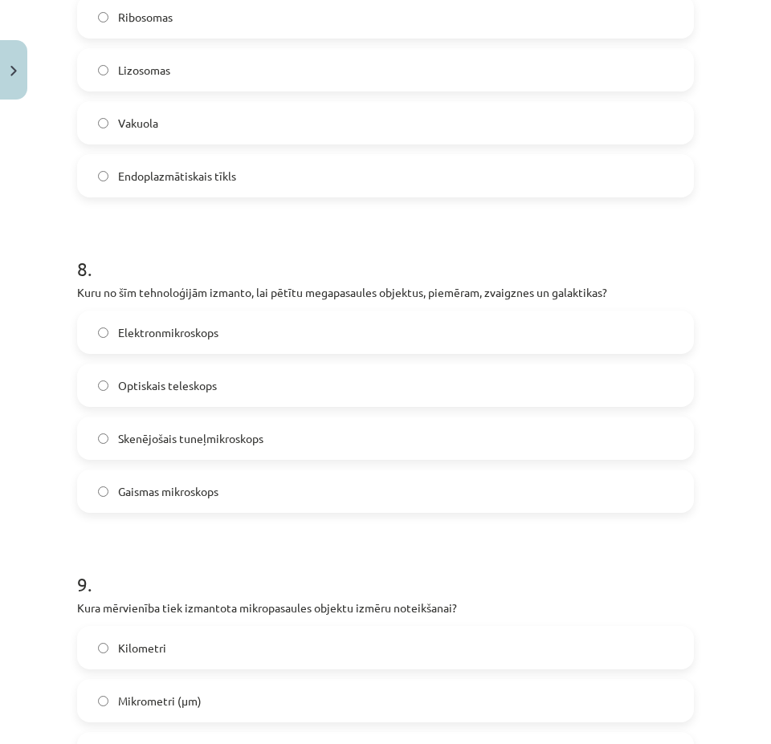
scroll to position [2179, 0]
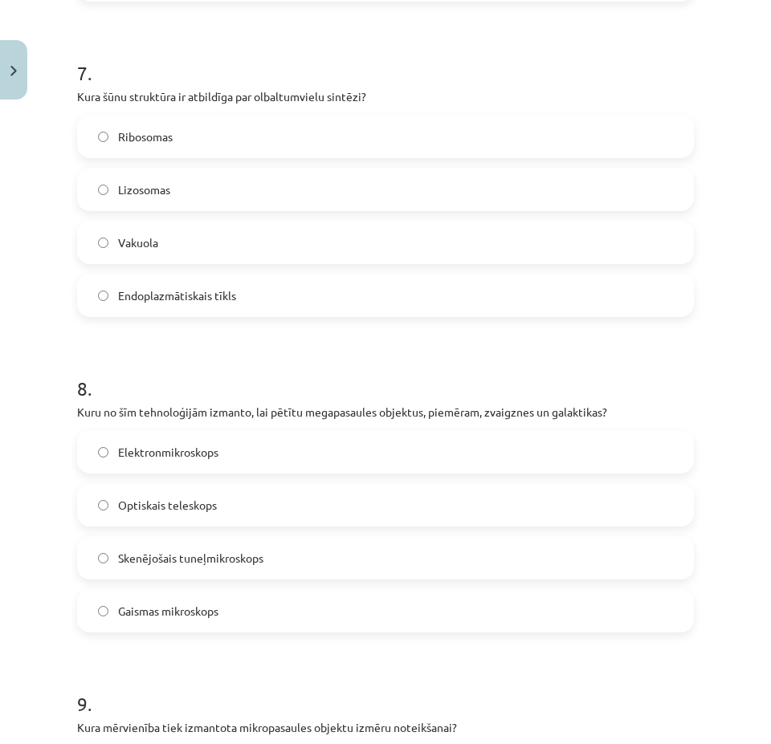
click at [120, 145] on span "Ribosomas" at bounding box center [145, 136] width 55 height 17
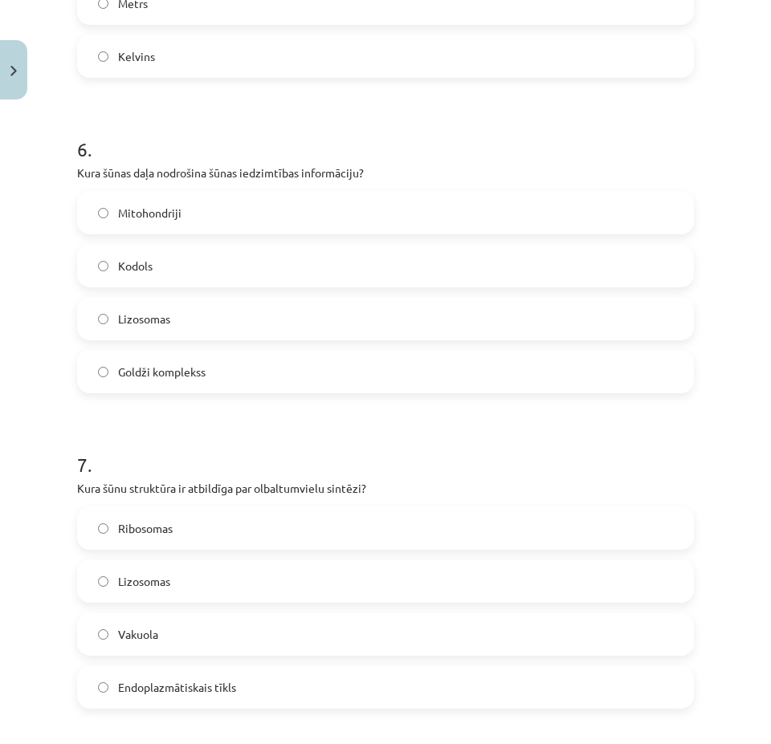
scroll to position [1778, 0]
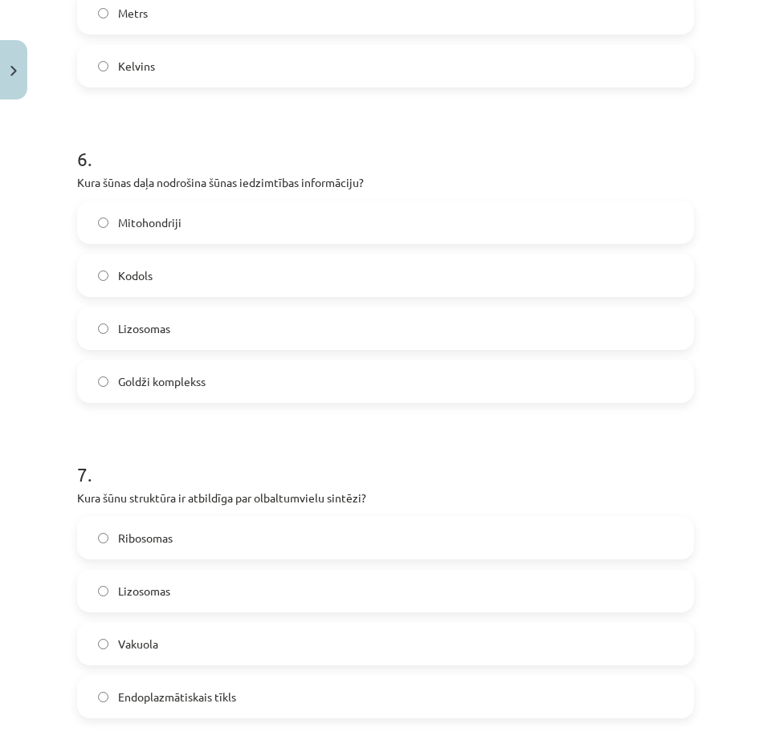
click at [126, 284] on span "Kodols" at bounding box center [135, 275] width 35 height 17
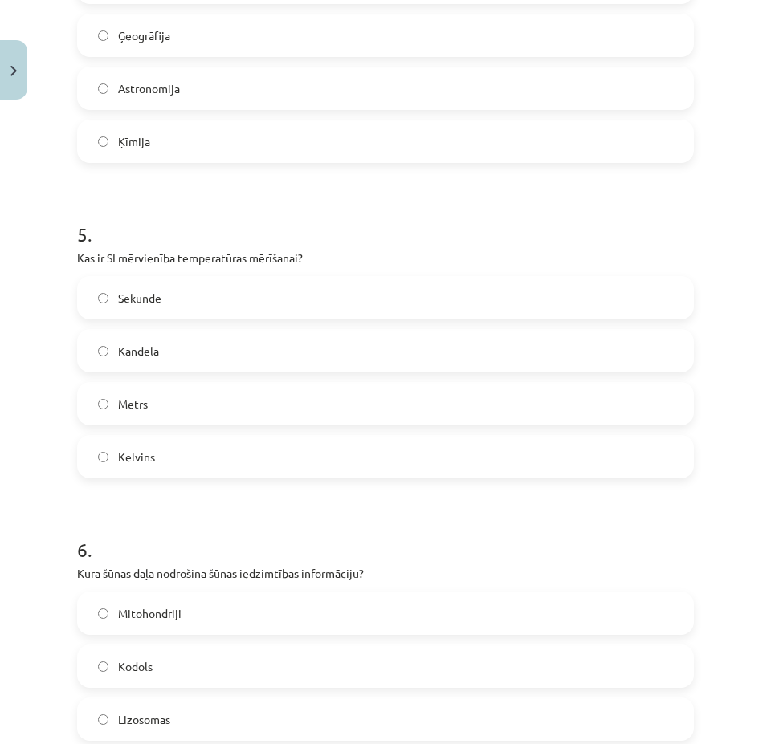
scroll to position [1376, 0]
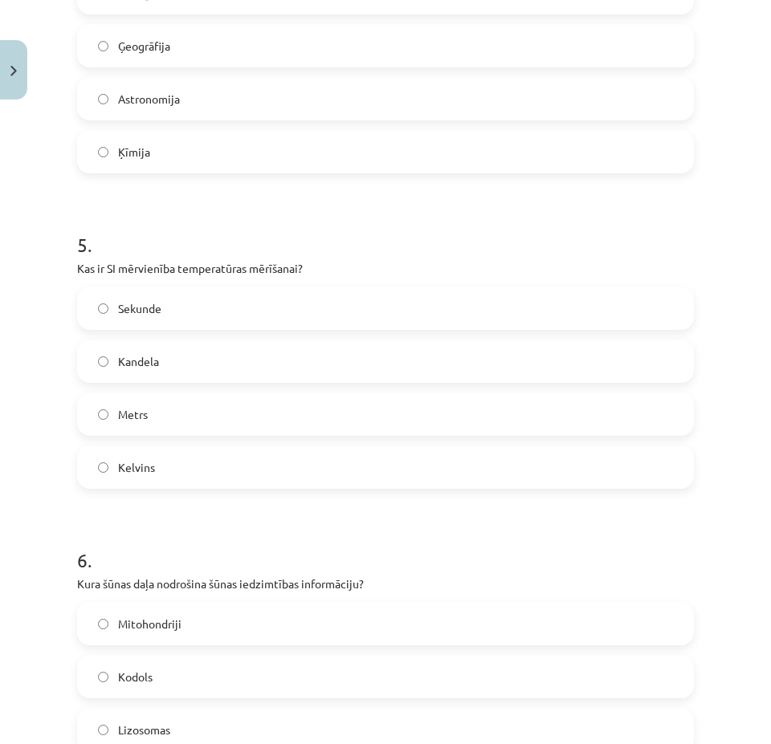
click at [137, 476] on span "Kelvins" at bounding box center [136, 467] width 37 height 17
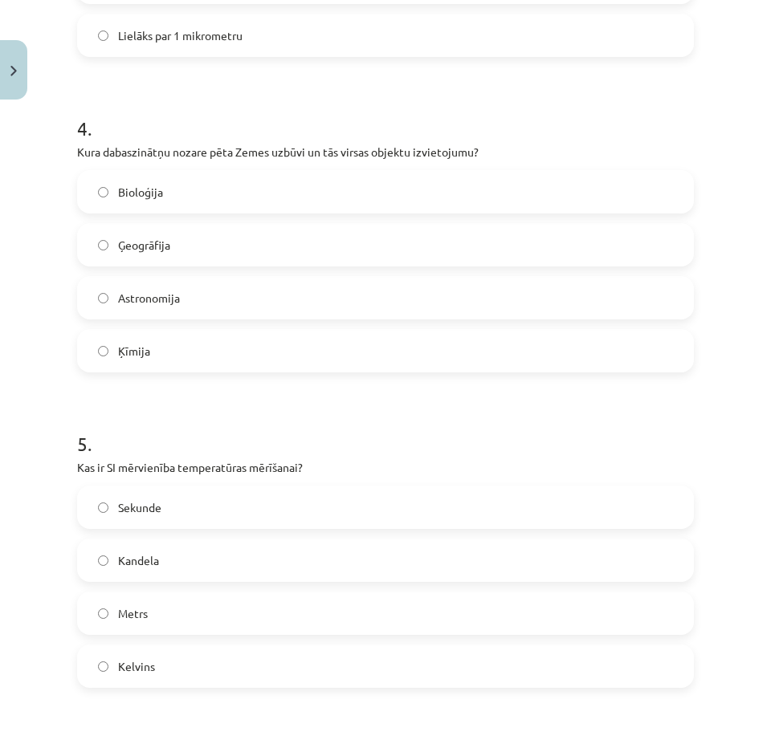
scroll to position [1135, 0]
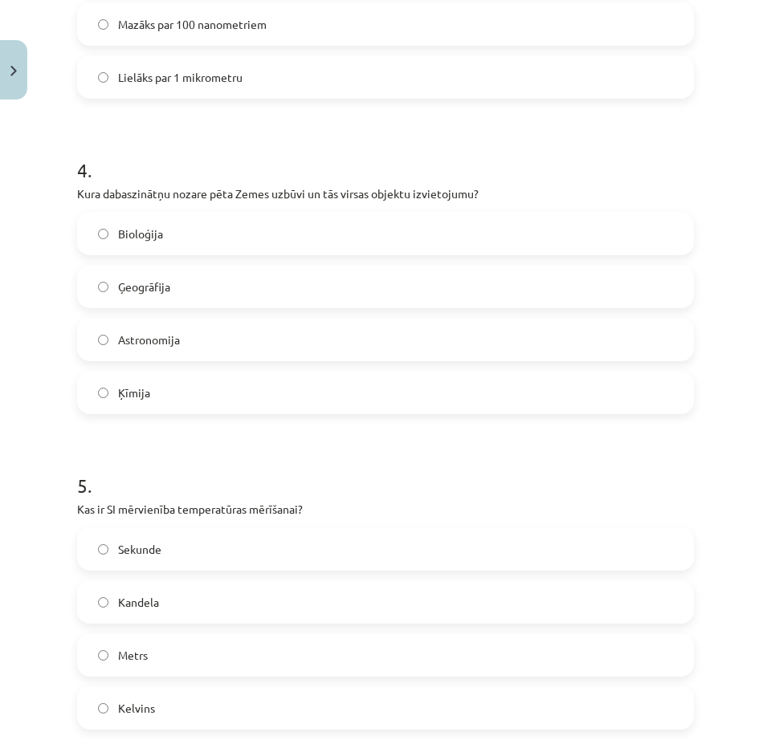
click at [145, 295] on span "Ģeogrāfija" at bounding box center [144, 287] width 52 height 17
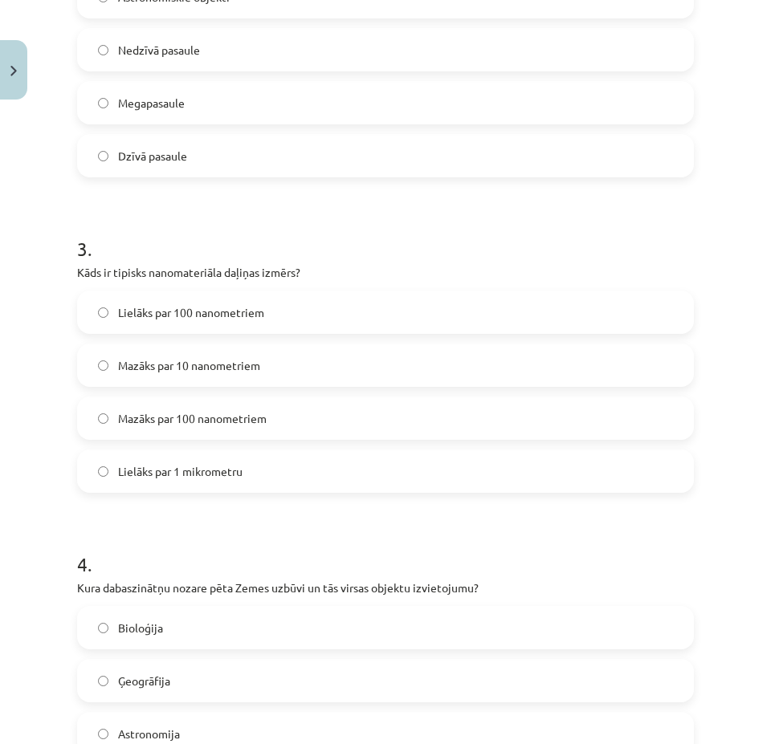
scroll to position [734, 0]
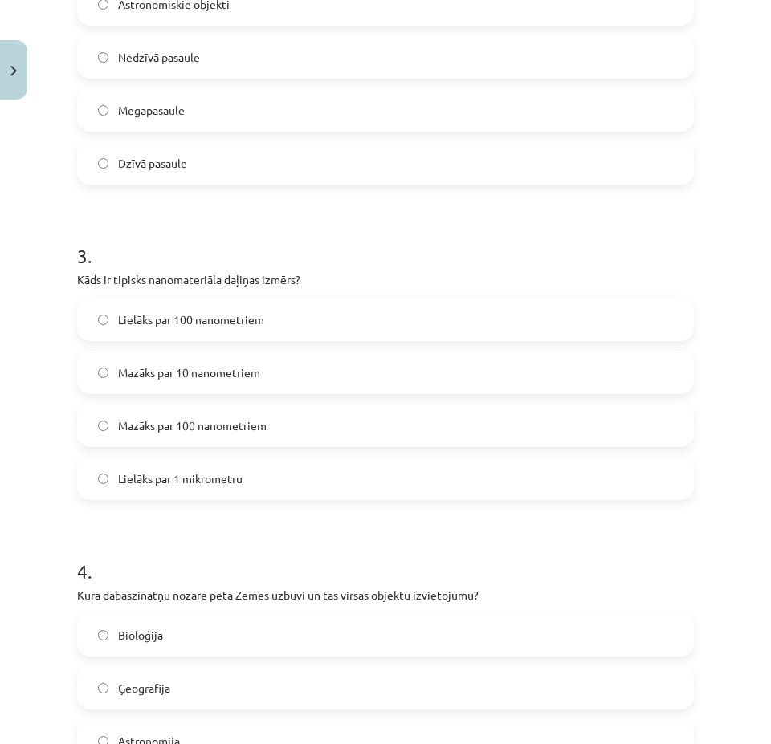
click at [159, 434] on span "Mazāks par 100 nanometriem" at bounding box center [192, 426] width 149 height 17
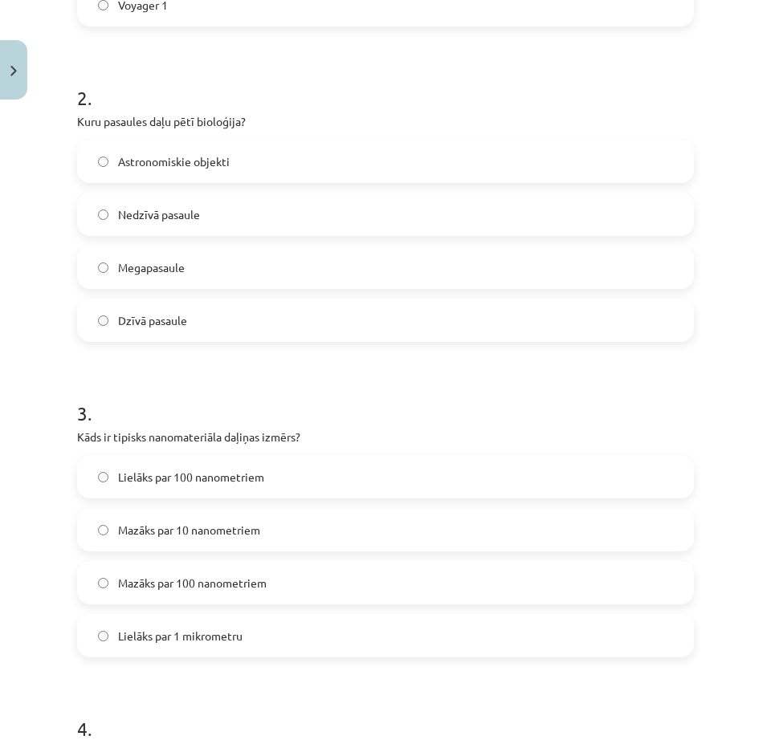
scroll to position [493, 0]
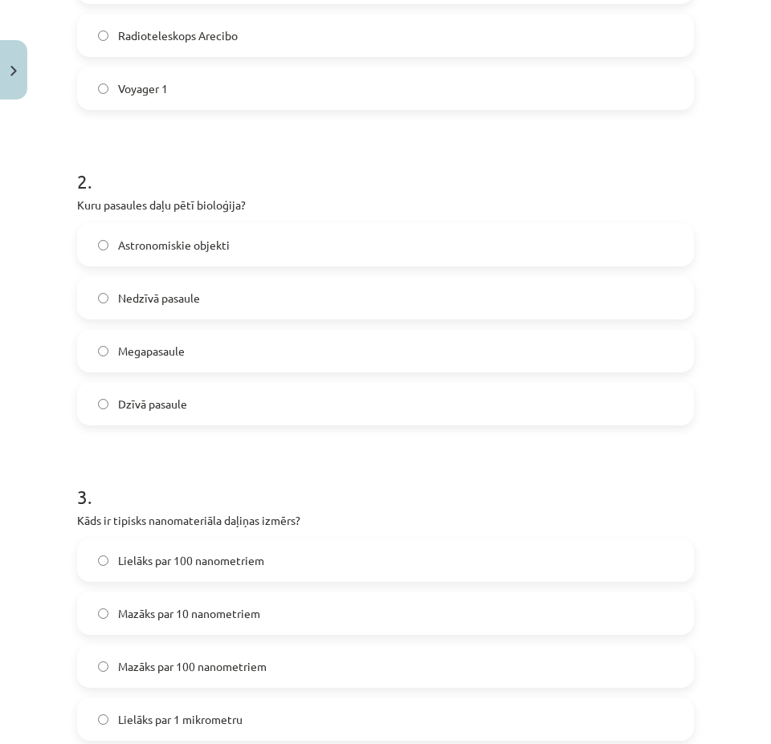
click at [145, 408] on label "Dzīvā pasaule" at bounding box center [385, 404] width 613 height 40
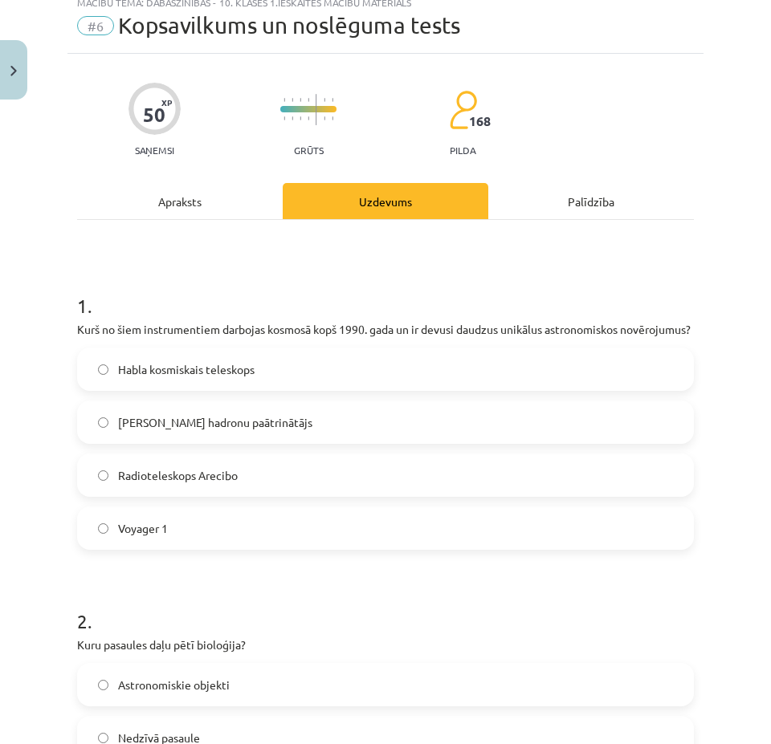
scroll to position [11, 0]
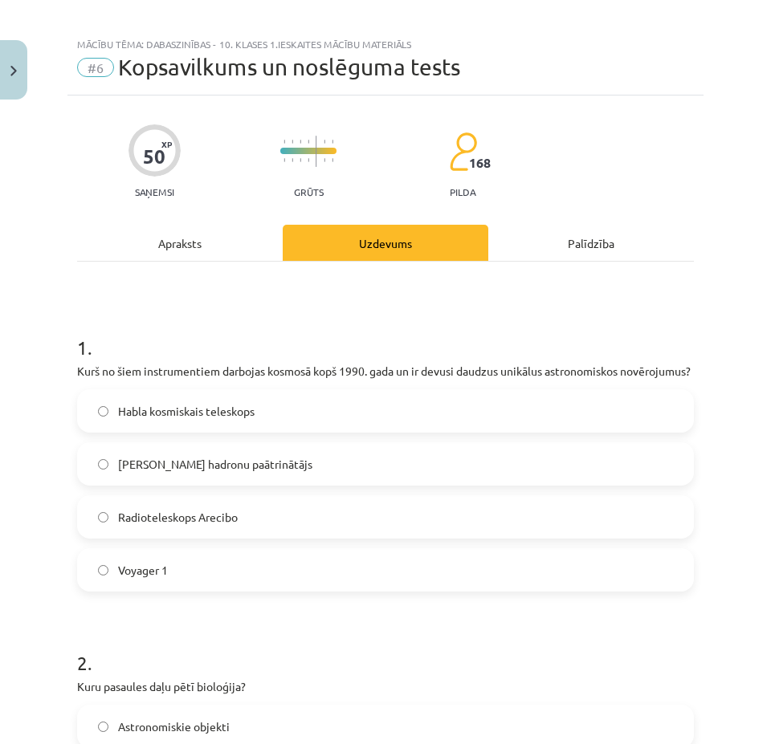
click at [136, 420] on span "Habla kosmiskais teleskops" at bounding box center [186, 411] width 137 height 17
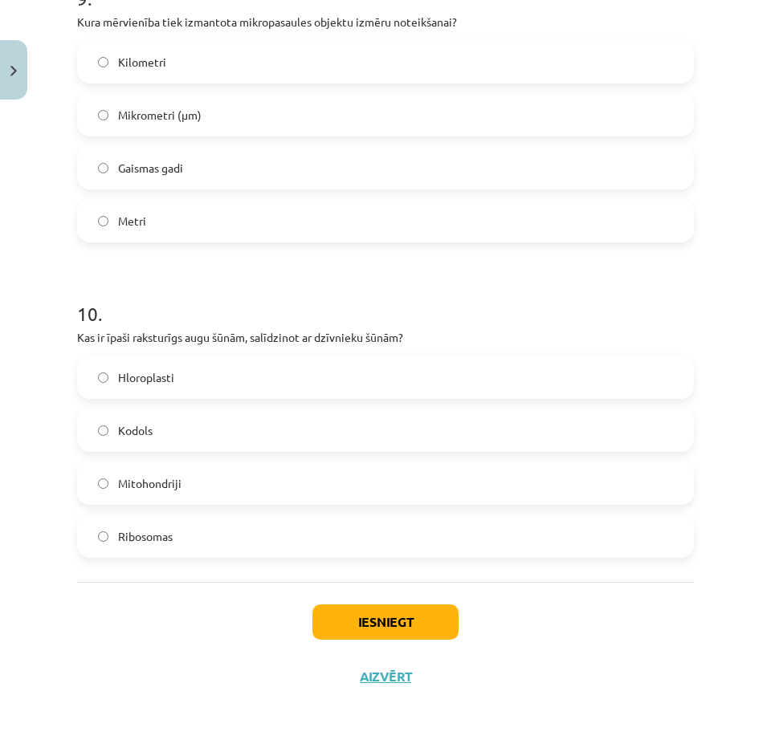
scroll to position [2876, 0]
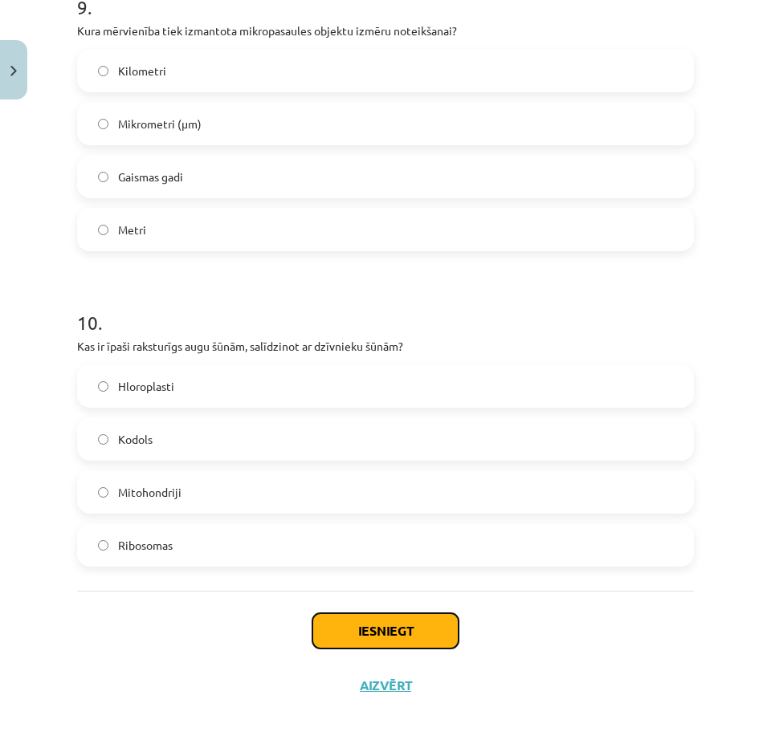
click at [374, 642] on button "Iesniegt" at bounding box center [385, 630] width 146 height 35
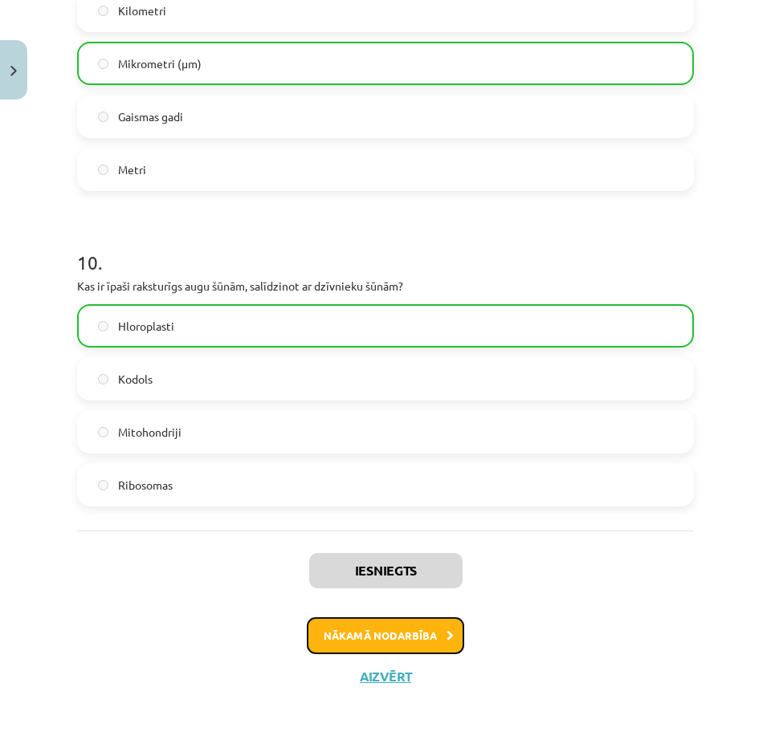
click at [389, 636] on button "Nākamā nodarbība" at bounding box center [385, 635] width 157 height 37
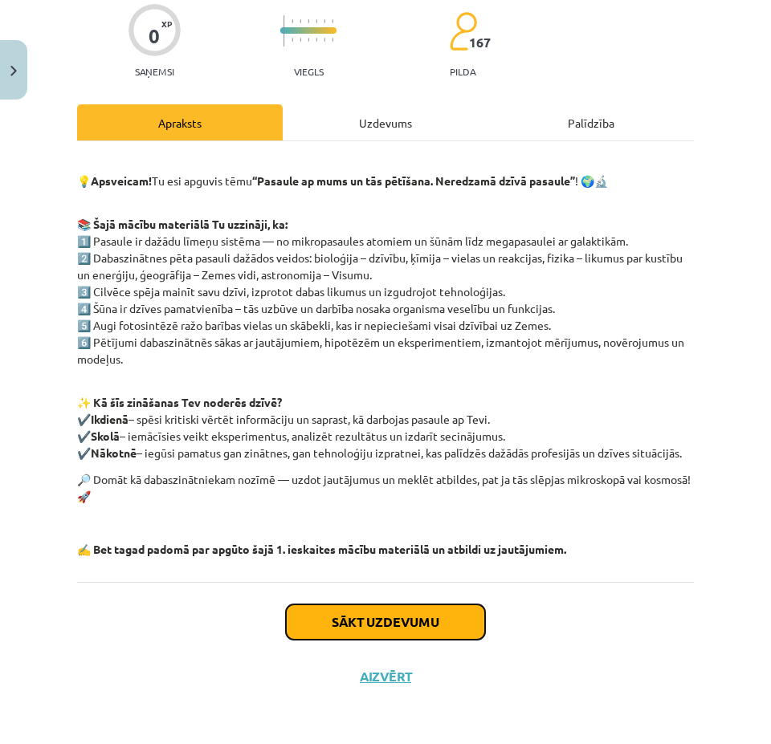
click at [387, 631] on button "Sākt uzdevumu" at bounding box center [385, 622] width 199 height 35
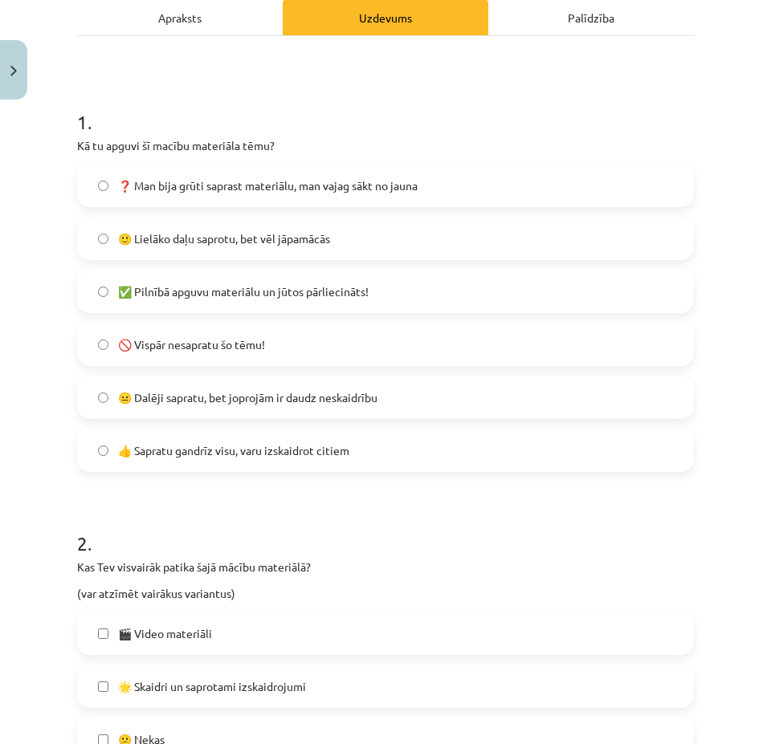
scroll to position [120, 0]
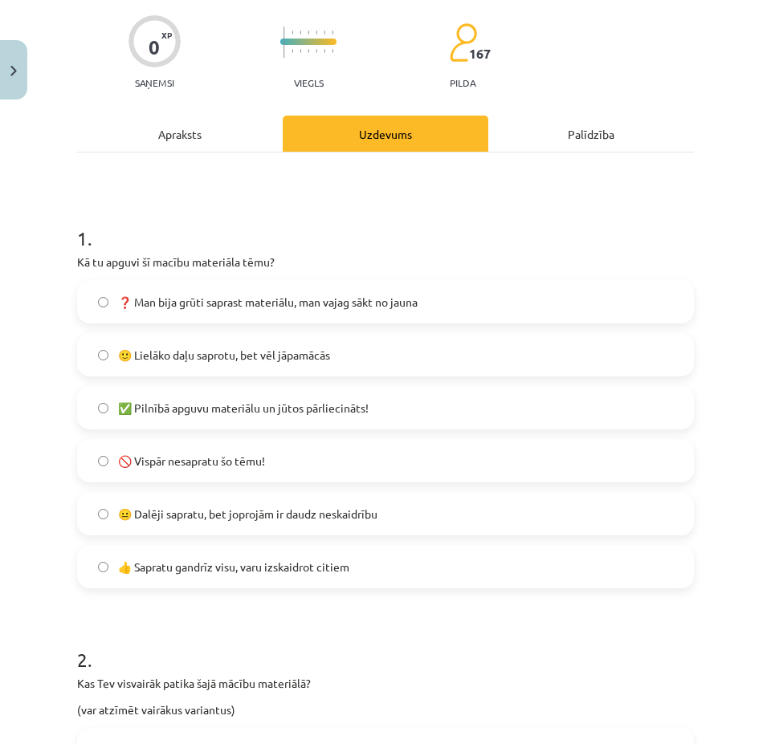
click at [229, 358] on span "🙂 Lielāko daļu saprotu, bet vēl jāpamācās" at bounding box center [224, 355] width 212 height 17
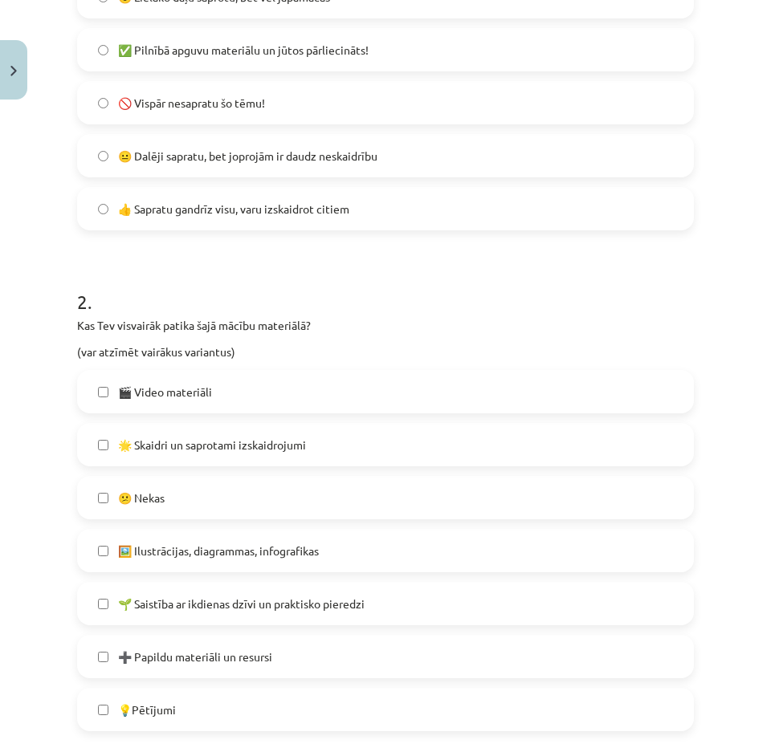
scroll to position [522, 0]
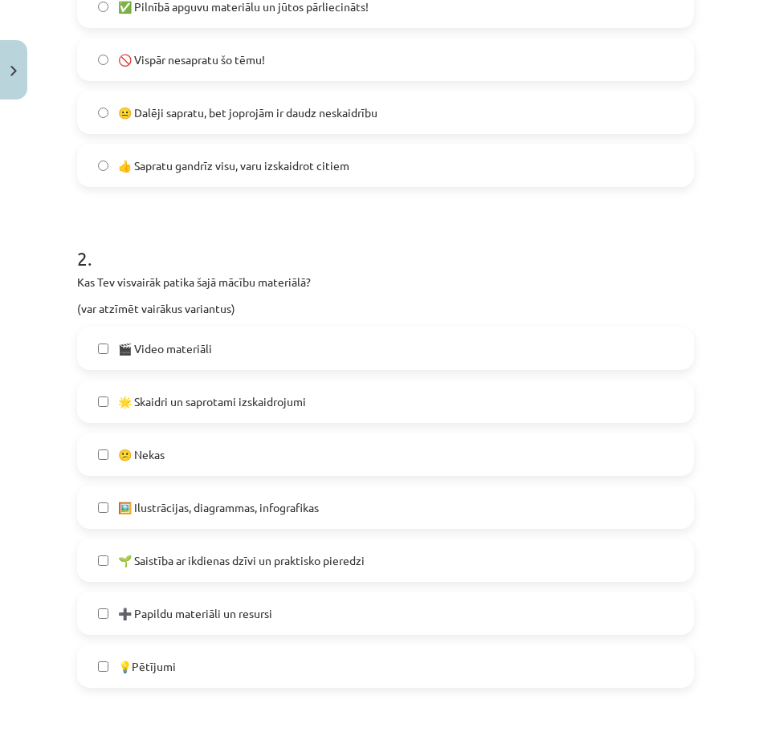
click at [161, 352] on span "🎬 Video materiāli" at bounding box center [165, 348] width 94 height 17
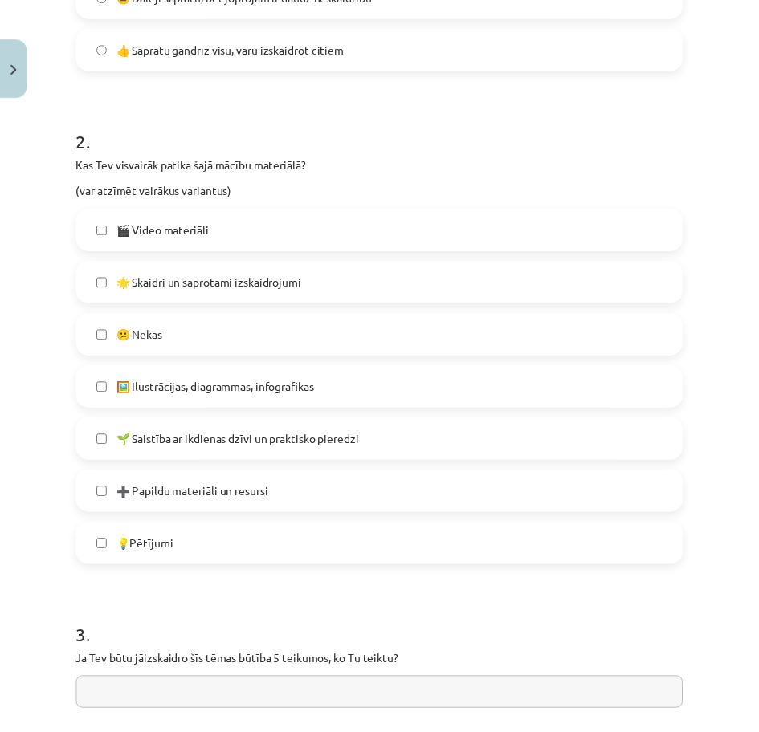
scroll to position [935, 0]
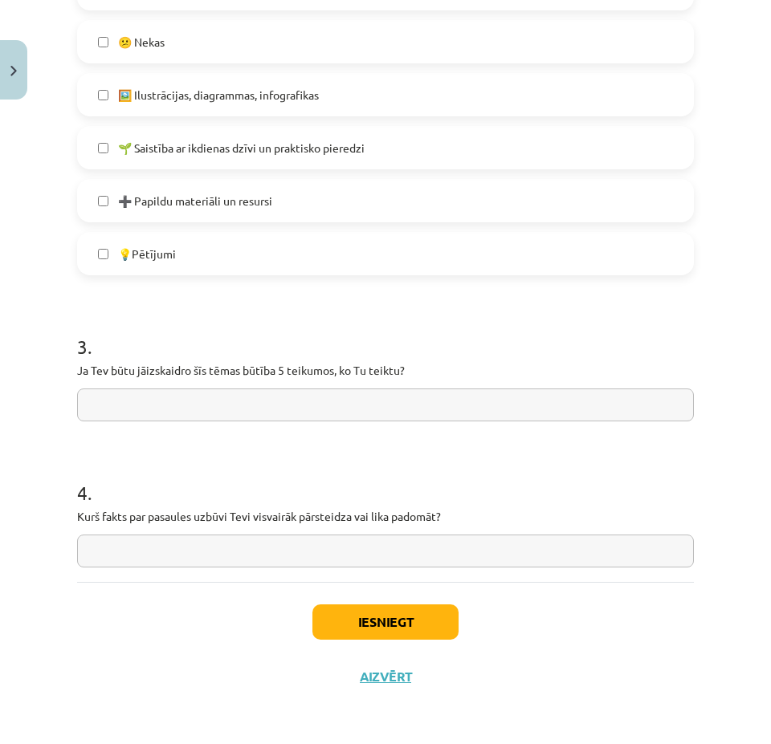
click at [137, 408] on input "text" at bounding box center [385, 405] width 617 height 33
click at [366, 621] on button "Iesniegt" at bounding box center [385, 622] width 146 height 35
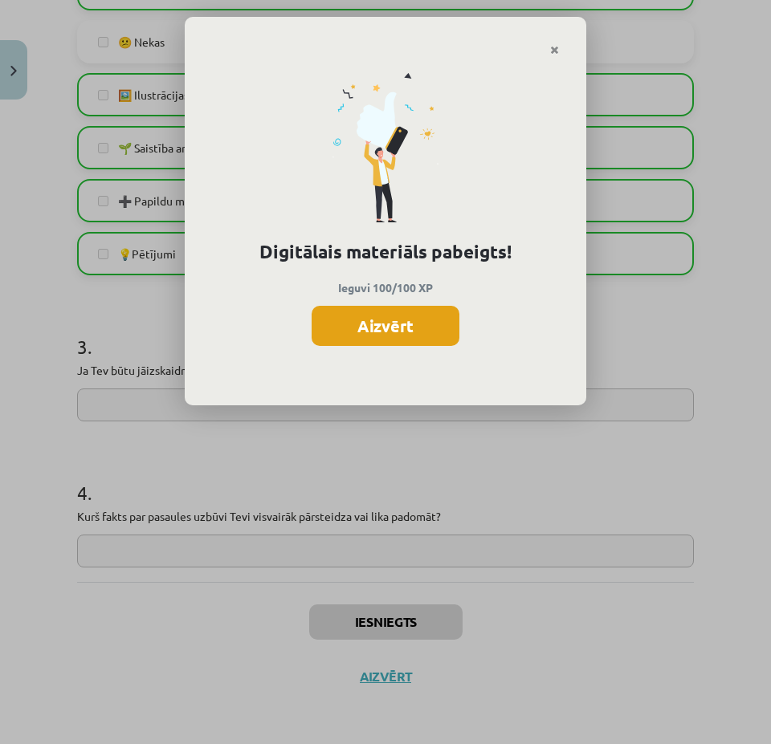
click at [396, 321] on button "Aizvērt" at bounding box center [386, 326] width 148 height 40
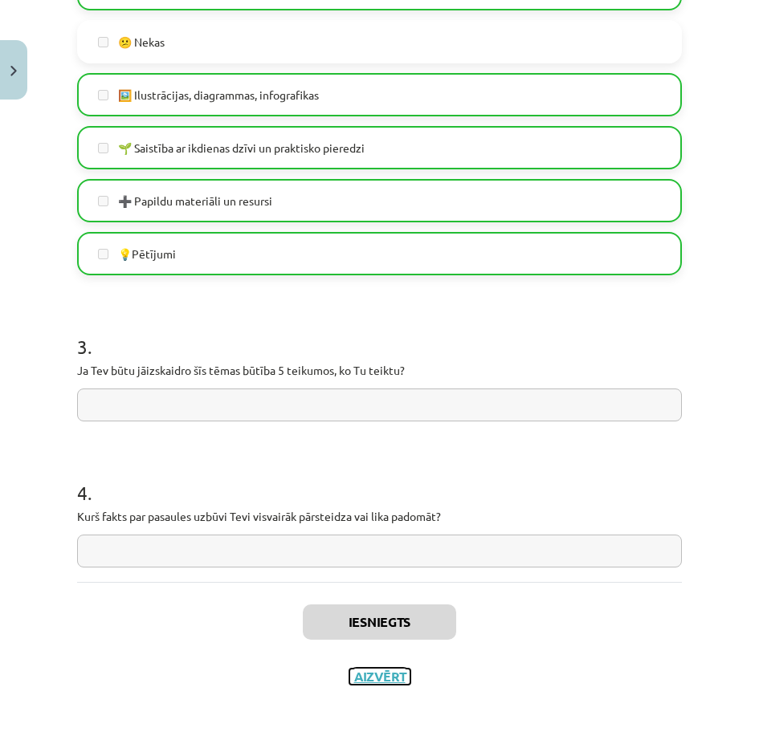
click at [365, 672] on button "Aizvērt" at bounding box center [379, 677] width 61 height 16
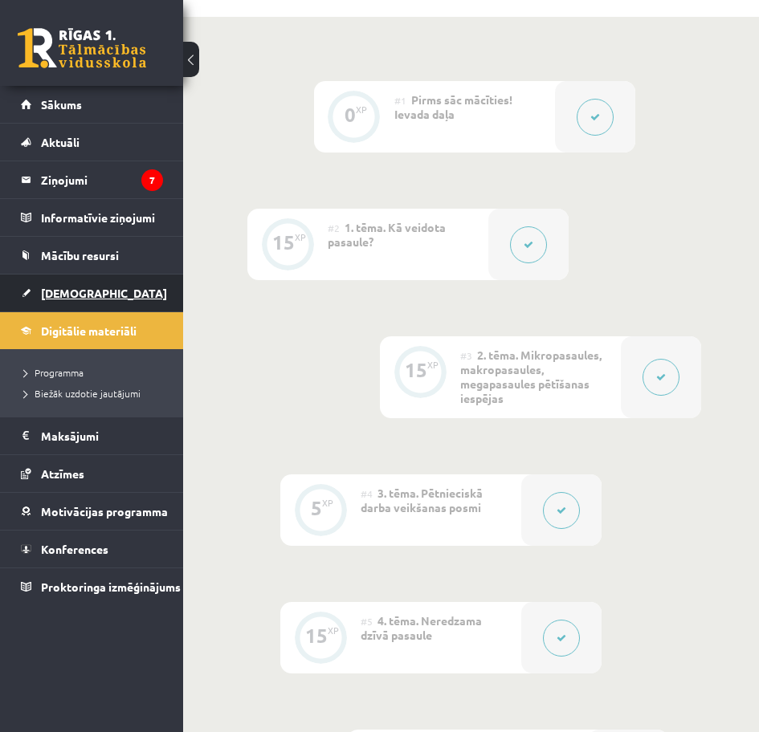
click at [43, 292] on span "[DEMOGRAPHIC_DATA]" at bounding box center [104, 293] width 126 height 14
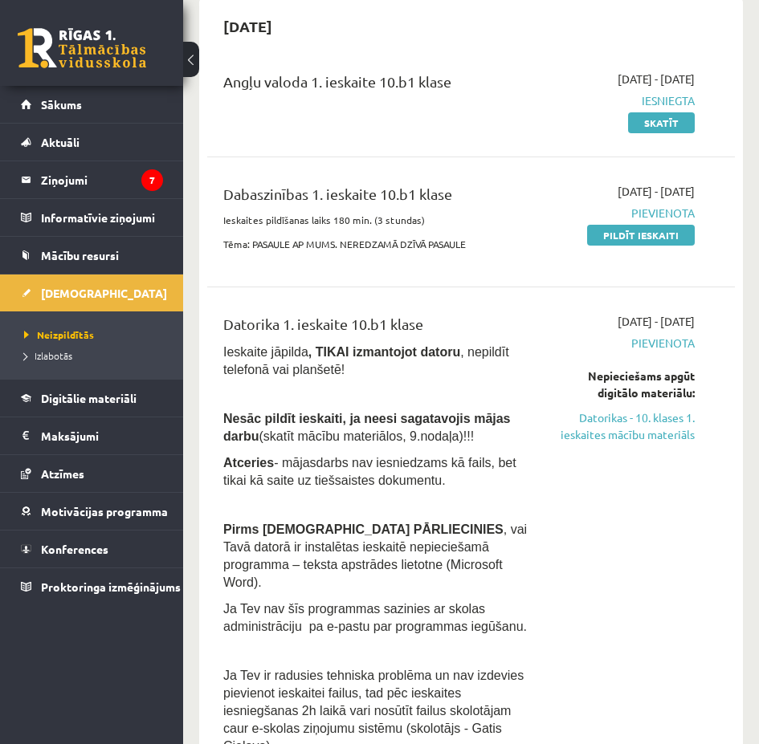
scroll to position [161, 0]
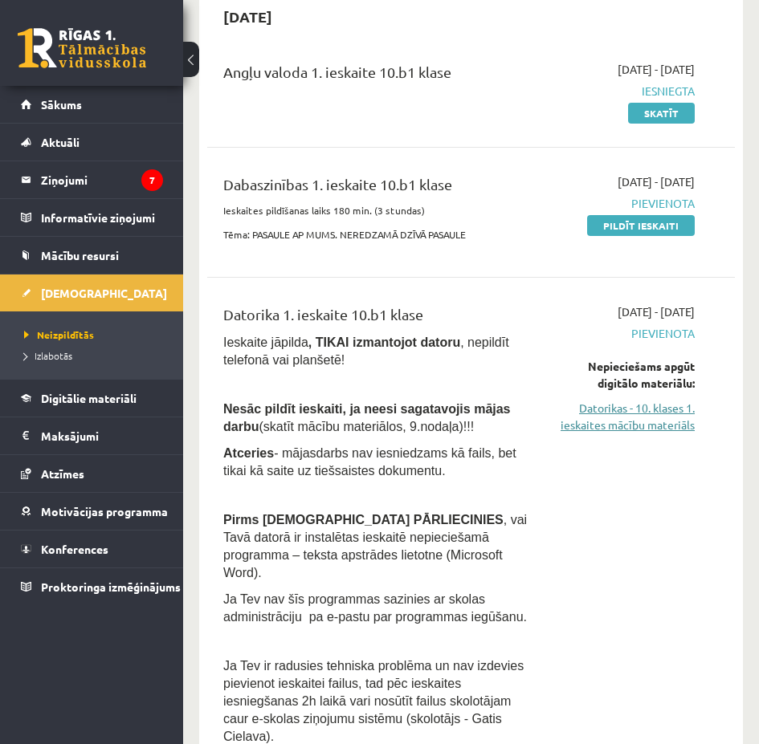
click at [612, 421] on link "Datorikas - 10. klases 1. ieskaites mācību materiāls" at bounding box center [623, 417] width 141 height 34
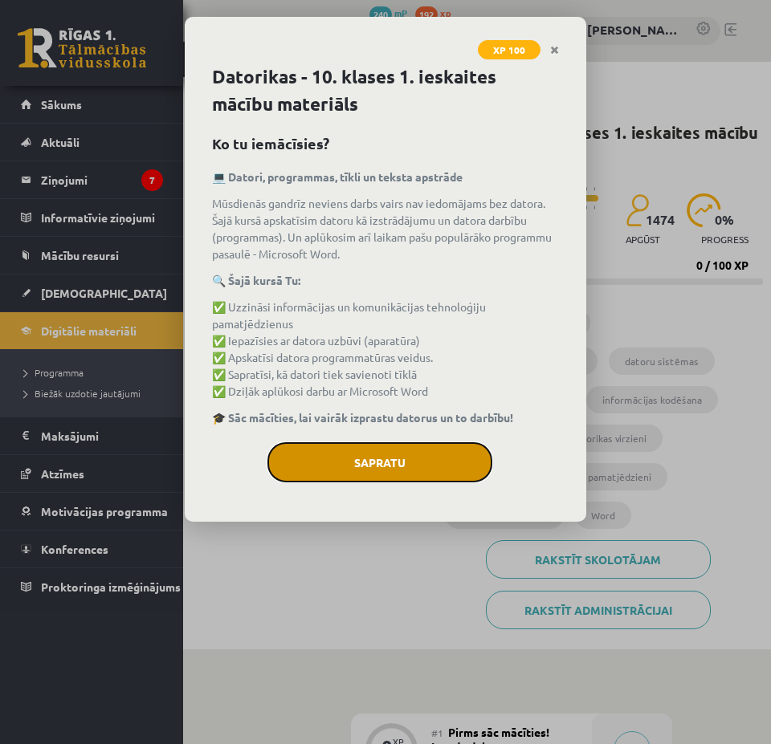
click at [410, 450] on button "Sapratu" at bounding box center [379, 462] width 225 height 40
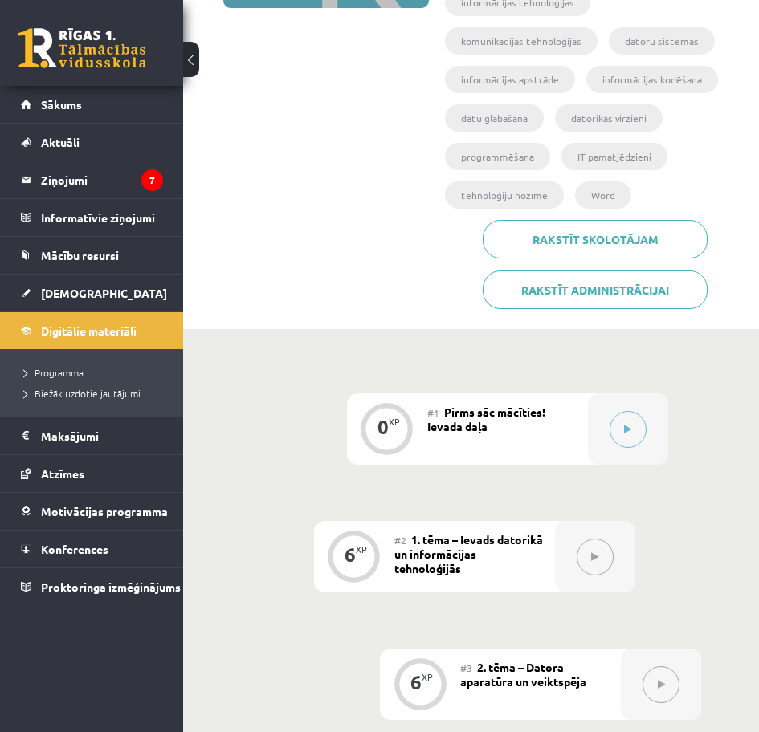
scroll to position [321, 0]
